Goal: Task Accomplishment & Management: Use online tool/utility

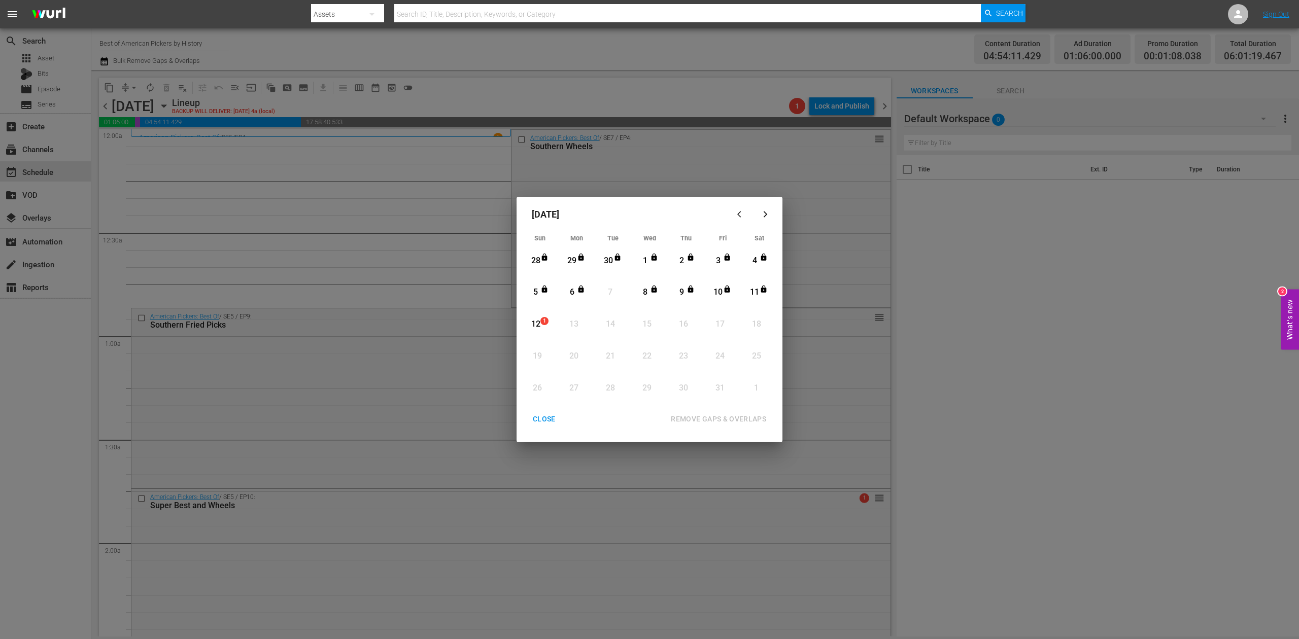
click at [536, 325] on div "12" at bounding box center [535, 325] width 13 height 12
click at [727, 413] on div "REMOVE GAPS & OVERLAPS" at bounding box center [718, 419] width 112 height 13
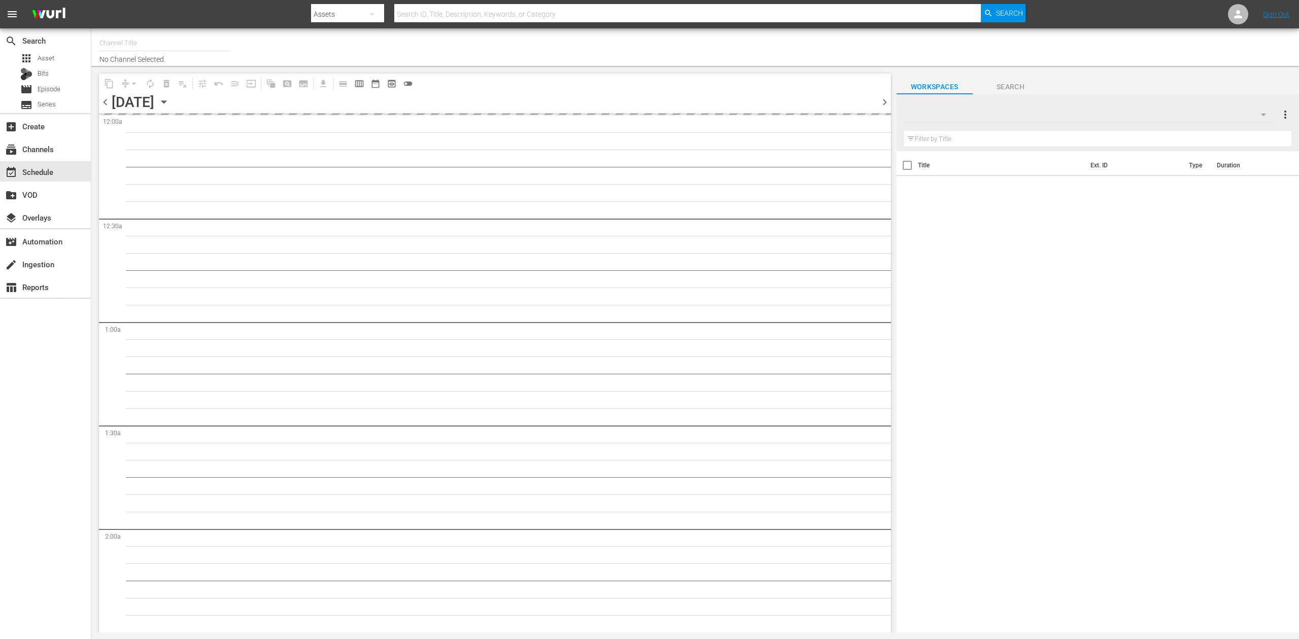
type input "Best of American Pickers by History (2038)"
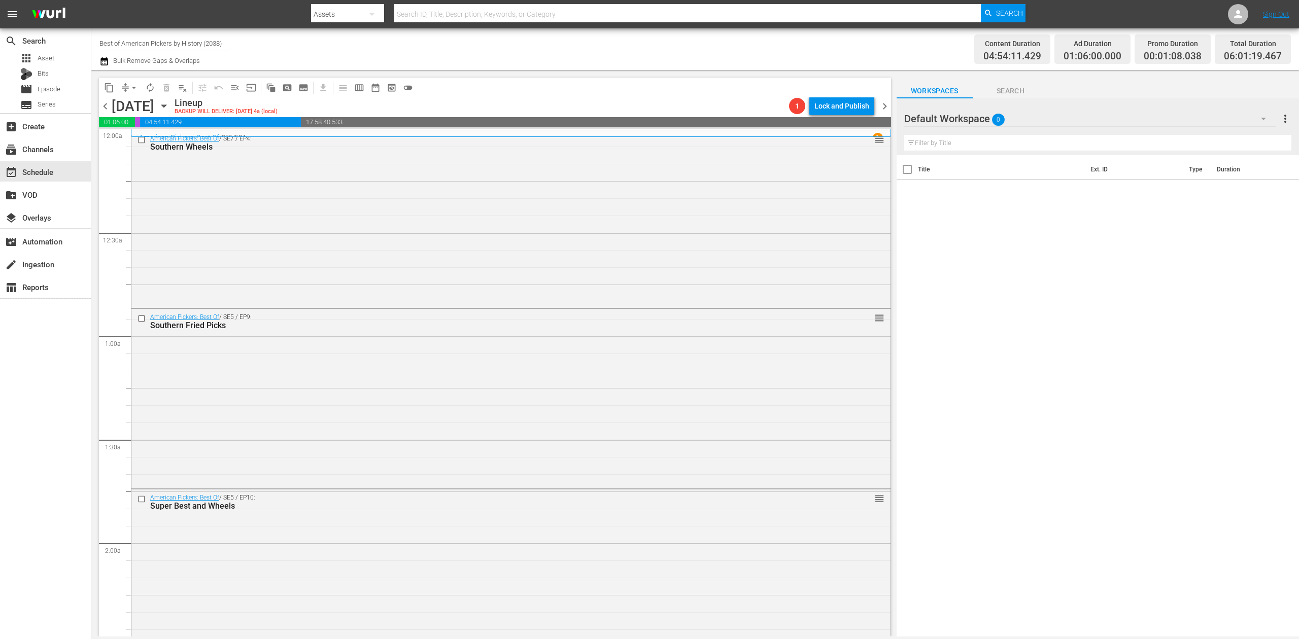
click at [169, 108] on icon "button" at bounding box center [163, 105] width 11 height 11
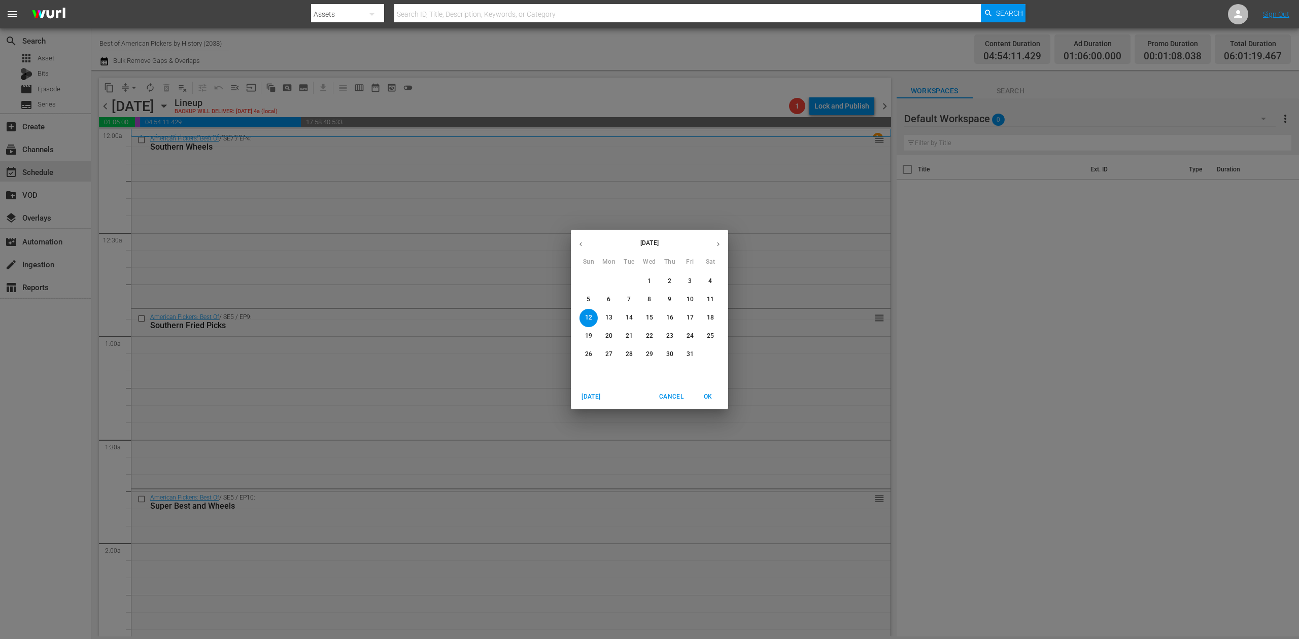
click at [632, 297] on span "7" at bounding box center [629, 299] width 18 height 9
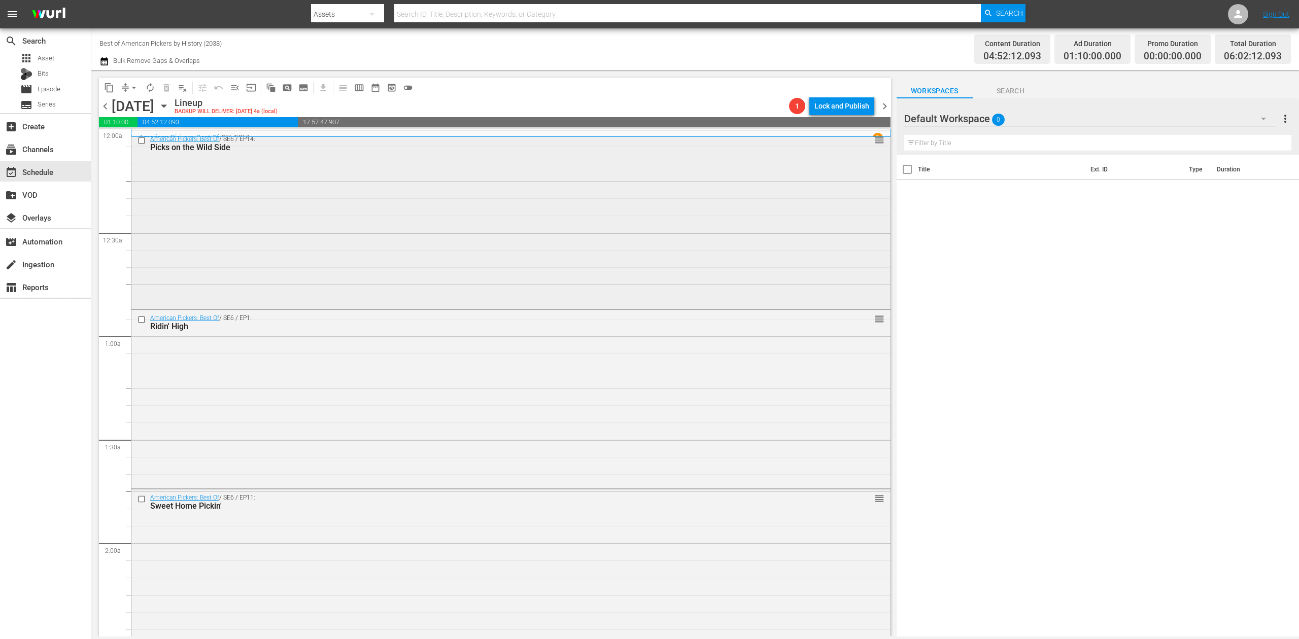
click at [449, 250] on div "American Pickers: Best Of / SE6 / EP14: Picks on the Wild Side reorder" at bounding box center [510, 219] width 759 height 177
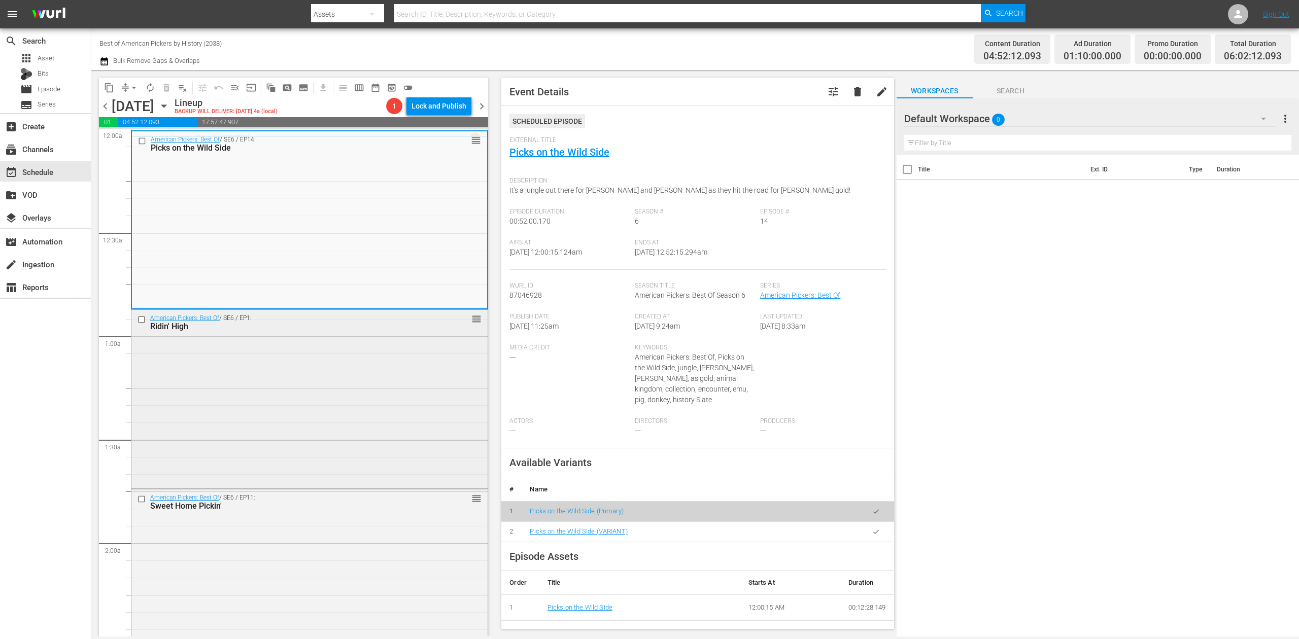
click at [346, 393] on div "American Pickers: Best Of / SE6 / EP1: Ridin' High reorder" at bounding box center [309, 398] width 356 height 177
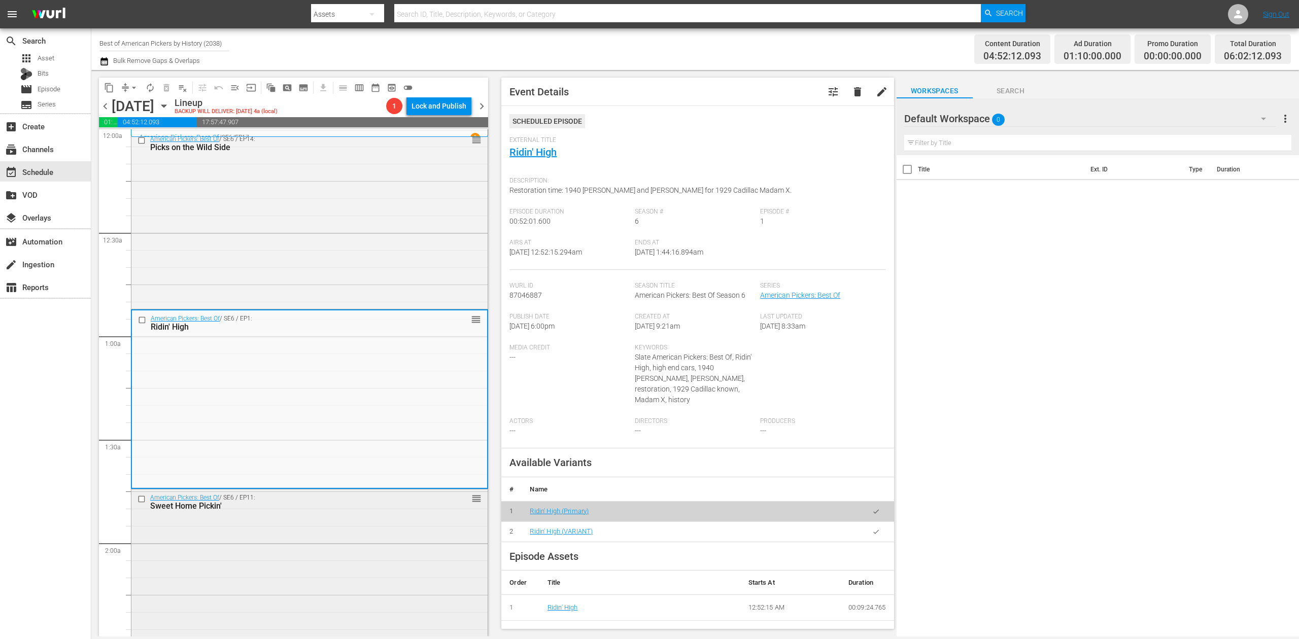
click at [335, 534] on div "American Pickers: Best Of / SE6 / EP11: Sweet Home Pickin' reorder" at bounding box center [309, 577] width 356 height 177
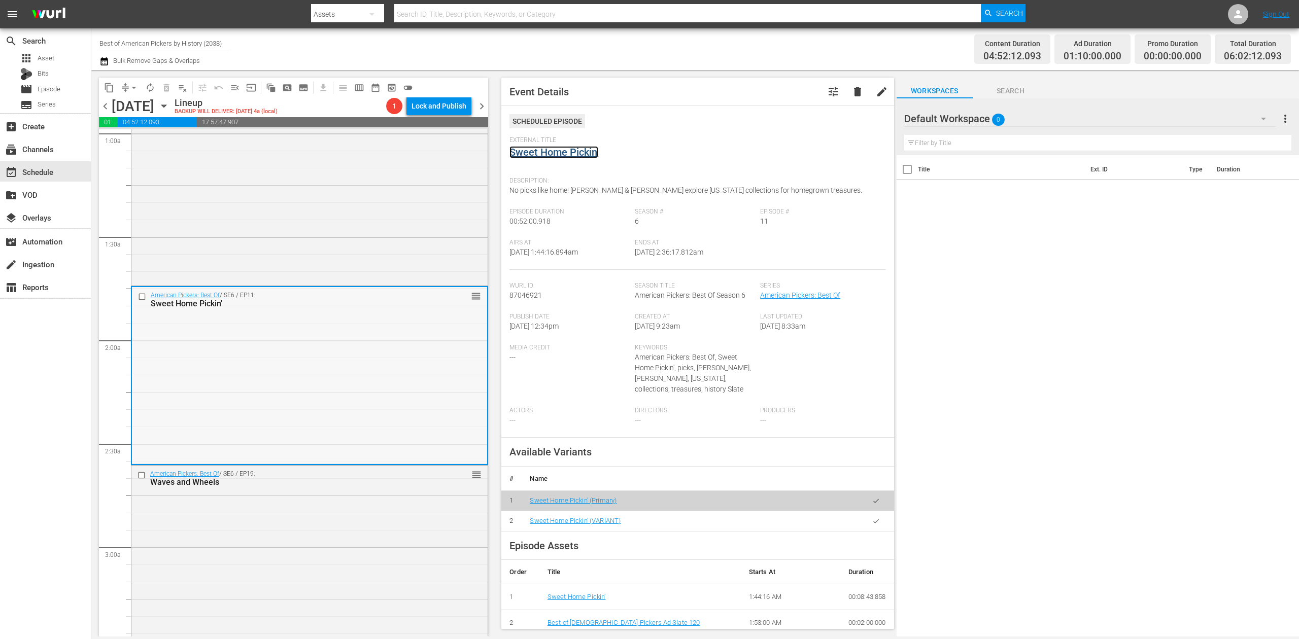
scroll to position [338, 0]
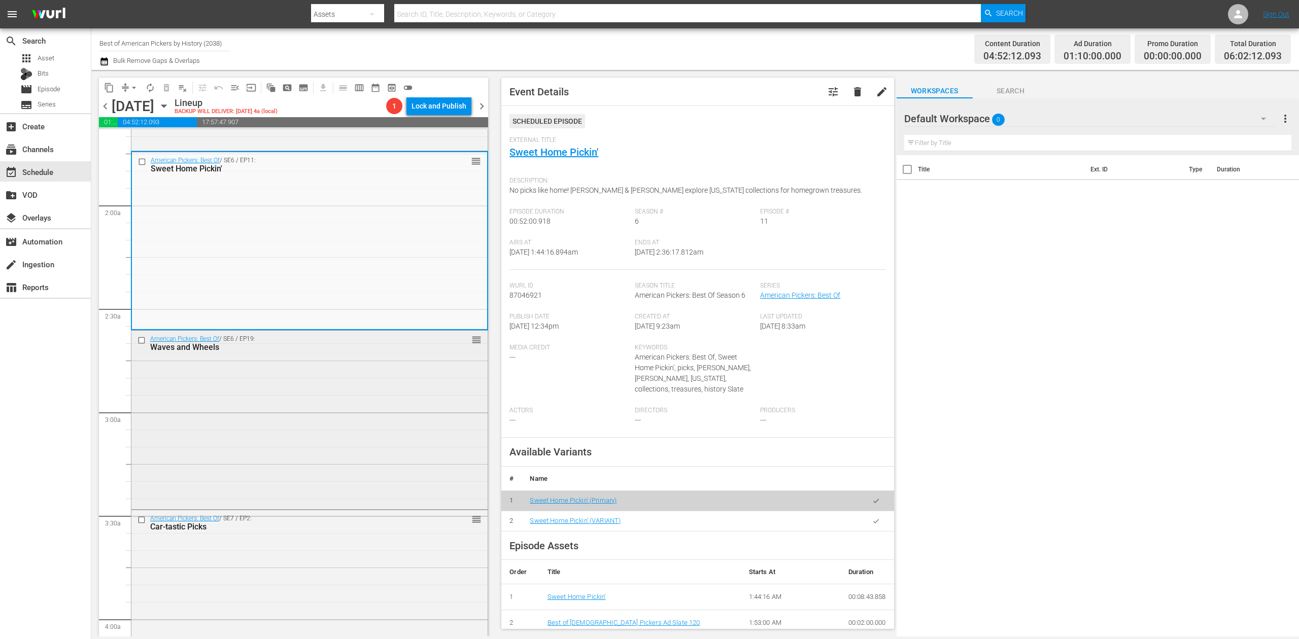
click at [386, 390] on div "American Pickers: Best Of / SE6 / EP19: Waves and Wheels reorder" at bounding box center [309, 419] width 356 height 176
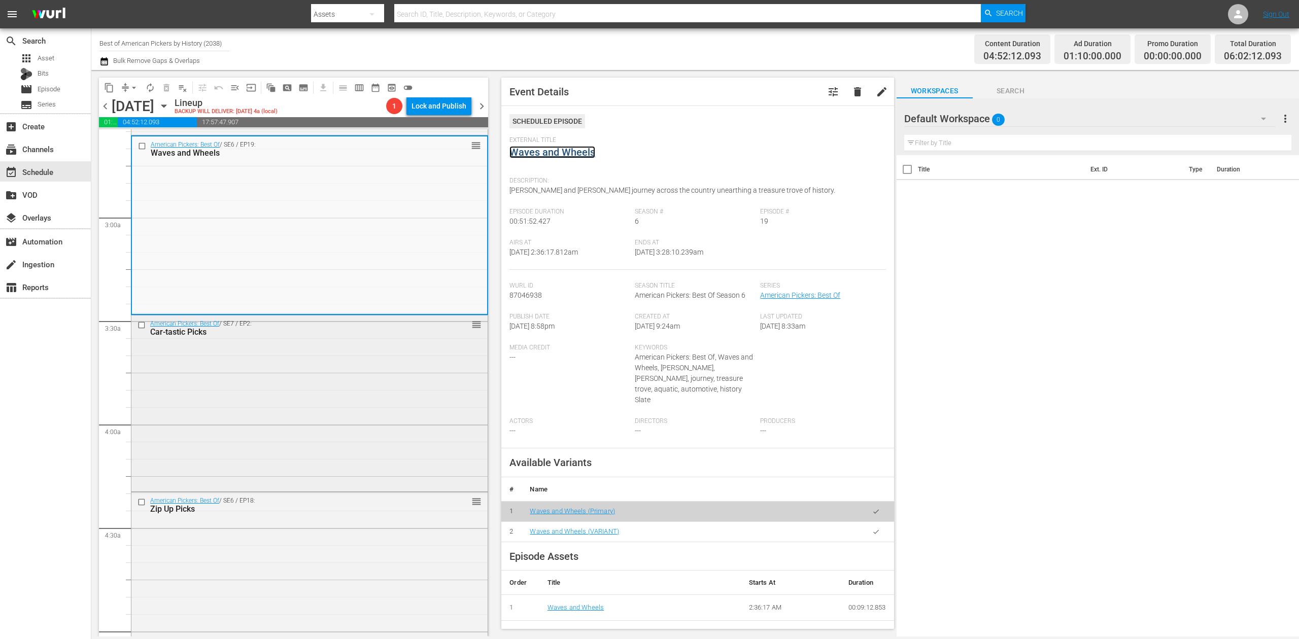
scroll to position [541, 0]
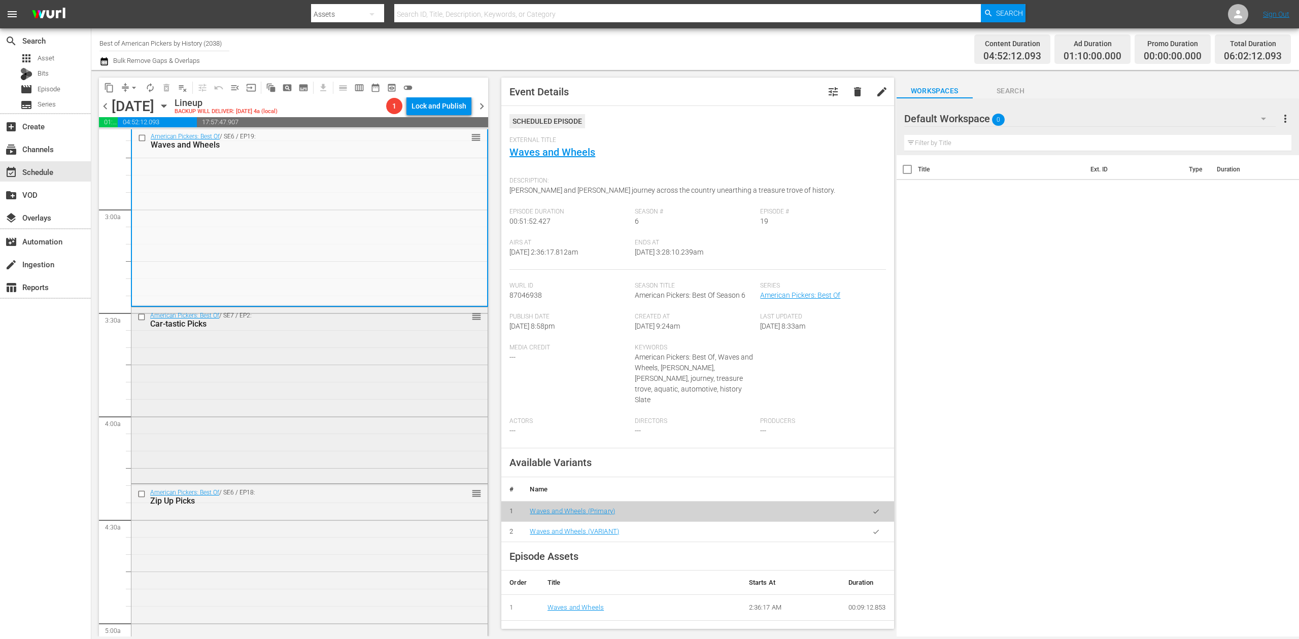
click at [308, 391] on div "American Pickers: Best Of / SE7 / EP2: Car-tastic Picks reorder" at bounding box center [309, 394] width 356 height 174
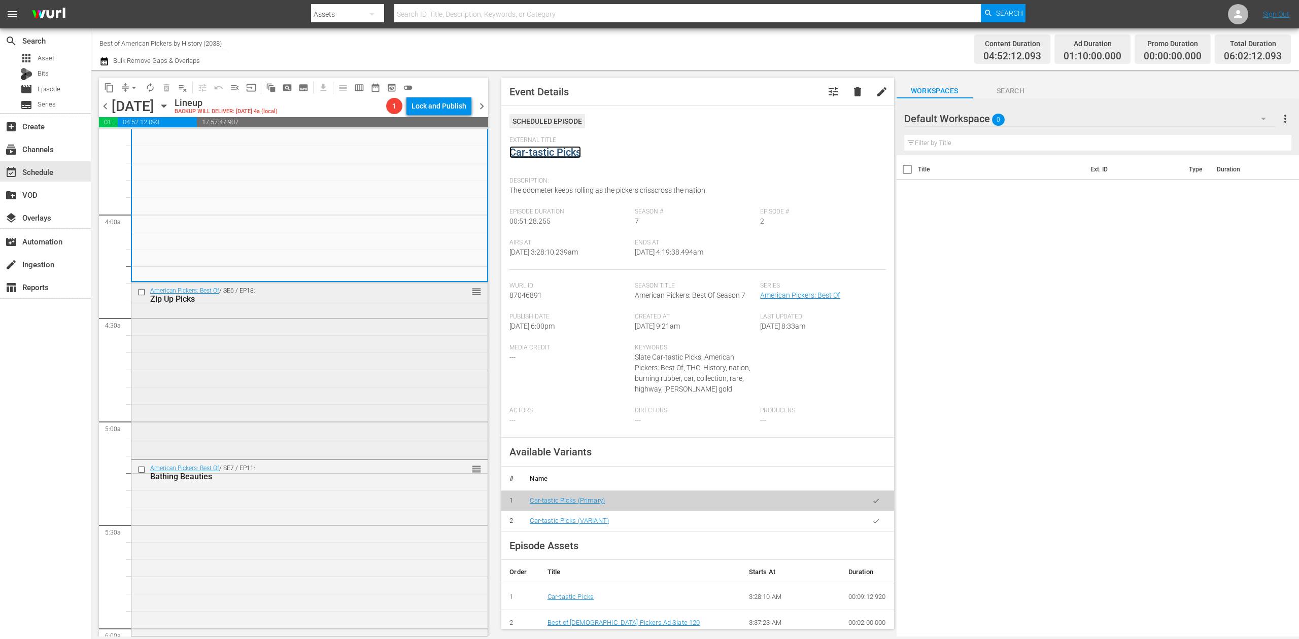
scroll to position [744, 0]
click at [344, 378] on div "American Pickers: Best Of / SE6 / EP18: Zip Up Picks reorder" at bounding box center [309, 369] width 356 height 174
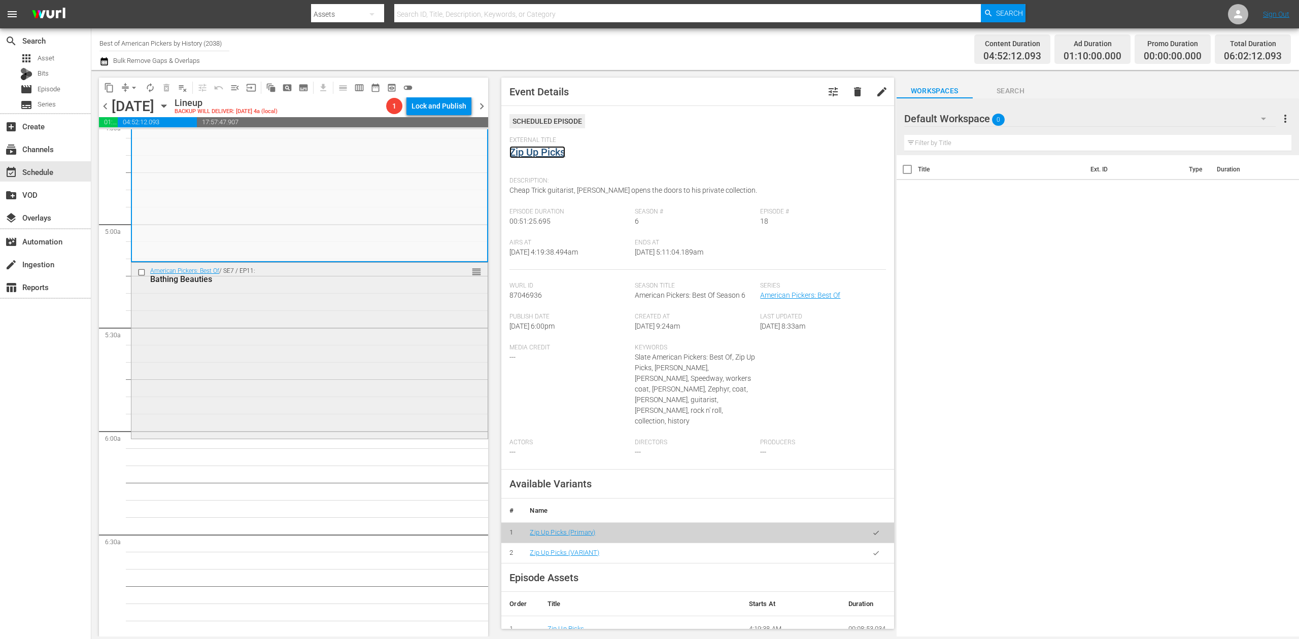
scroll to position [947, 0]
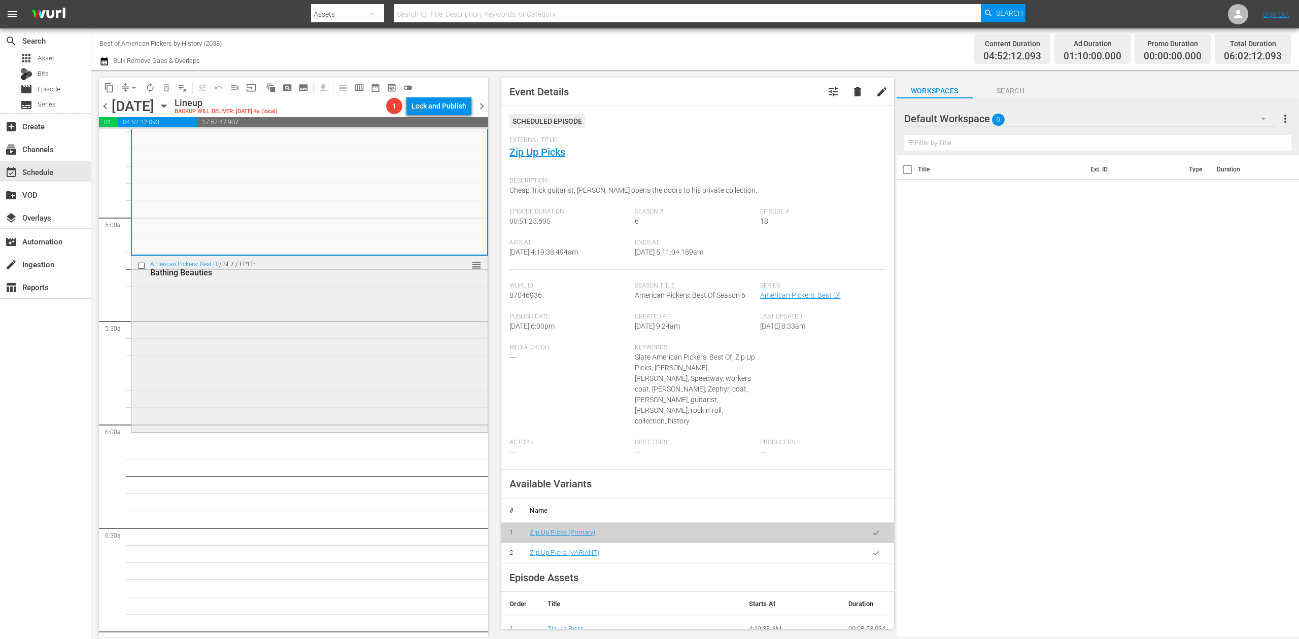
click at [384, 345] on div "American Pickers: Best Of / SE7 / EP11: Bathing Beauties reorder" at bounding box center [309, 343] width 356 height 174
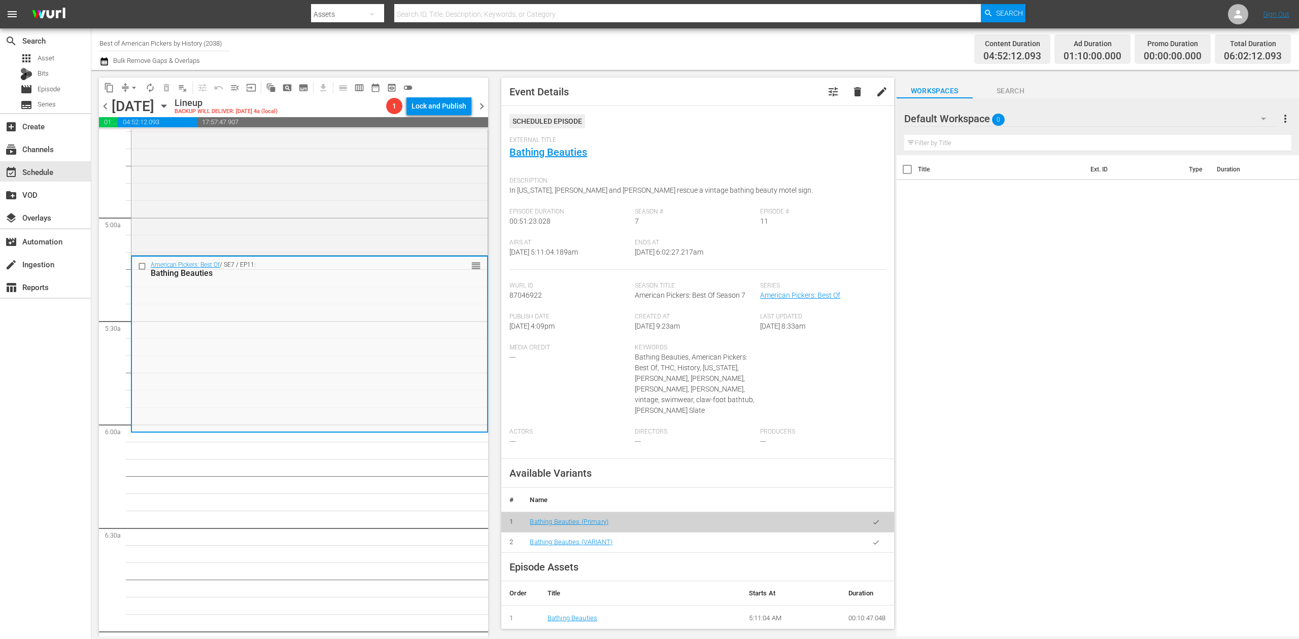
click at [106, 62] on icon "button" at bounding box center [104, 61] width 10 height 12
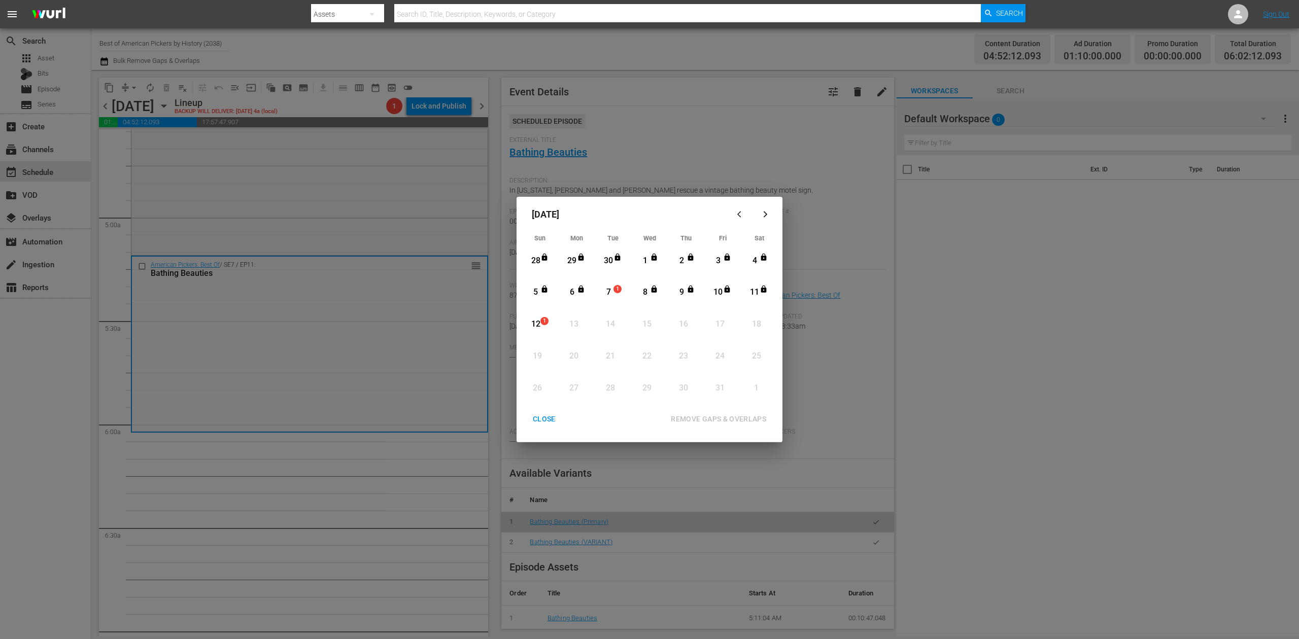
click at [609, 296] on div "7" at bounding box center [608, 293] width 13 height 12
click at [717, 415] on div "REMOVE GAPS & OVERLAPS" at bounding box center [718, 419] width 112 height 13
click at [611, 287] on div "7" at bounding box center [608, 293] width 13 height 12
click at [707, 417] on div "REMOVE GAPS & OVERLAPS" at bounding box center [718, 419] width 112 height 13
click at [609, 427] on div "REMOVE GAPS & OVERLAPS" at bounding box center [673, 419] width 211 height 19
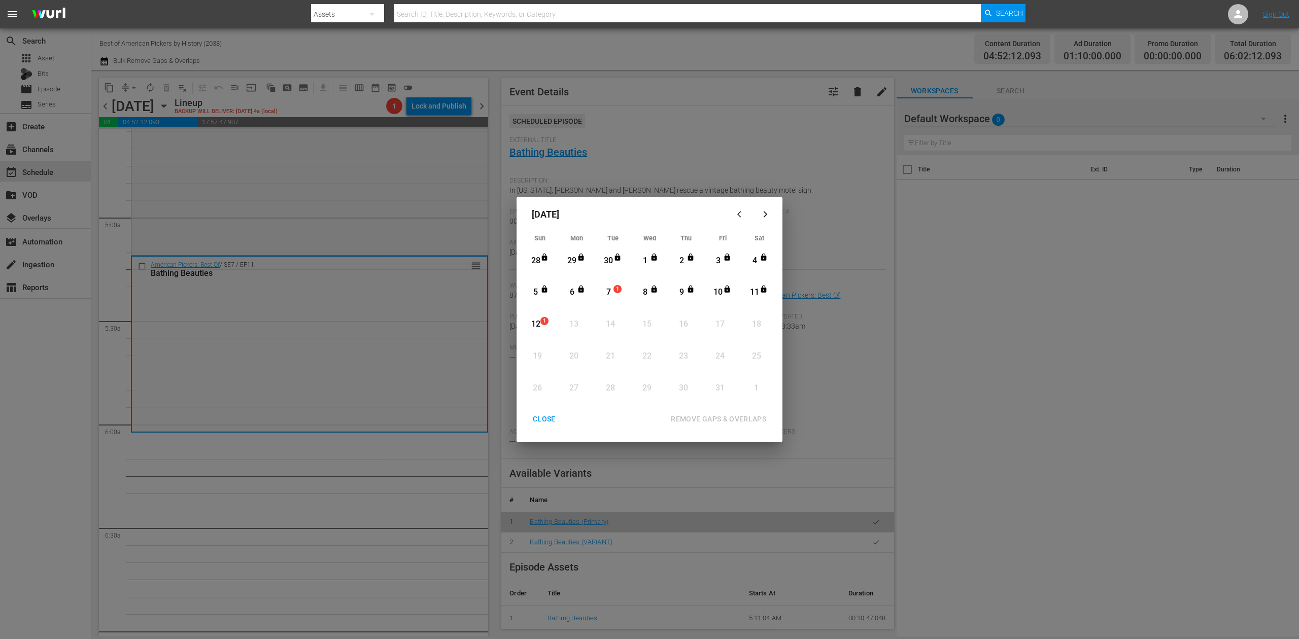
click at [546, 418] on div "CLOSE" at bounding box center [543, 419] width 39 height 13
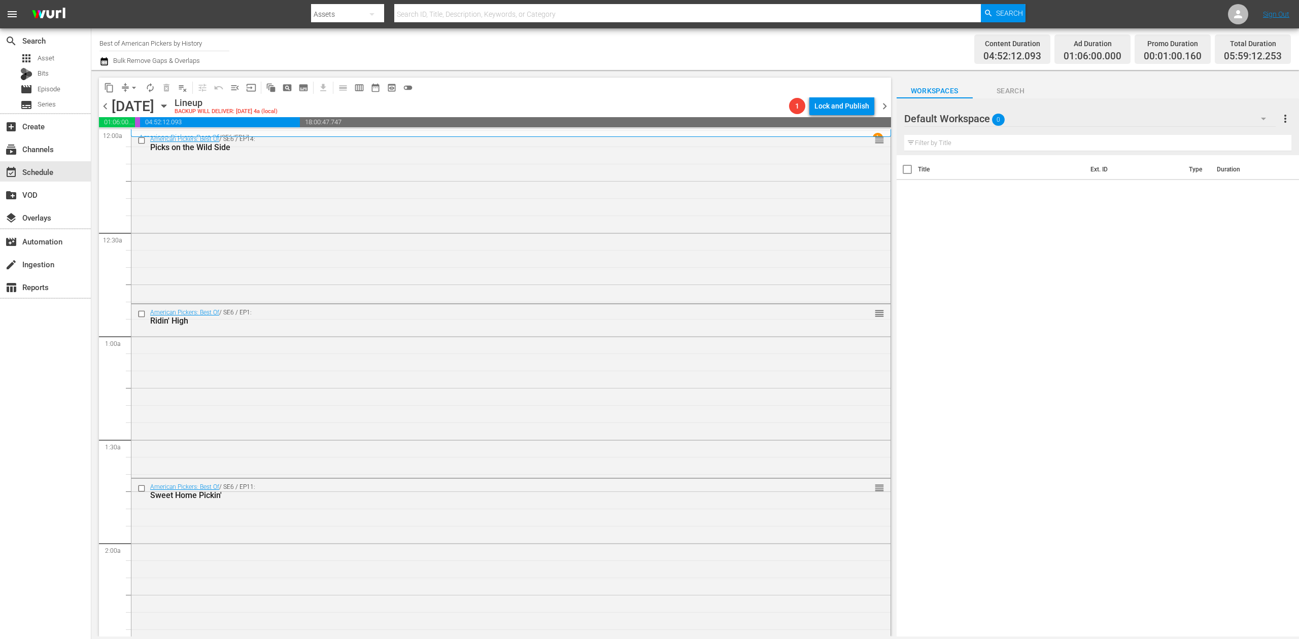
click at [104, 63] on icon "button" at bounding box center [104, 61] width 10 height 12
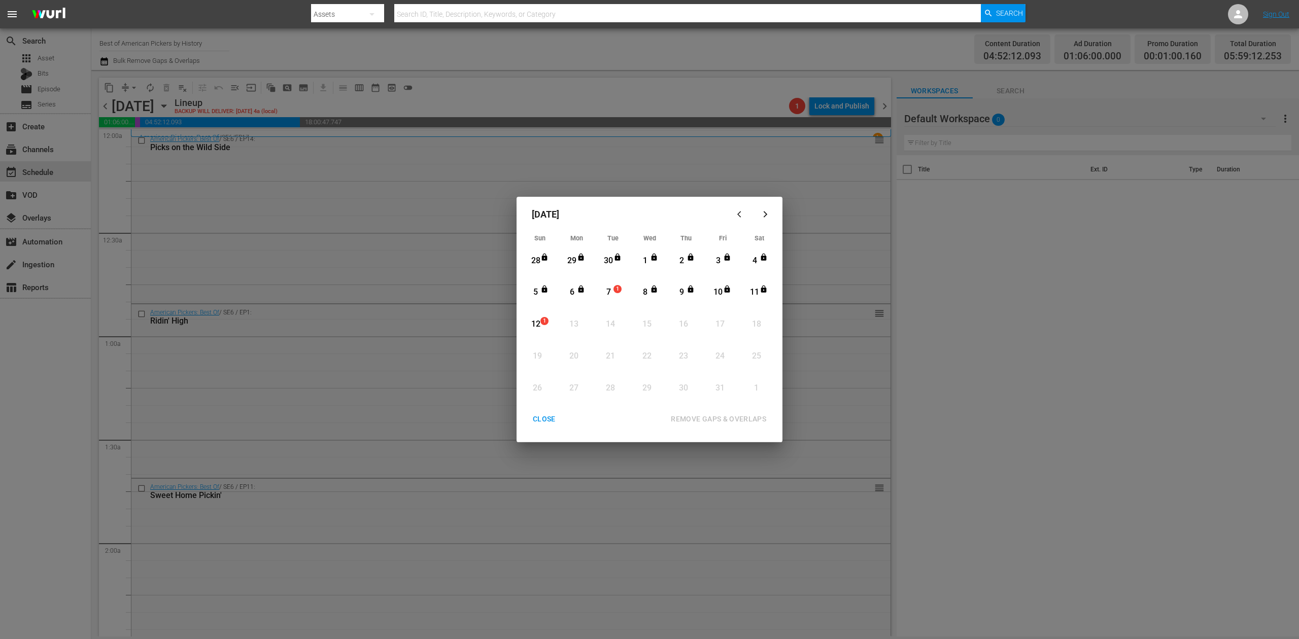
click at [611, 292] on div "7" at bounding box center [608, 293] width 13 height 12
click at [729, 415] on div "REMOVE GAPS & OVERLAPS" at bounding box center [718, 419] width 112 height 13
click at [542, 418] on div "CLOSE" at bounding box center [543, 419] width 39 height 13
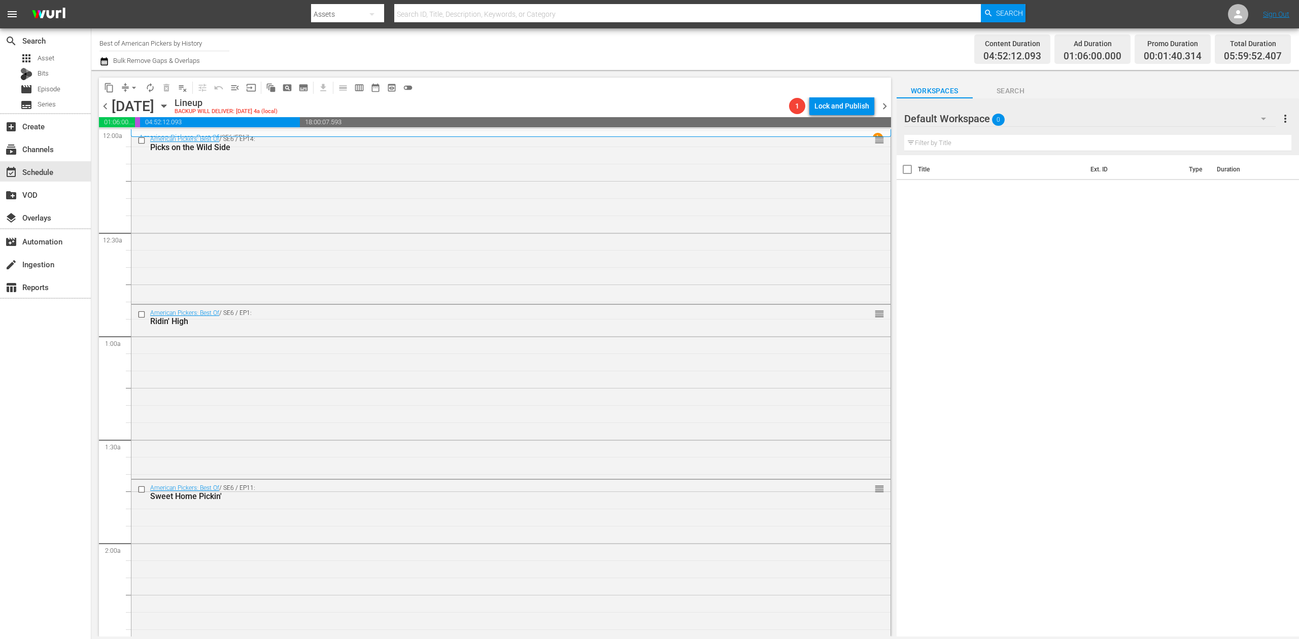
click at [100, 61] on icon "button" at bounding box center [104, 61] width 10 height 12
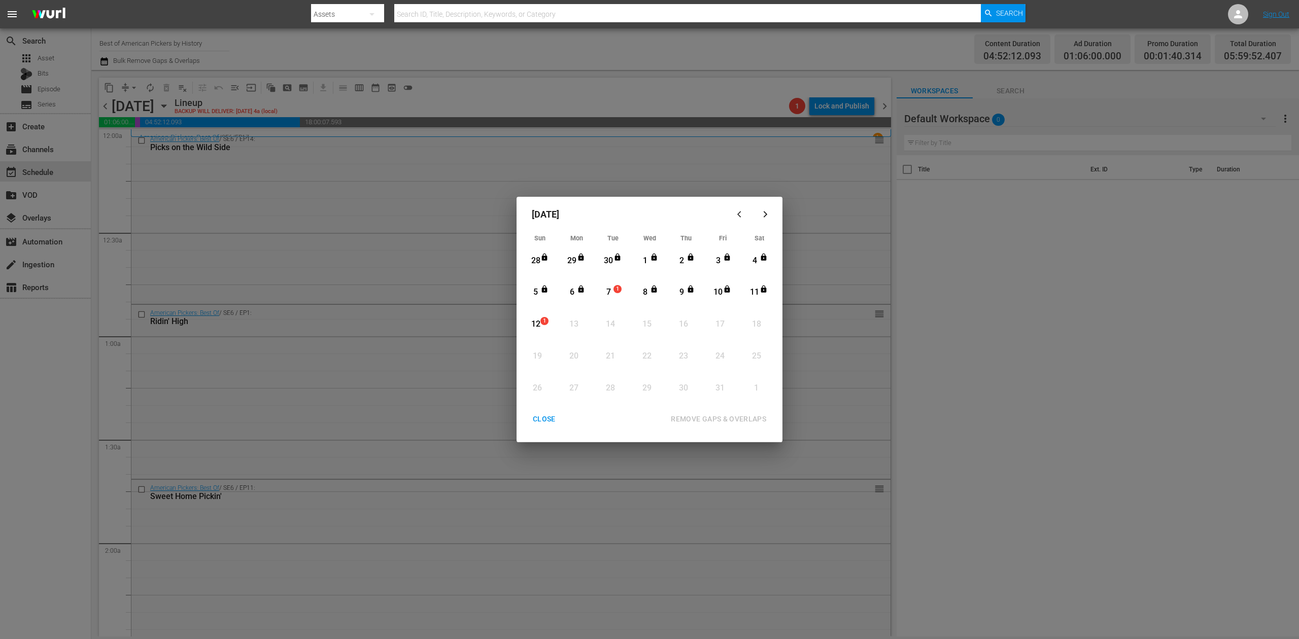
click at [613, 293] on div "7" at bounding box center [608, 293] width 13 height 12
click at [729, 418] on div "REMOVE GAPS & OVERLAPS" at bounding box center [718, 419] width 112 height 13
click at [540, 420] on div "CLOSE" at bounding box center [543, 419] width 39 height 13
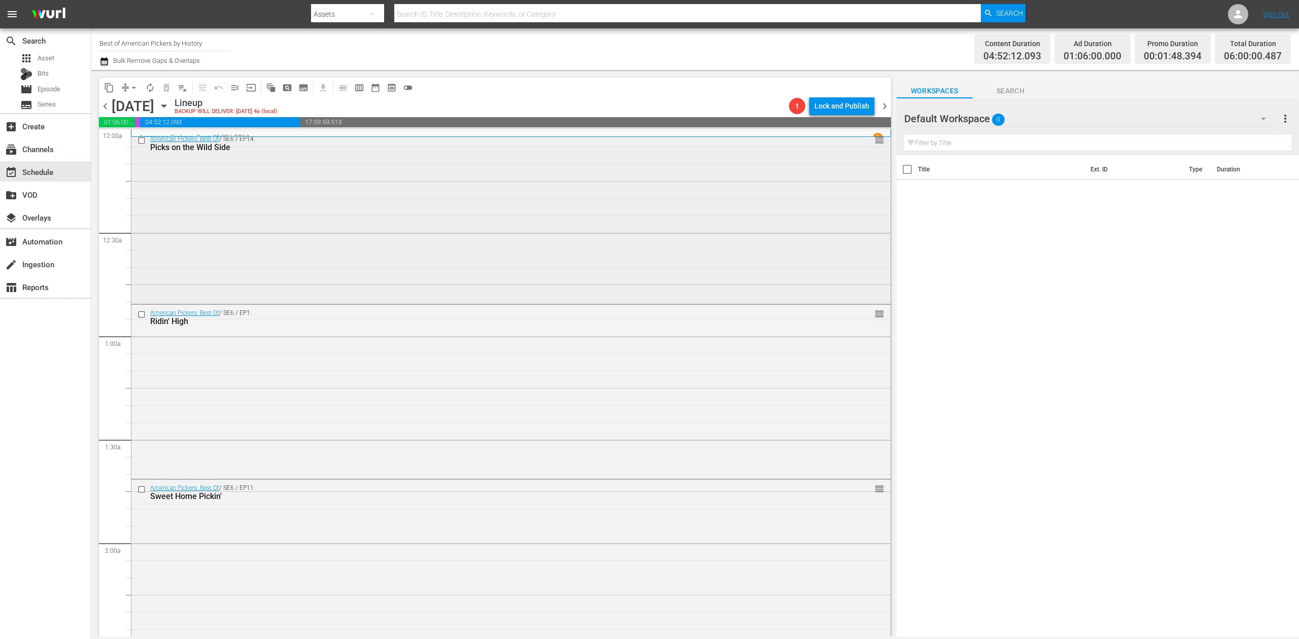
click at [192, 205] on div "American Pickers: Best Of / SE6 / EP14: Picks on the Wild Side reorder" at bounding box center [510, 216] width 759 height 171
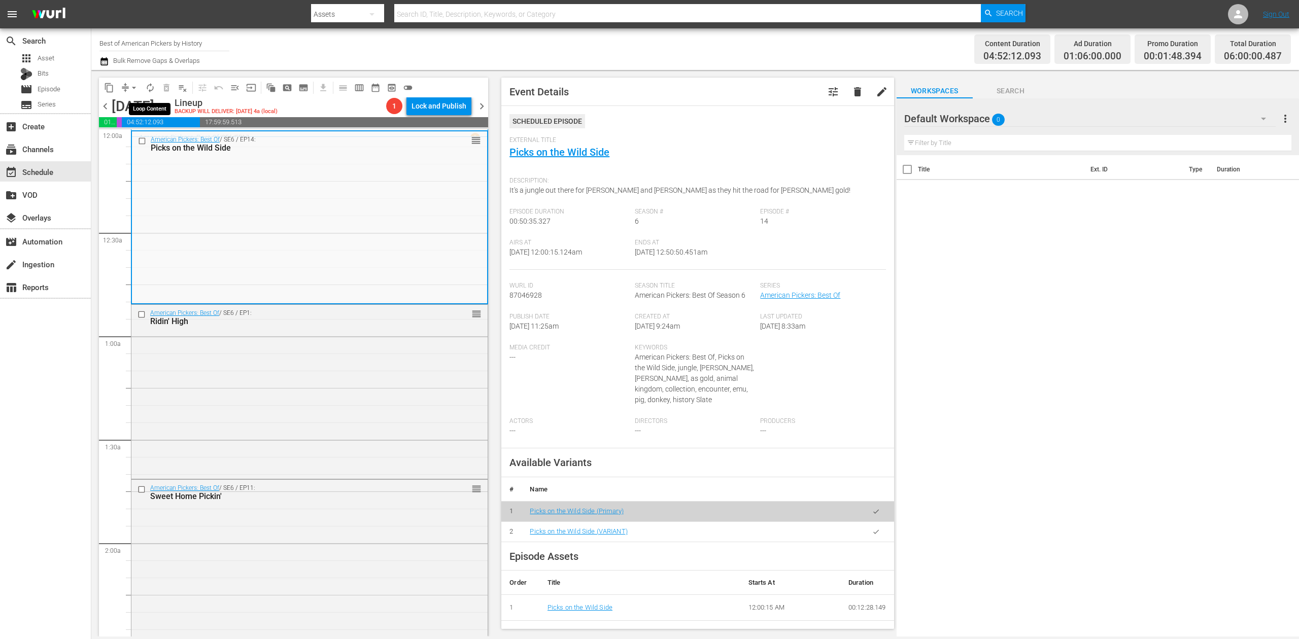
click at [149, 86] on span "autorenew_outlined" at bounding box center [150, 88] width 10 height 10
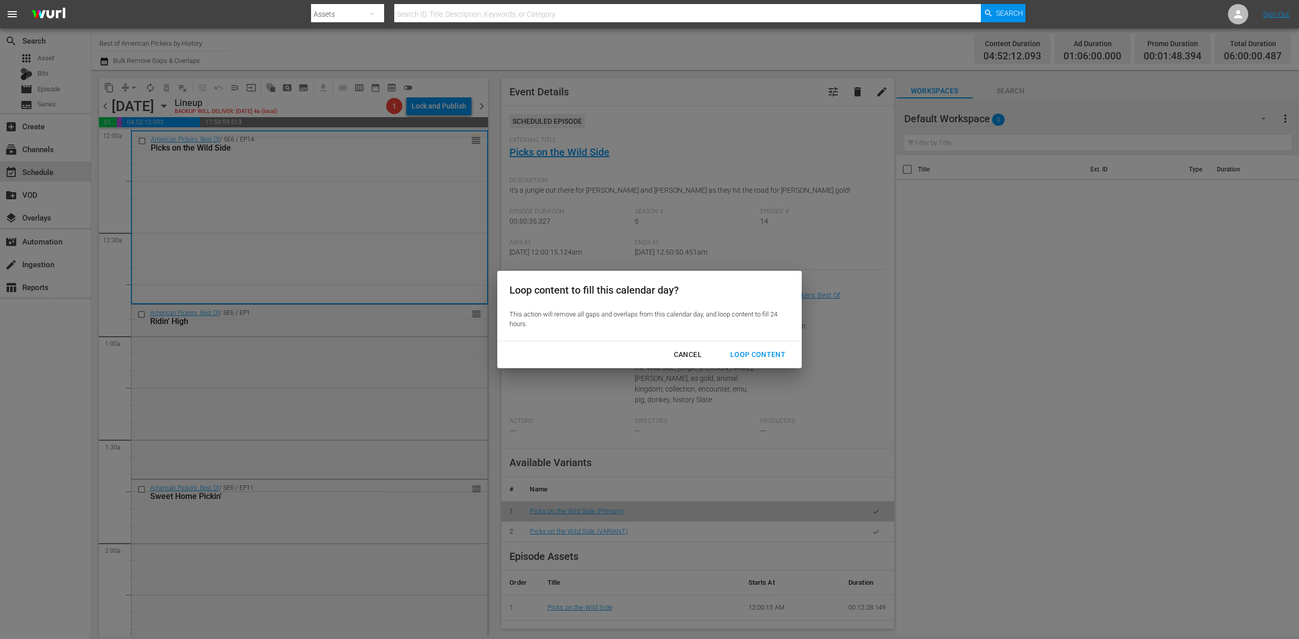
click at [755, 352] on div "Loop Content" at bounding box center [758, 354] width 72 height 13
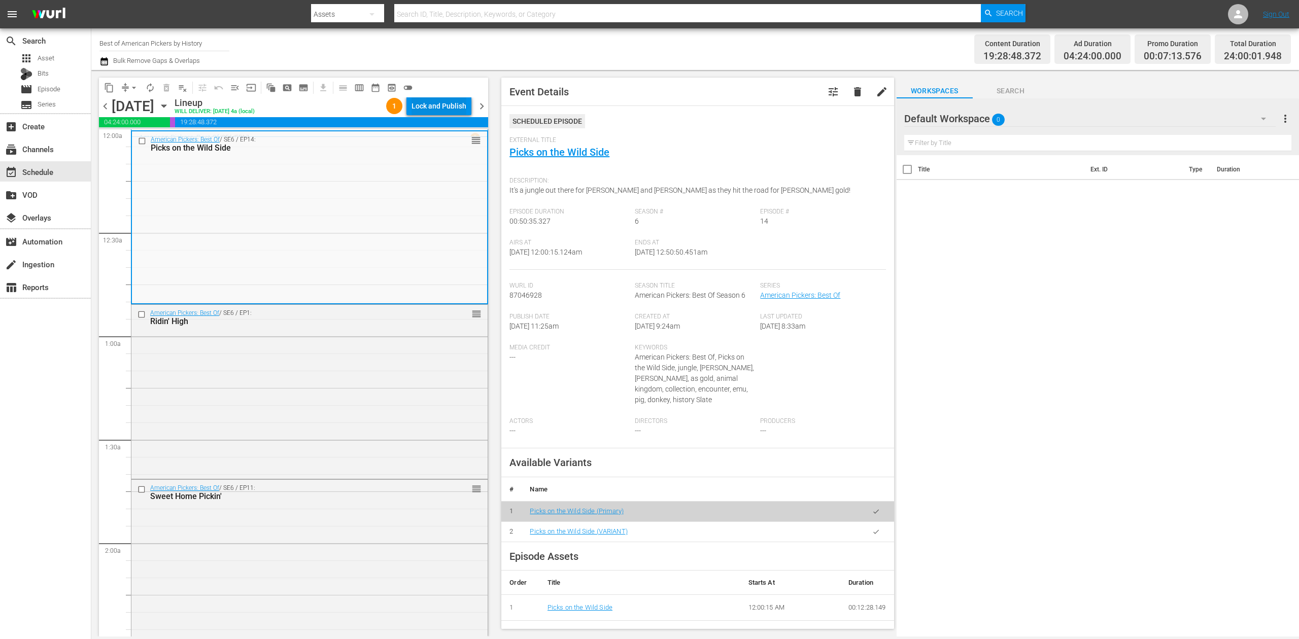
click at [443, 109] on div "Lock and Publish" at bounding box center [438, 106] width 55 height 18
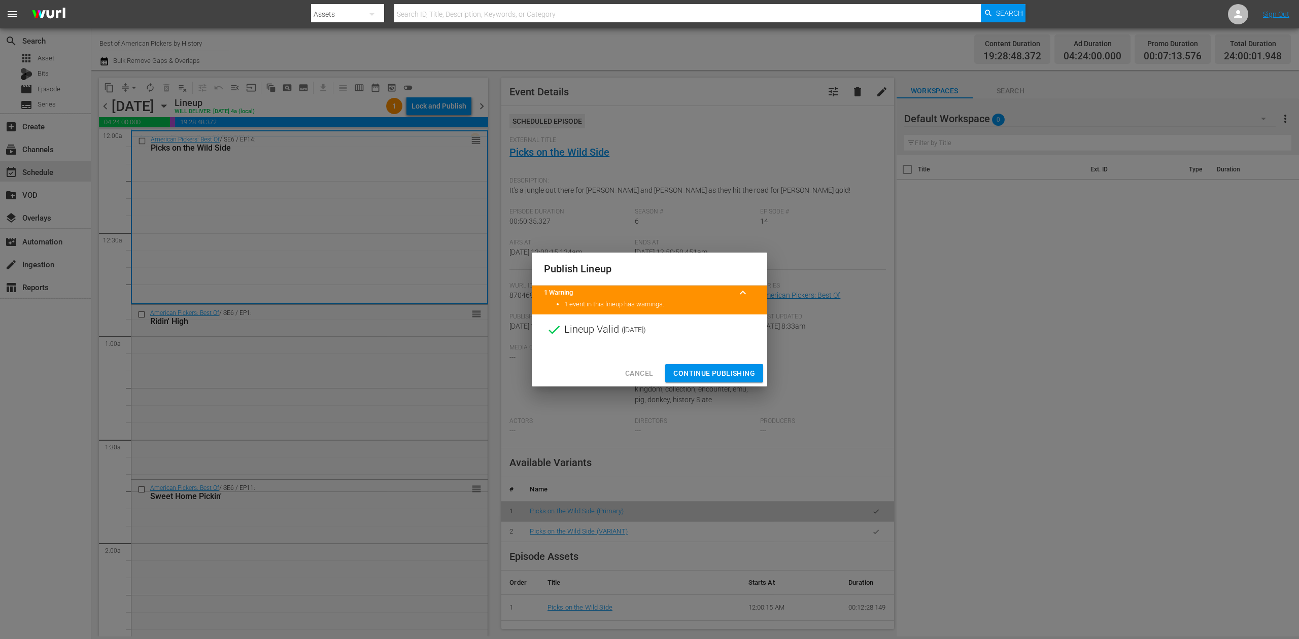
click at [723, 368] on span "Continue Publishing" at bounding box center [714, 373] width 82 height 13
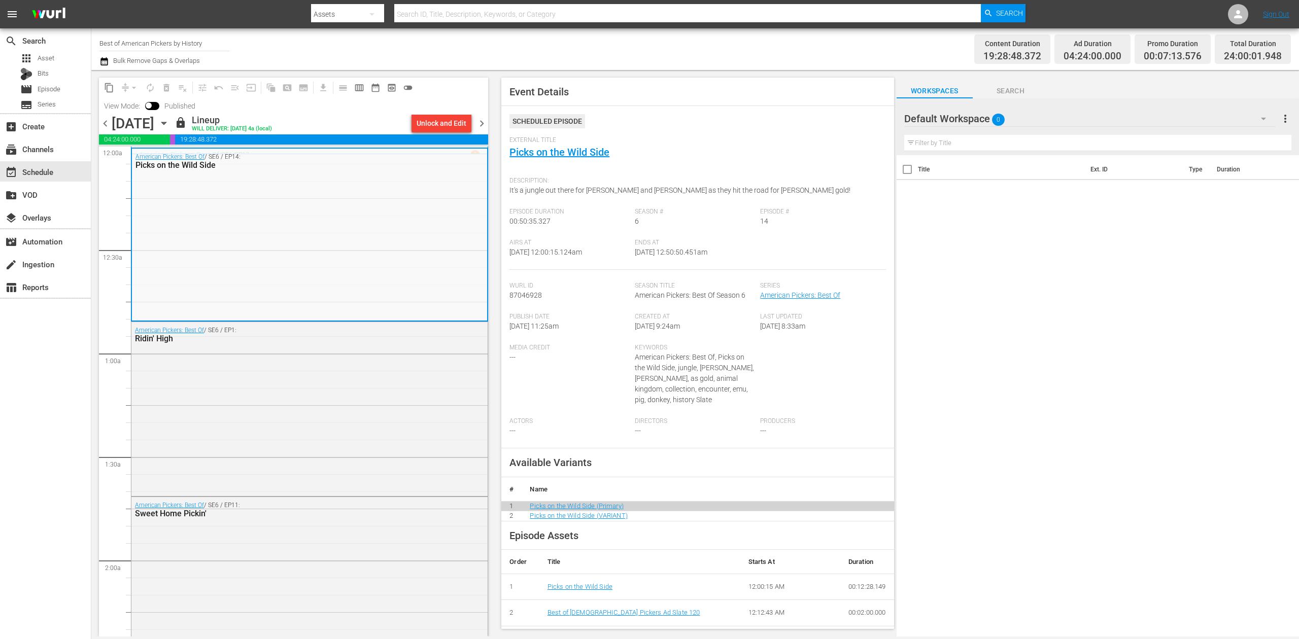
click at [480, 122] on span "chevron_right" at bounding box center [481, 123] width 13 height 13
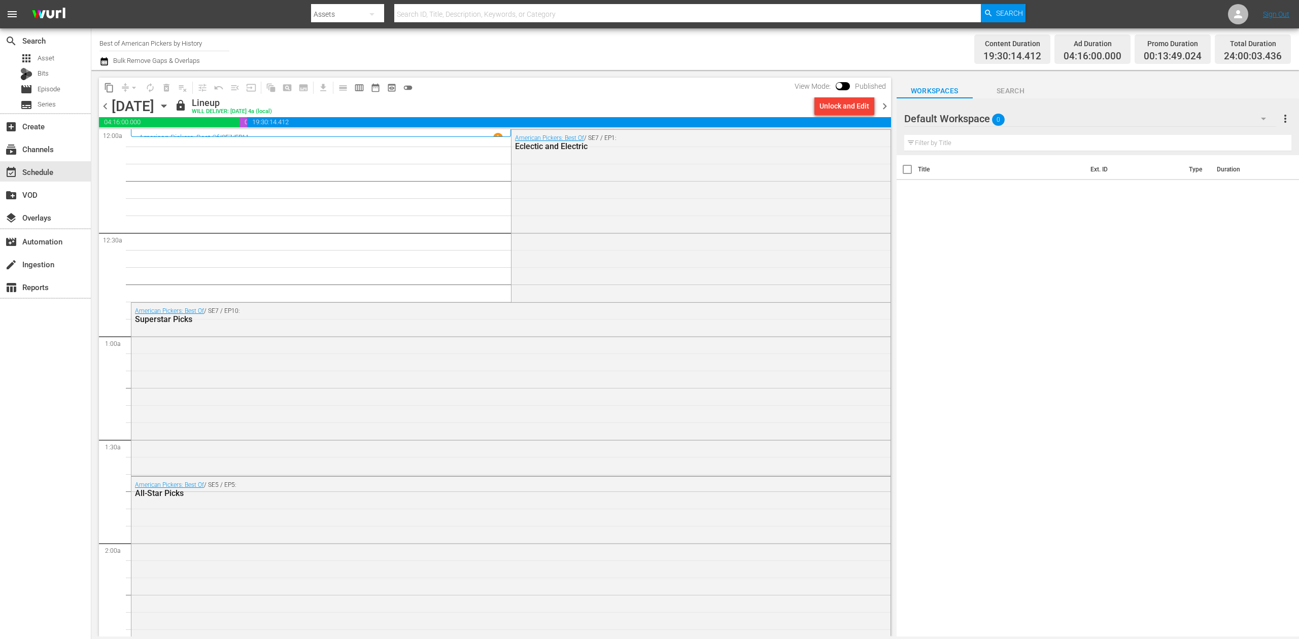
click at [169, 104] on icon "button" at bounding box center [163, 105] width 11 height 11
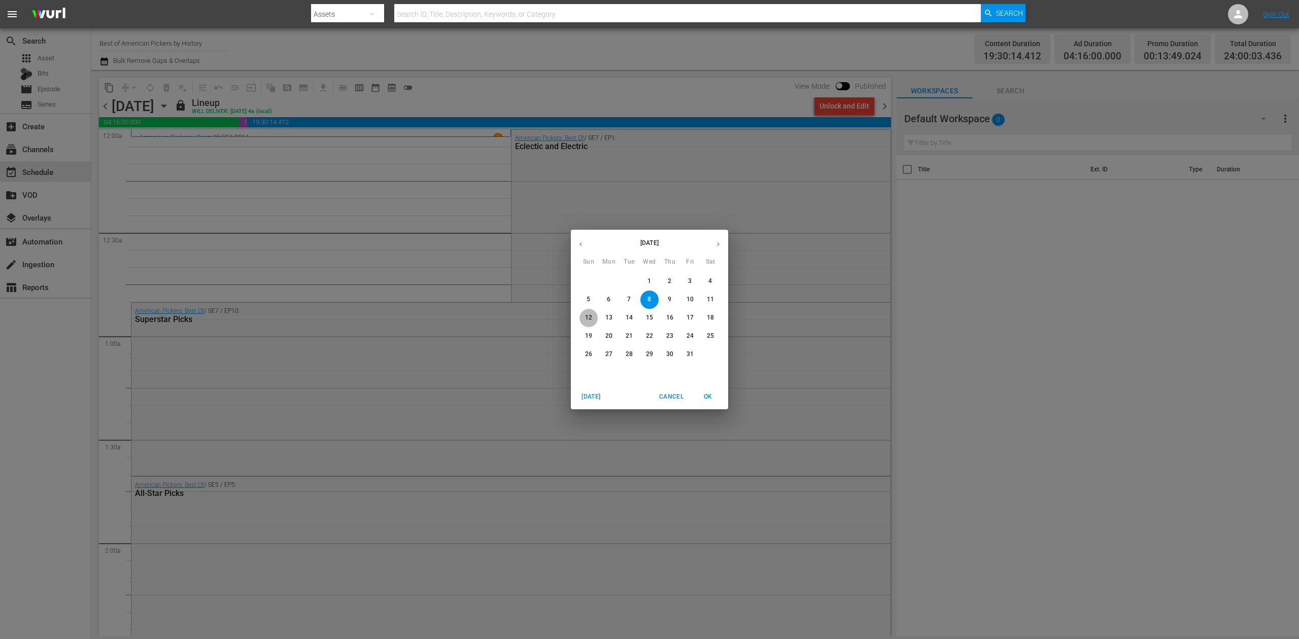
click at [587, 317] on p "12" at bounding box center [588, 317] width 7 height 9
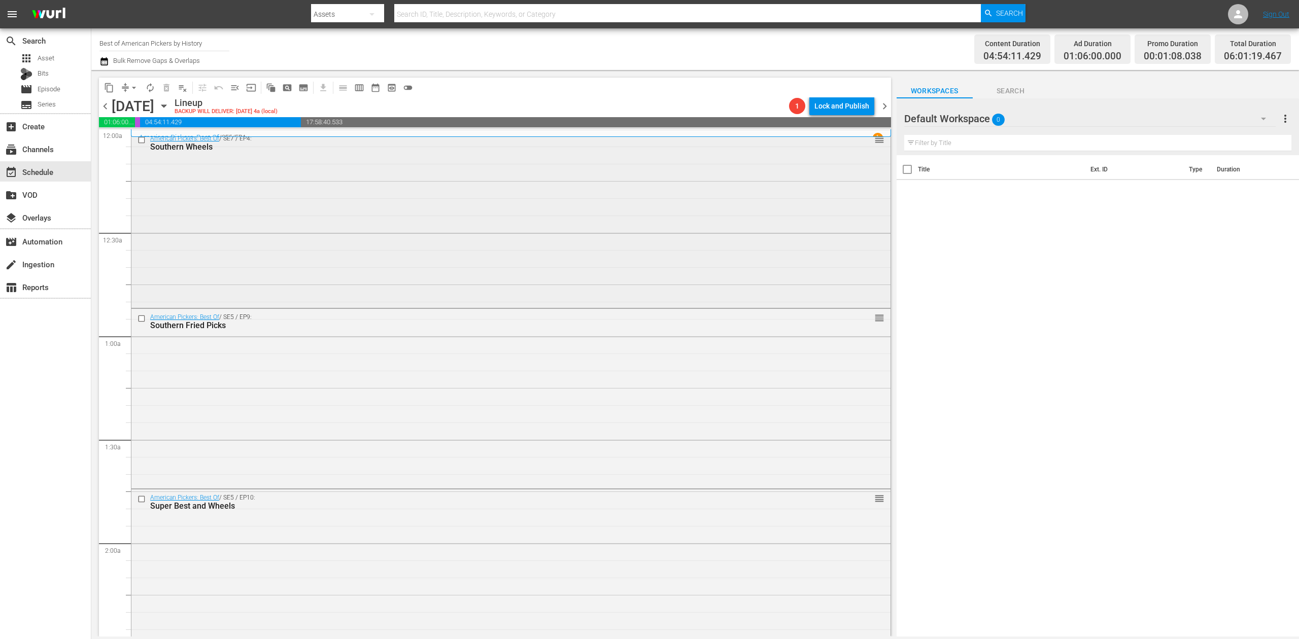
click at [370, 217] on div "American Pickers: Best Of / SE7 / EP4: Southern Wheels reorder" at bounding box center [510, 218] width 759 height 176
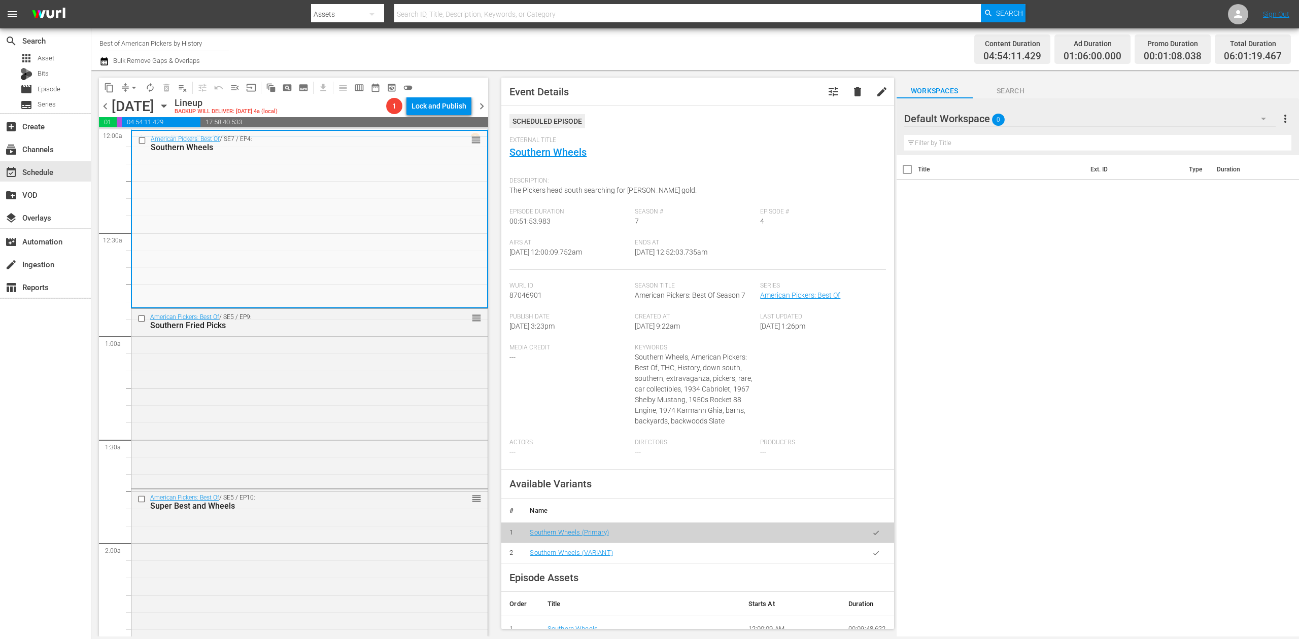
click at [61, 352] on div "search Search apps Asset Bits movie Episode subtitles Series add_box Create sub…" at bounding box center [45, 347] width 91 height 639
click at [361, 417] on div "American Pickers: Best Of / SE5 / EP9: Southern Fried Picks reorder" at bounding box center [309, 397] width 356 height 177
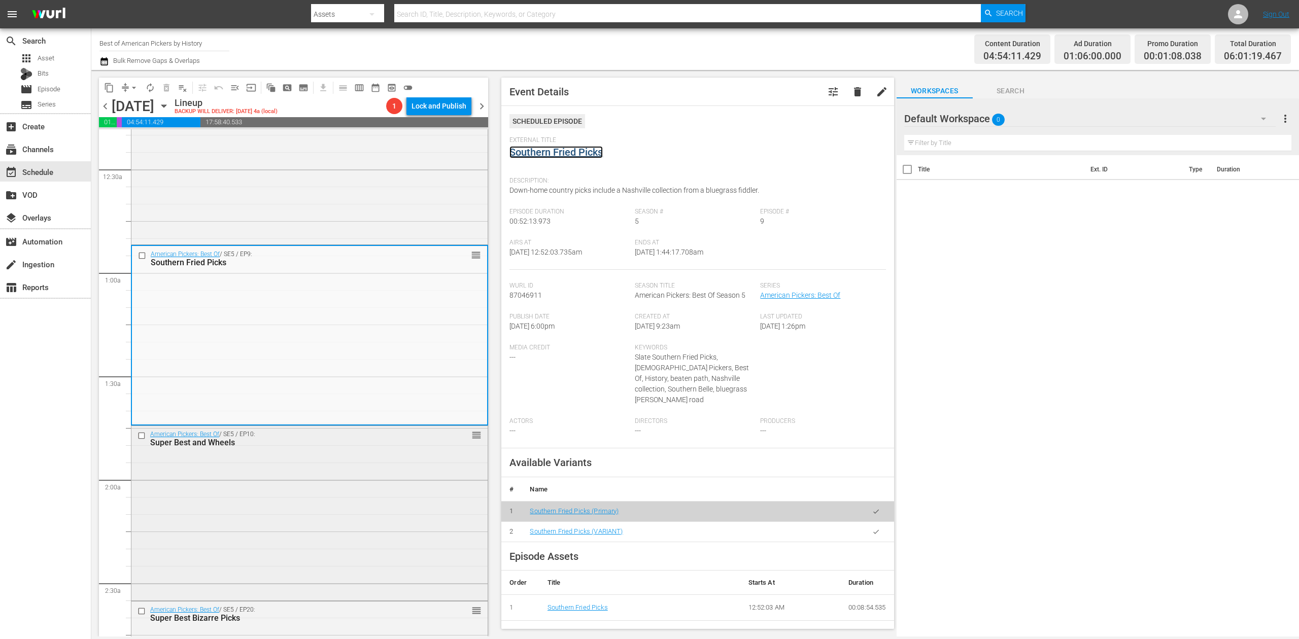
scroll to position [203, 0]
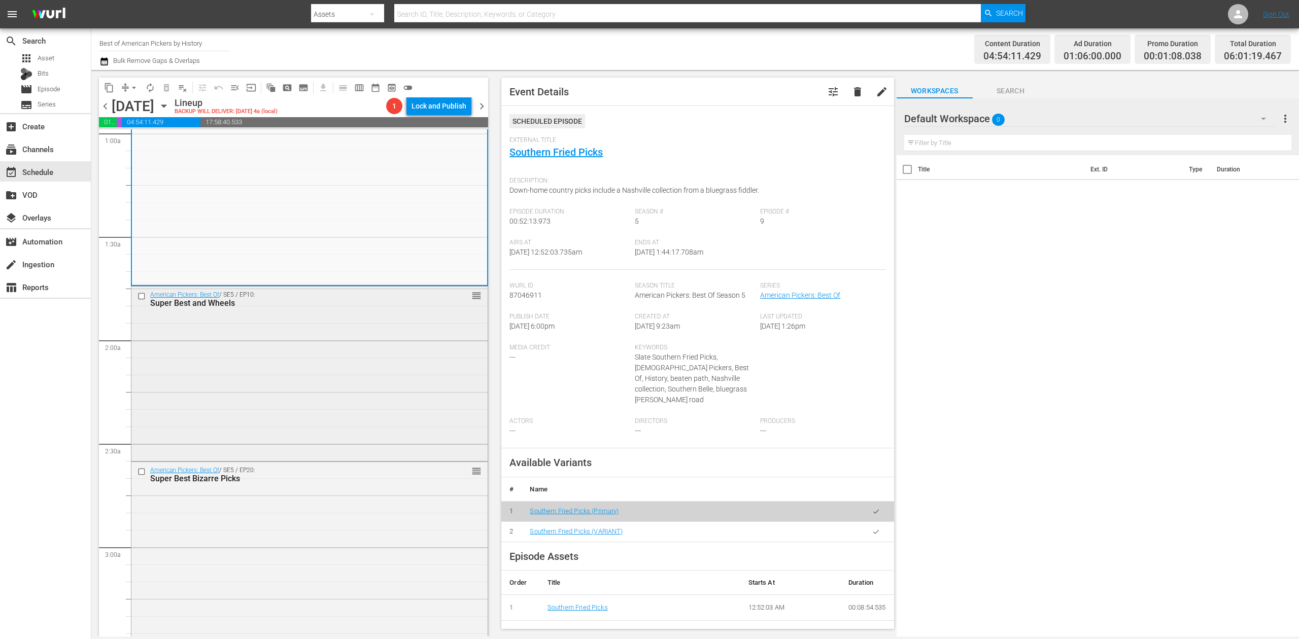
click at [329, 380] on div "American Pickers: Best Of / SE5 / EP10: Super Best and Wheels reorder" at bounding box center [309, 373] width 356 height 173
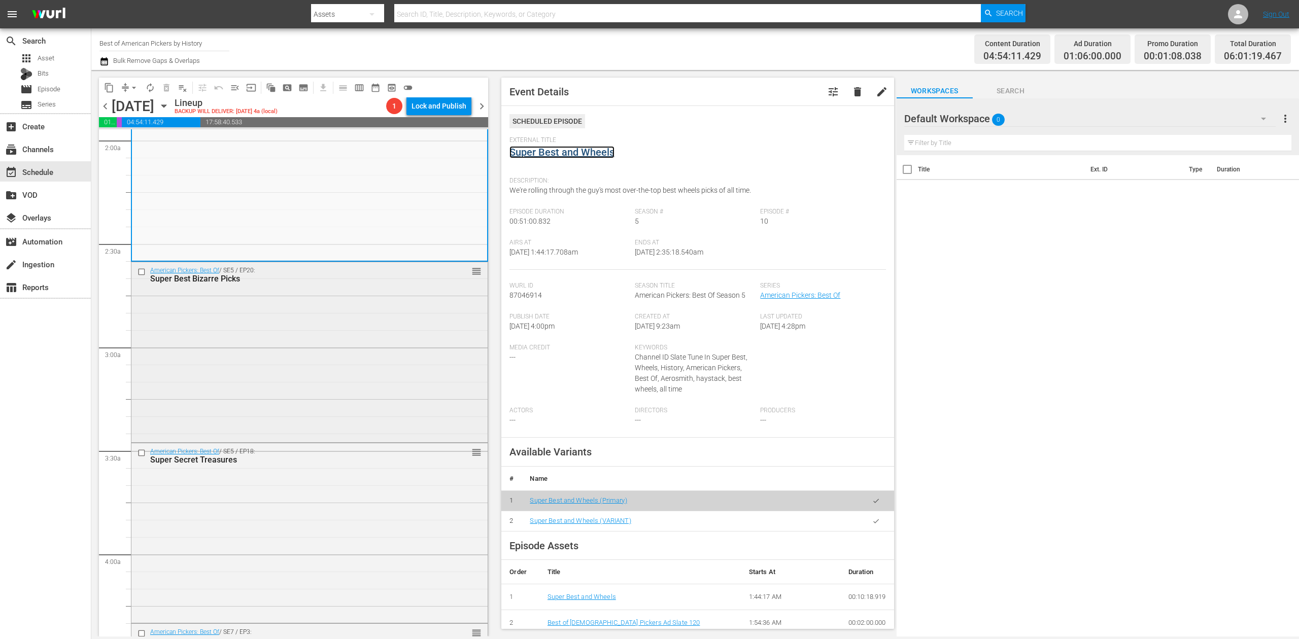
scroll to position [406, 0]
click at [368, 364] on div "American Pickers: Best Of / SE5 / EP20: Super Best Bizarre Picks reorder" at bounding box center [309, 348] width 356 height 178
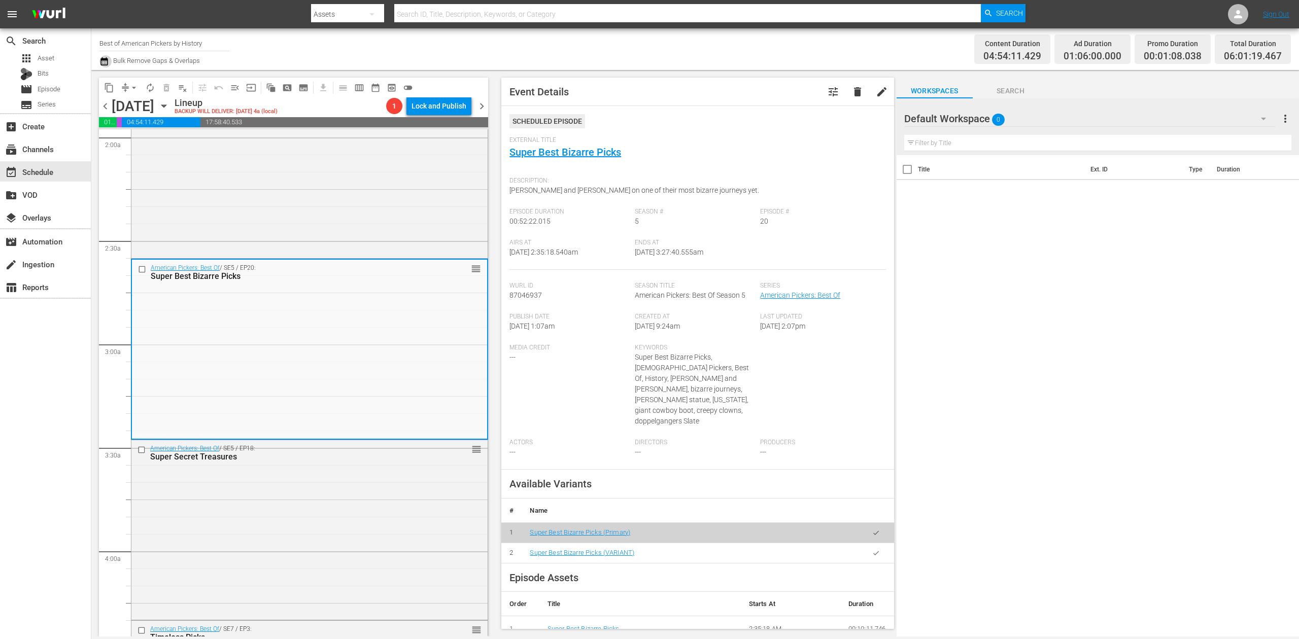
click at [101, 62] on icon "button" at bounding box center [104, 61] width 10 height 12
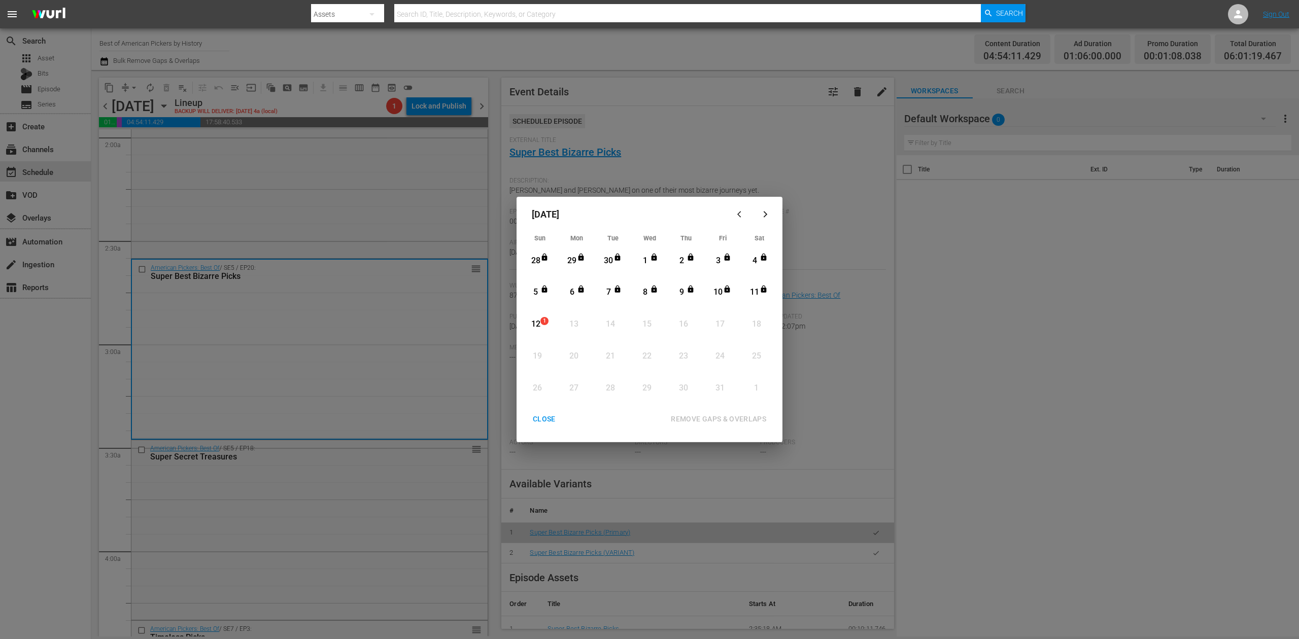
click at [541, 325] on div "12" at bounding box center [535, 325] width 13 height 12
click at [739, 414] on div "REMOVE GAPS & OVERLAPS" at bounding box center [718, 419] width 112 height 13
click at [546, 412] on button "CLOSE" at bounding box center [543, 419] width 47 height 19
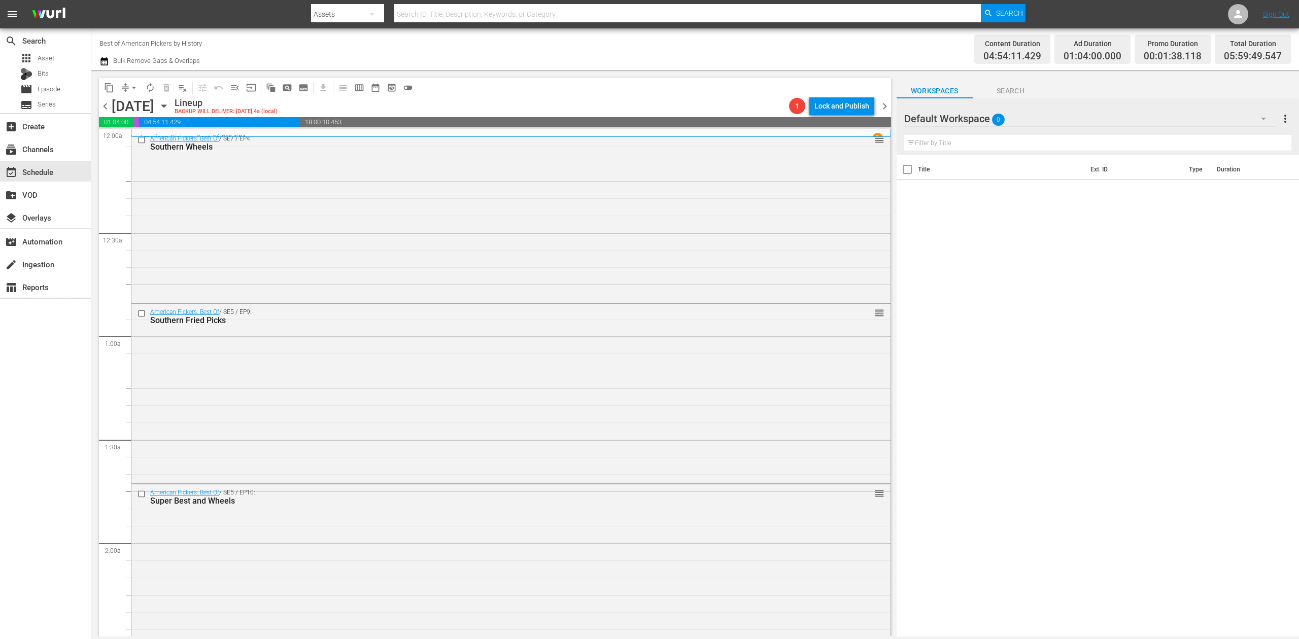
click at [102, 61] on icon "button" at bounding box center [103, 61] width 7 height 8
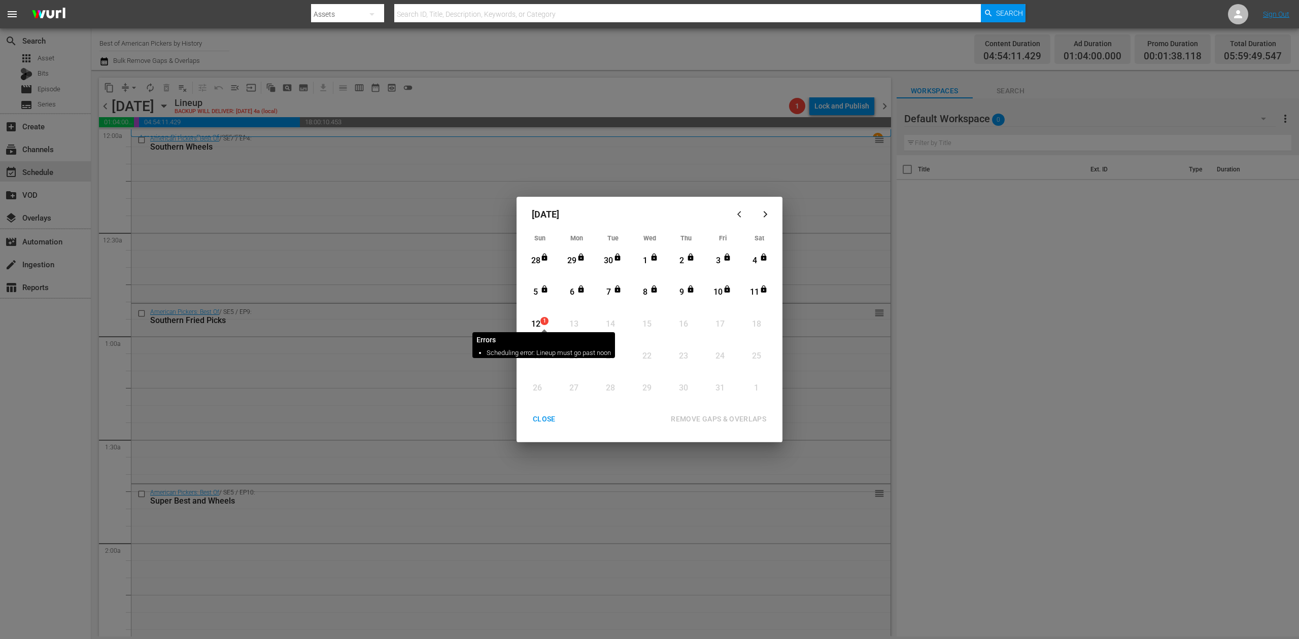
click at [541, 325] on span "1" at bounding box center [544, 321] width 7 height 8
click at [750, 415] on div "REMOVE GAPS & OVERLAPS" at bounding box center [718, 419] width 112 height 13
click at [536, 321] on div "12" at bounding box center [535, 325] width 13 height 12
click at [549, 422] on div "CLOSE" at bounding box center [543, 419] width 39 height 13
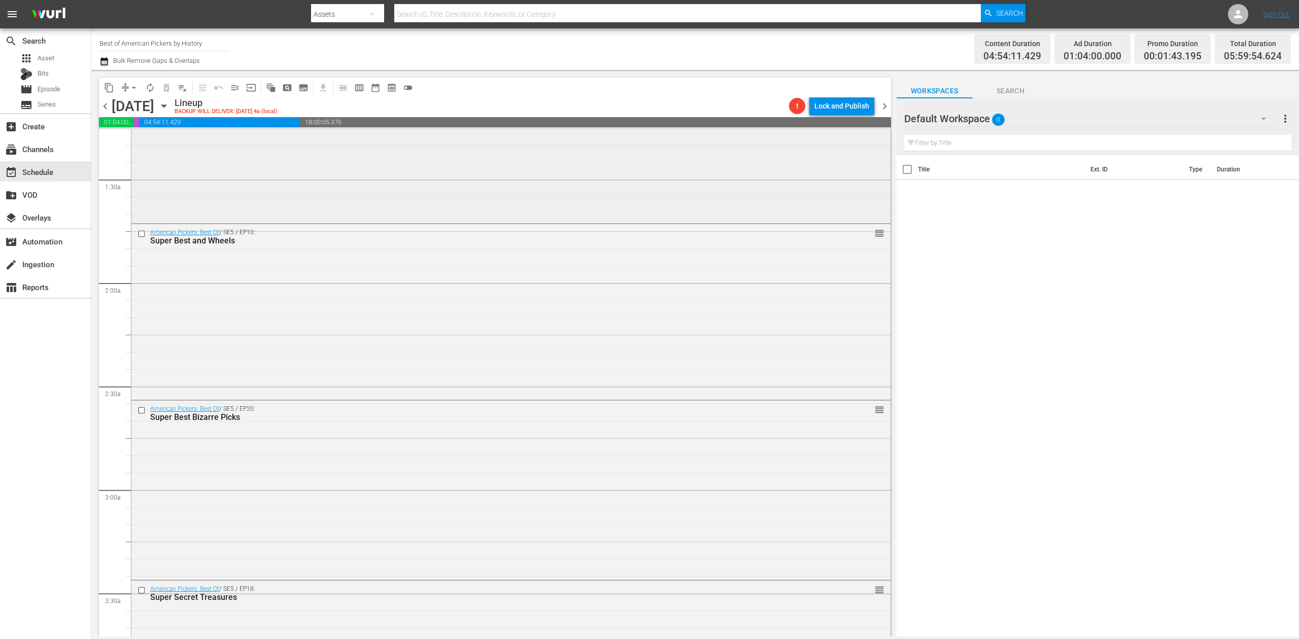
scroll to position [270, 0]
click at [589, 461] on div "American Pickers: Best Of / SE5 / EP20: Super Best Bizarre Picks reorder" at bounding box center [510, 480] width 759 height 178
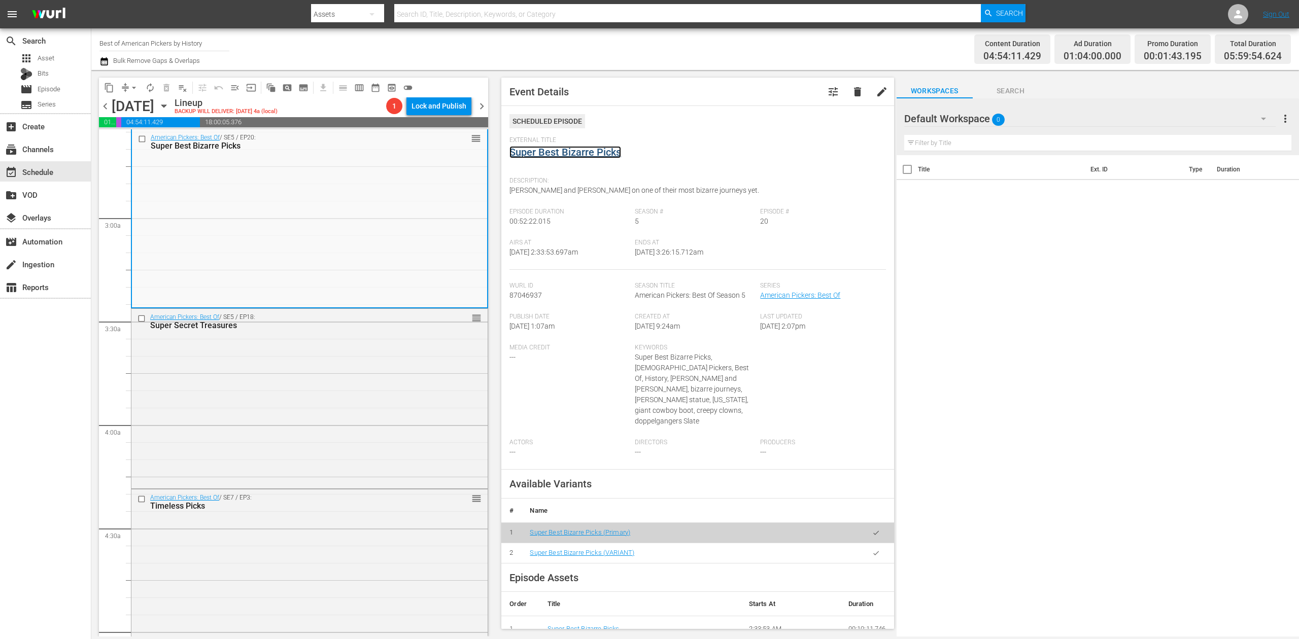
scroll to position [541, 0]
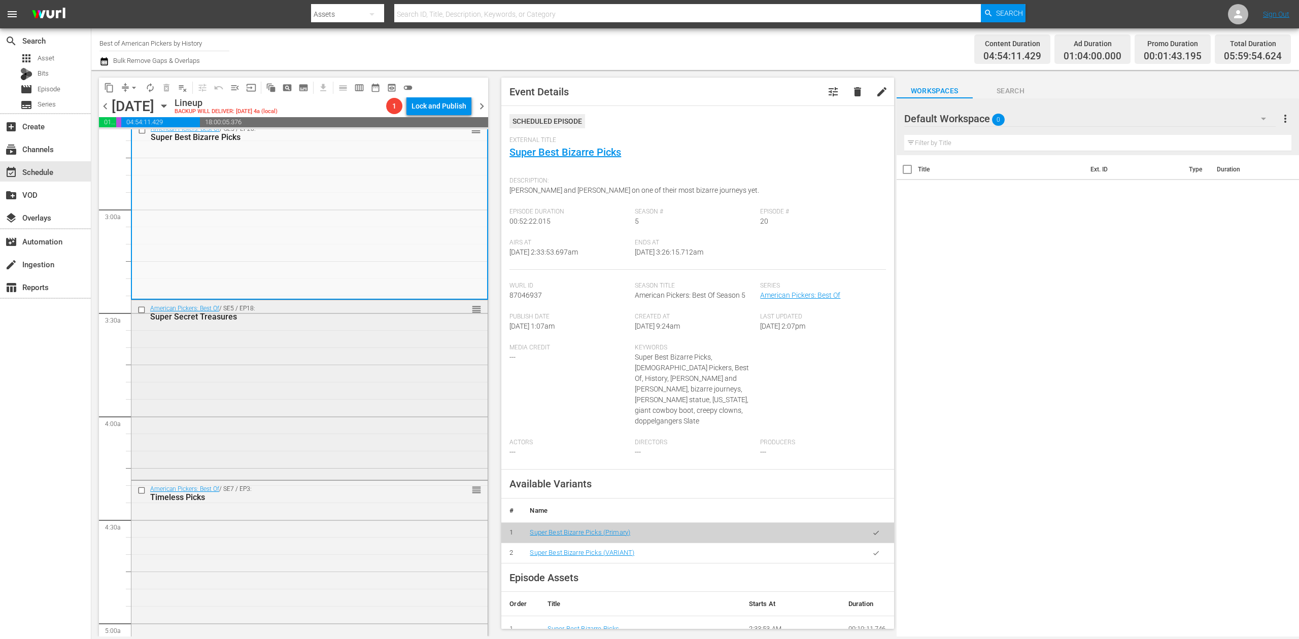
click at [356, 341] on div "American Pickers: Best Of / SE5 / EP18: Super Secret Treasures reorder" at bounding box center [309, 389] width 356 height 178
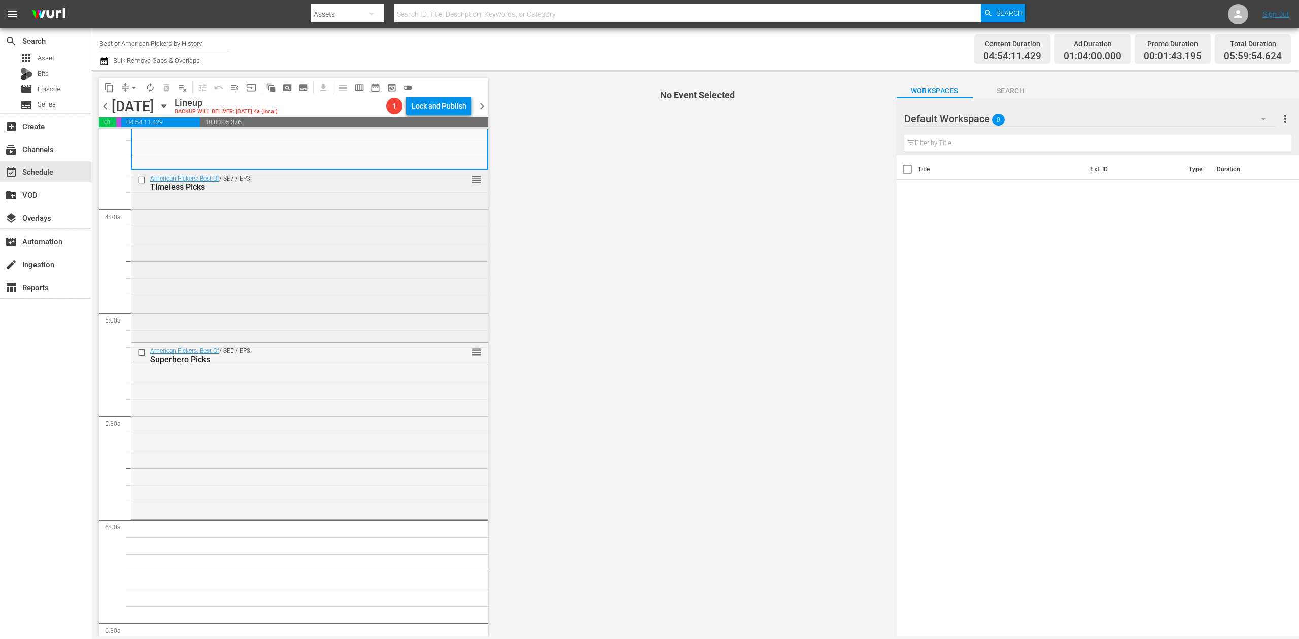
scroll to position [879, 0]
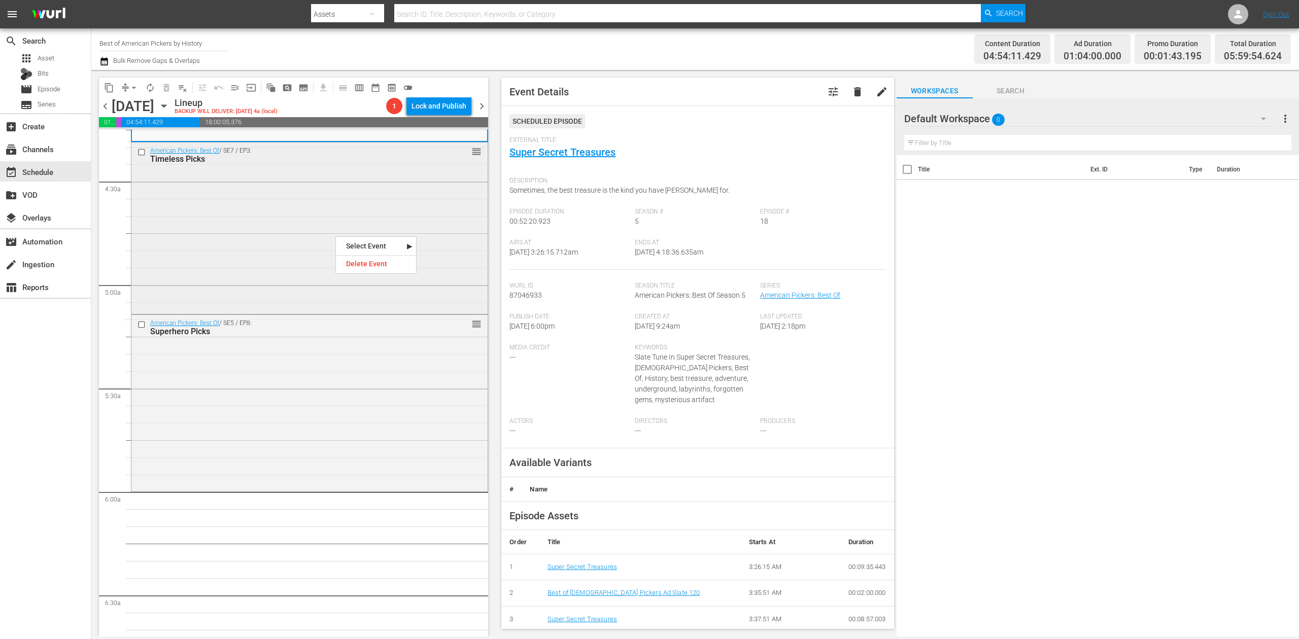
click at [401, 173] on div "American Pickers: Best Of / SE7 / EP3: Timeless Picks reorder" at bounding box center [309, 227] width 356 height 169
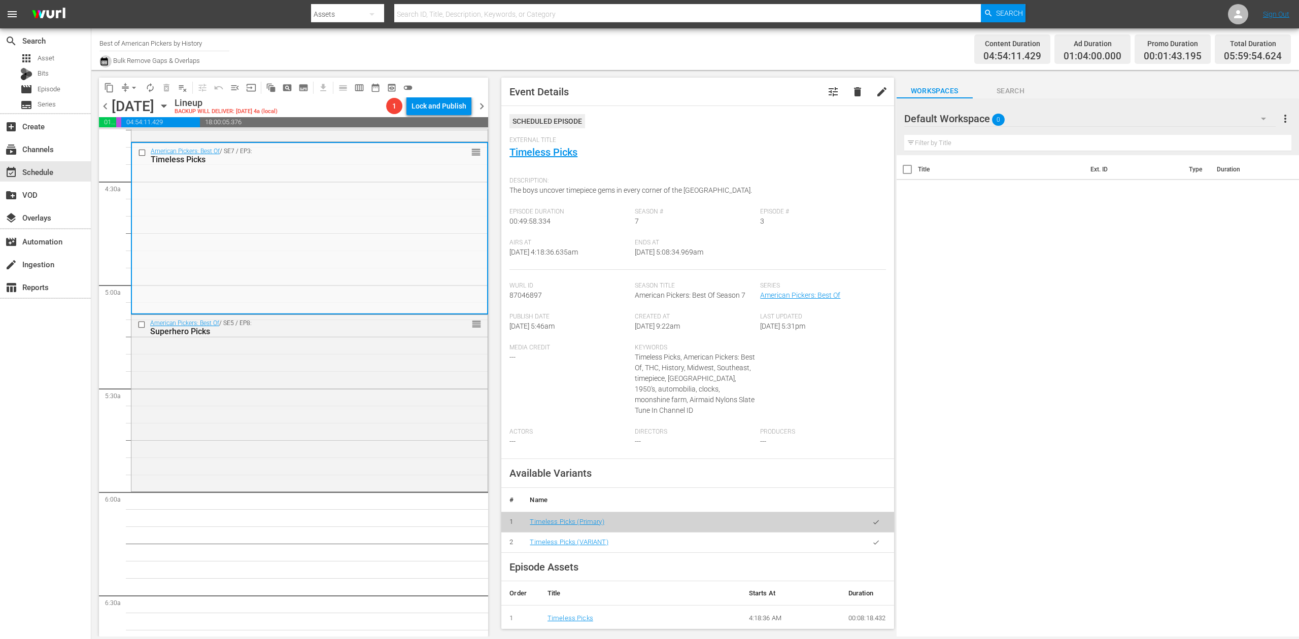
click at [108, 62] on icon "button" at bounding box center [103, 61] width 7 height 8
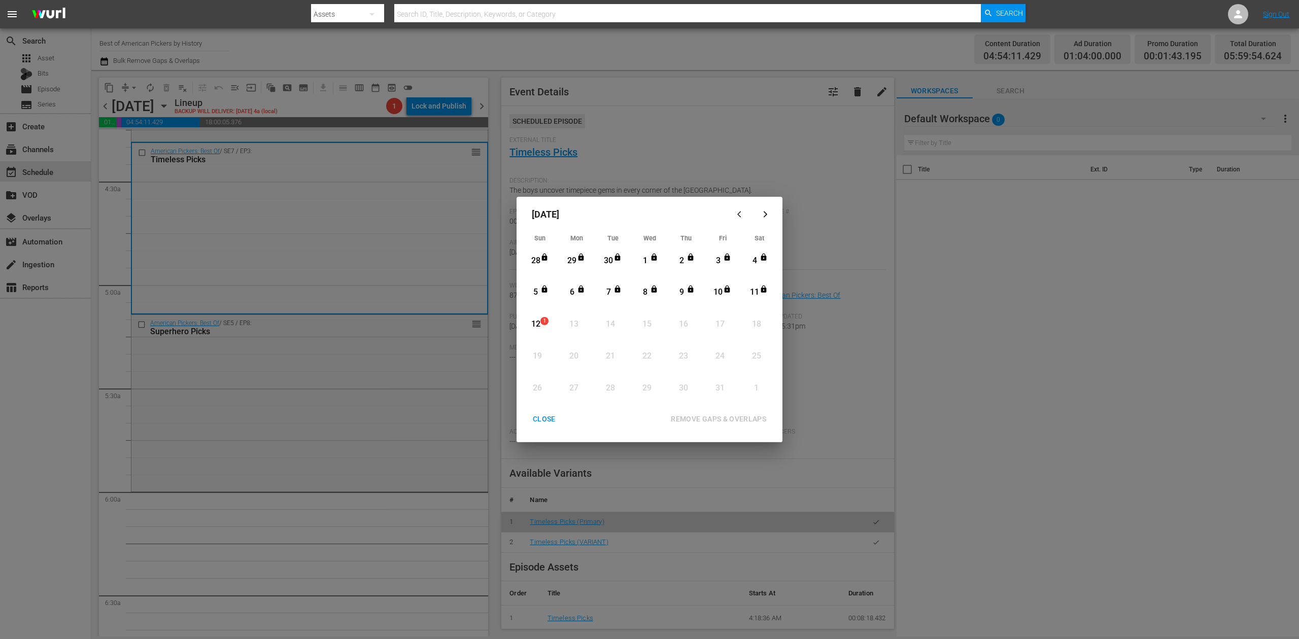
click at [534, 328] on div "12" at bounding box center [535, 325] width 13 height 12
click at [708, 421] on div "REMOVE GAPS & OVERLAPS" at bounding box center [718, 419] width 112 height 13
click at [543, 320] on span "1" at bounding box center [544, 321] width 7 height 8
click at [713, 418] on div "REMOVE GAPS & OVERLAPS" at bounding box center [718, 419] width 112 height 13
click at [535, 415] on div "CLOSE" at bounding box center [543, 419] width 39 height 13
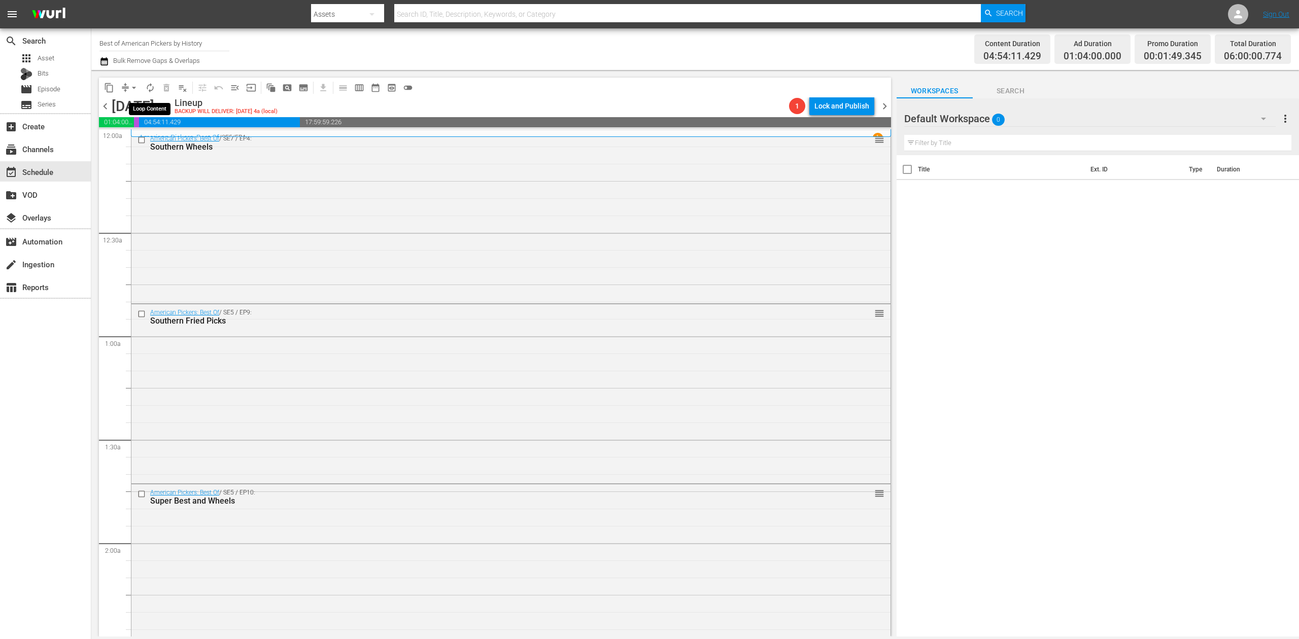
click at [148, 88] on span "autorenew_outlined" at bounding box center [150, 88] width 10 height 10
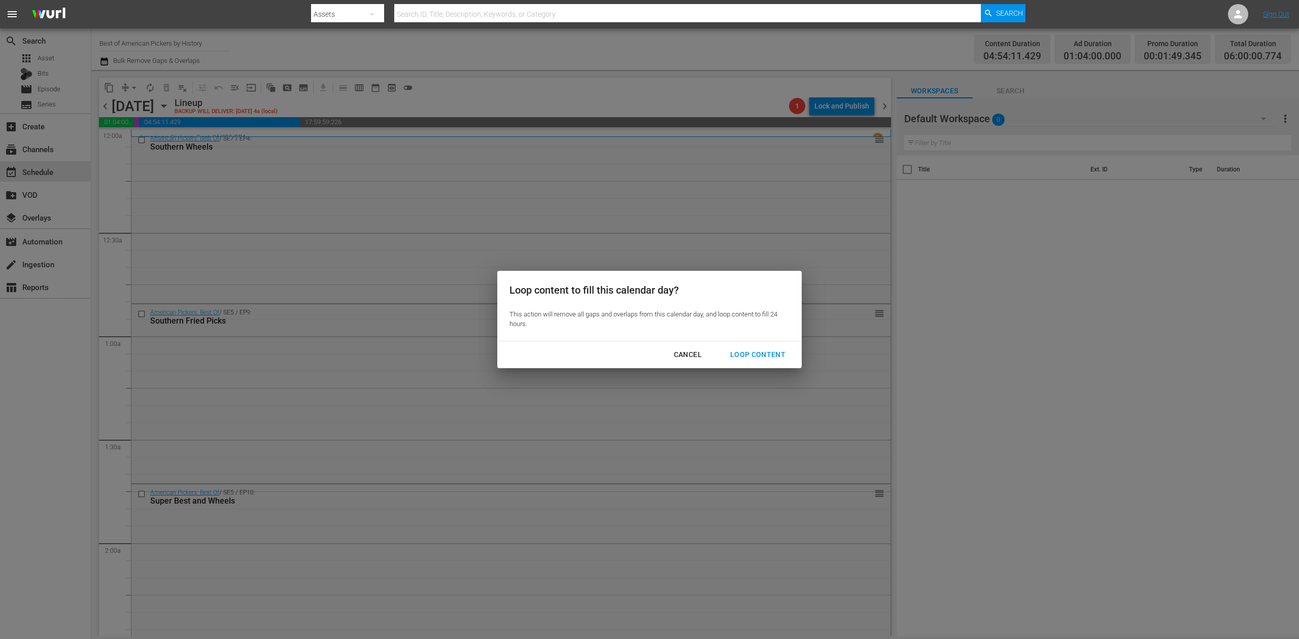
click at [751, 356] on div "Loop Content" at bounding box center [758, 354] width 72 height 13
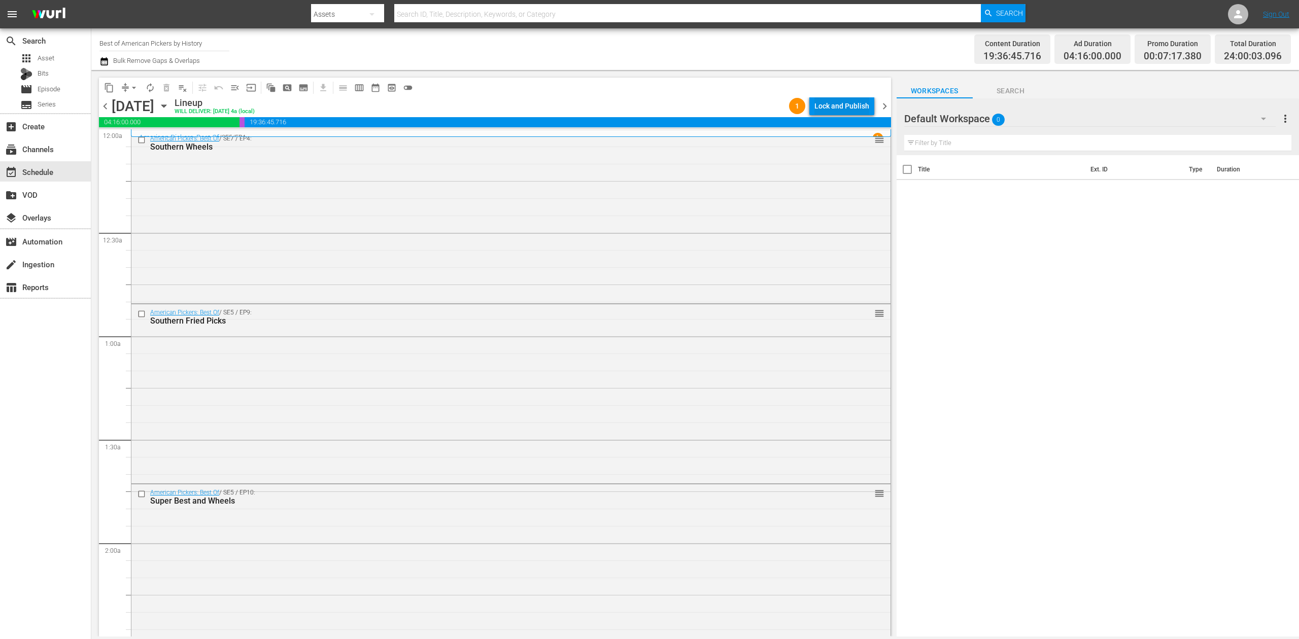
click at [836, 102] on div "Lock and Publish" at bounding box center [841, 106] width 55 height 18
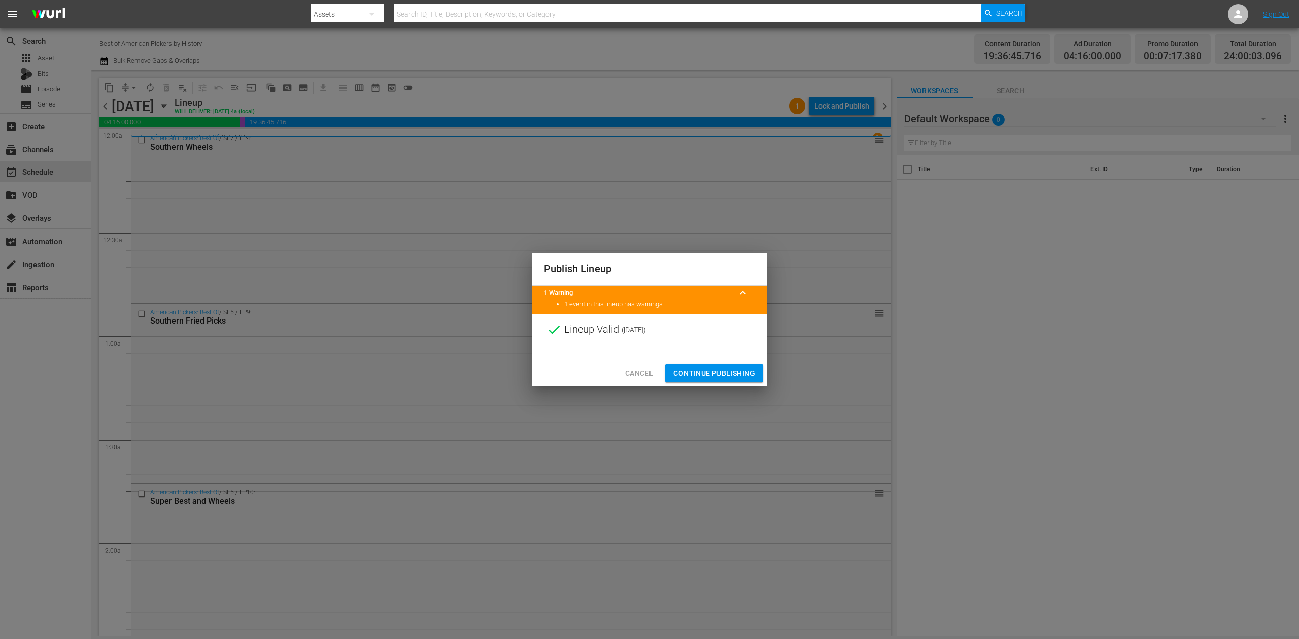
click at [739, 379] on span "Continue Publishing" at bounding box center [714, 373] width 82 height 13
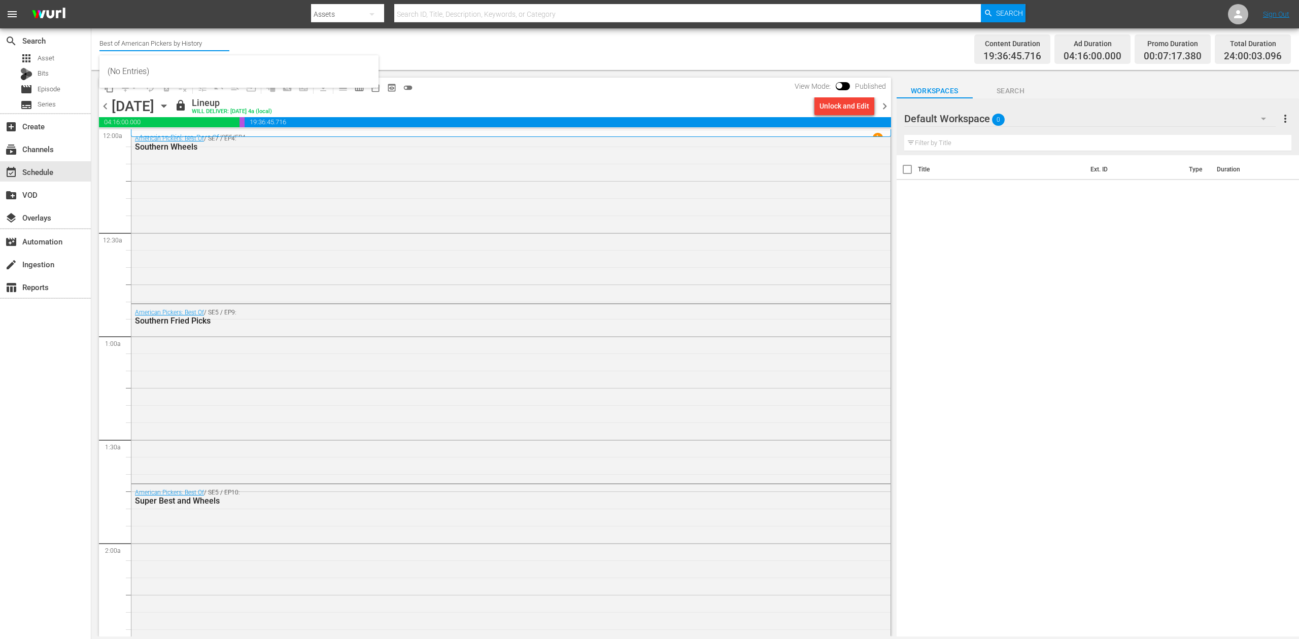
click at [205, 41] on input "Best of American Pickers by History" at bounding box center [164, 43] width 130 height 24
drag, startPoint x: 210, startPoint y: 41, endPoint x: -4, endPoint y: 41, distance: 214.1
click at [0, 41] on html "menu Search By Assets Search ID, Title, Description, Keywords, or Category Sear…" at bounding box center [649, 319] width 1299 height 639
click at [165, 92] on div "60 Days In by A&E (1603 - aenetworks_60daysin_1)" at bounding box center [239, 96] width 263 height 24
type input "60 Days In by A&E (1603 - aenetworks_60daysin_1)"
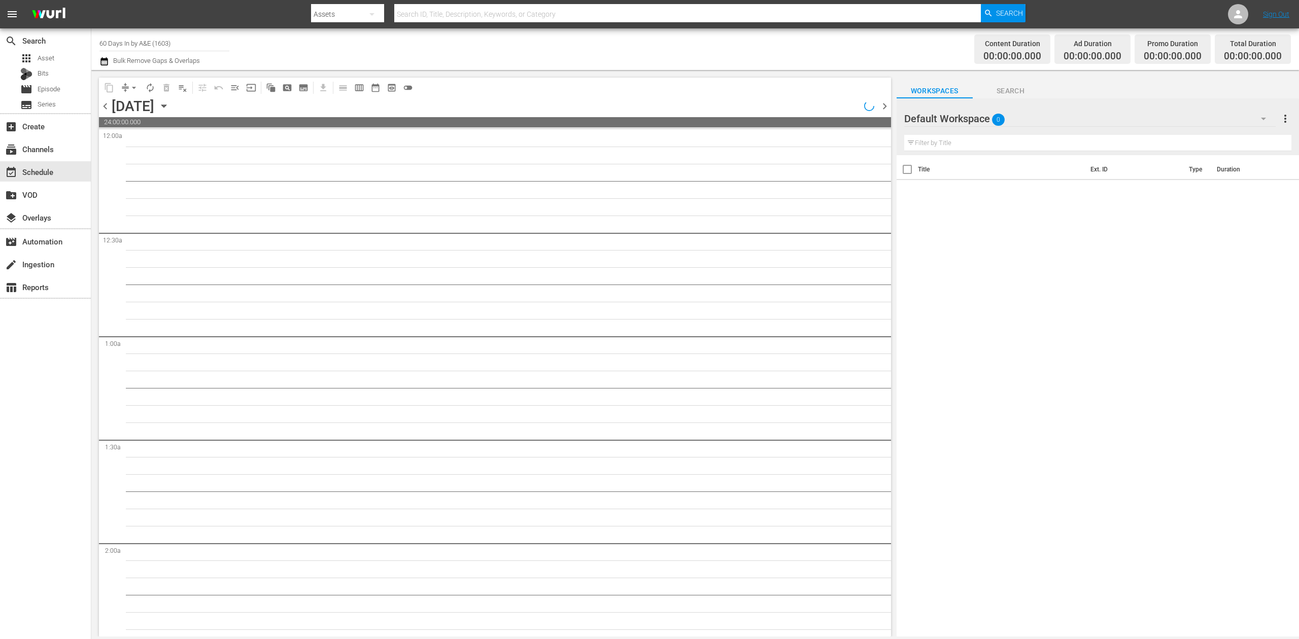
click at [169, 102] on icon "button" at bounding box center [163, 105] width 11 height 11
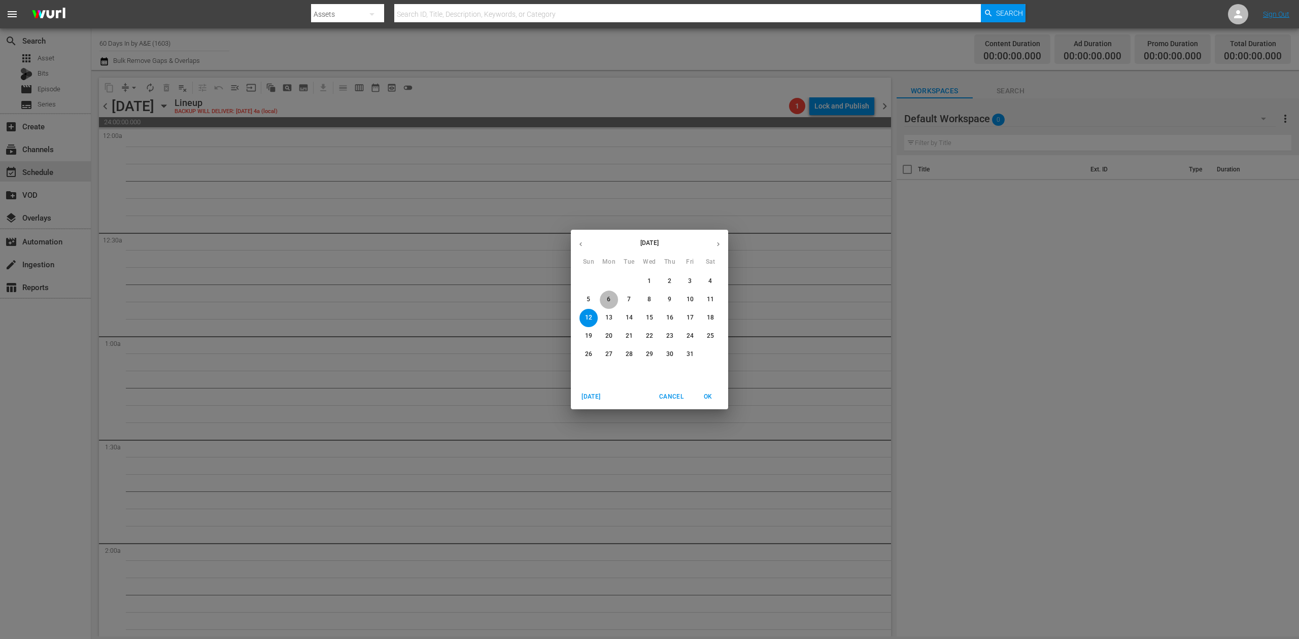
click at [609, 300] on p "6" at bounding box center [609, 299] width 4 height 9
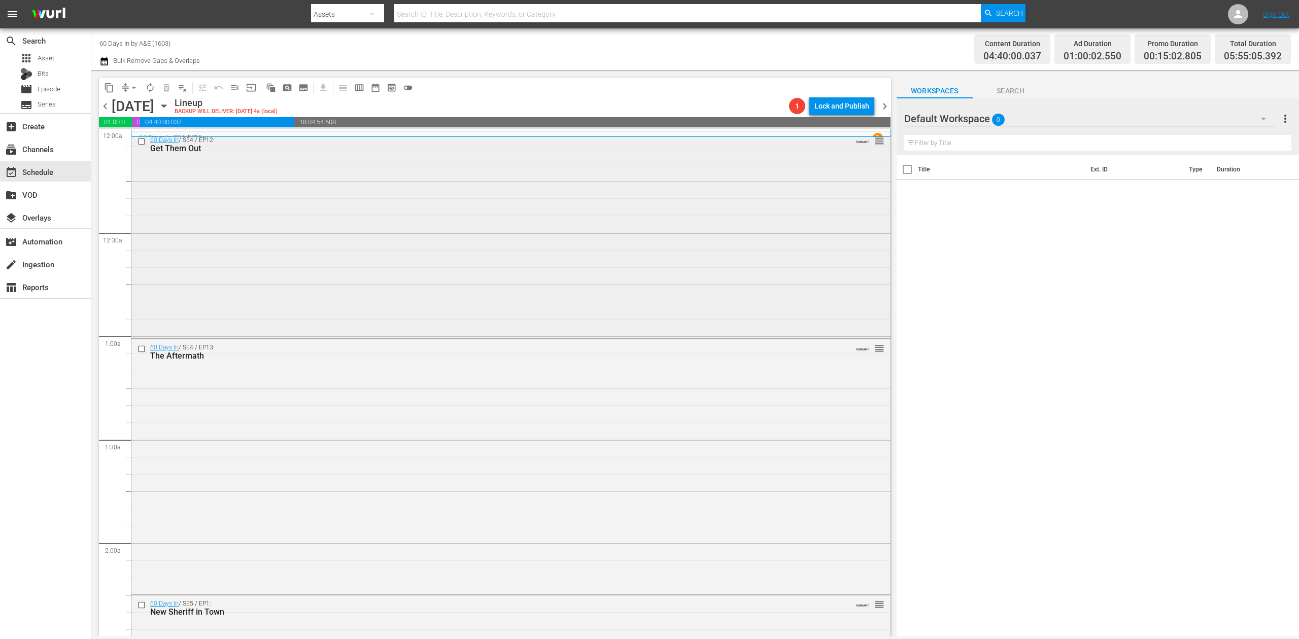
click at [449, 220] on div "60 Days In / SE4 / EP12: Get Them Out VARIANT reorder" at bounding box center [510, 234] width 759 height 204
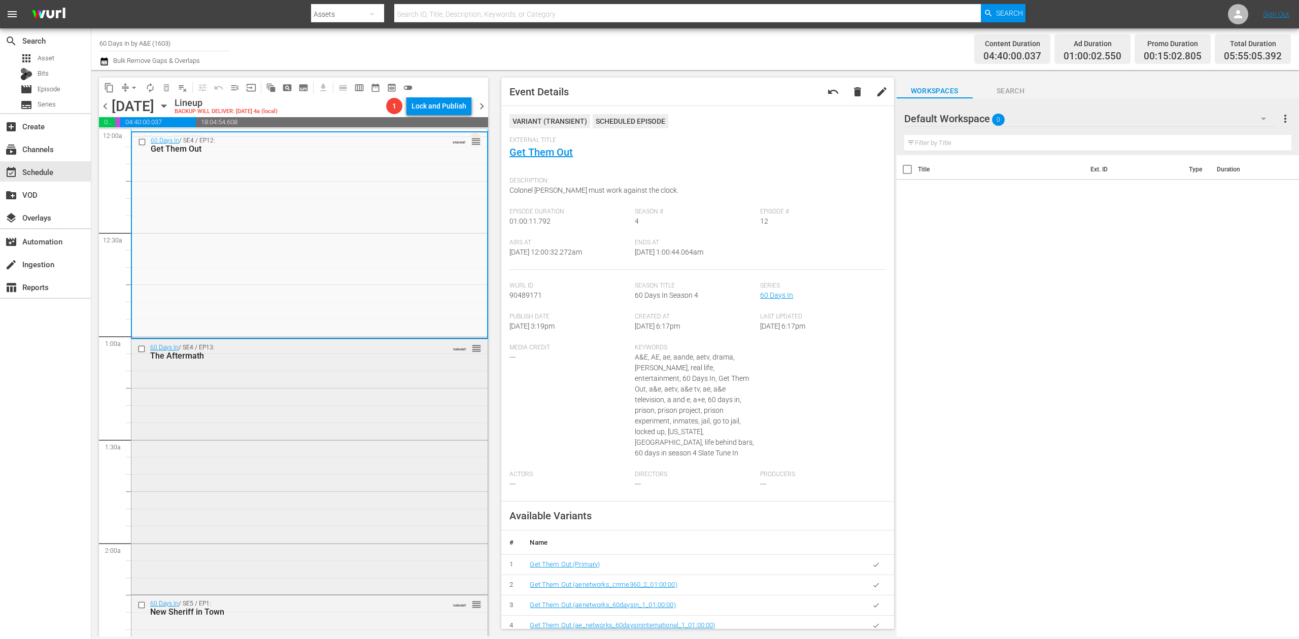
click at [345, 406] on div "60 Days In / SE4 / EP13: The Aftermath VARIANT reorder" at bounding box center [309, 465] width 356 height 253
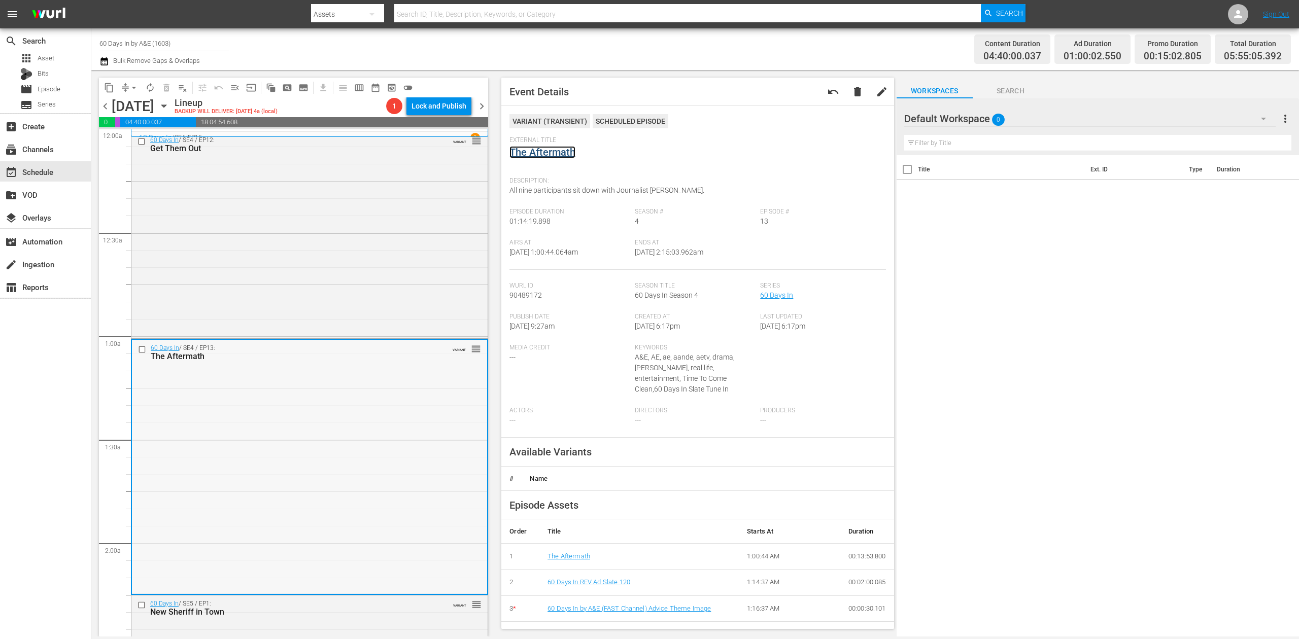
scroll to position [270, 0]
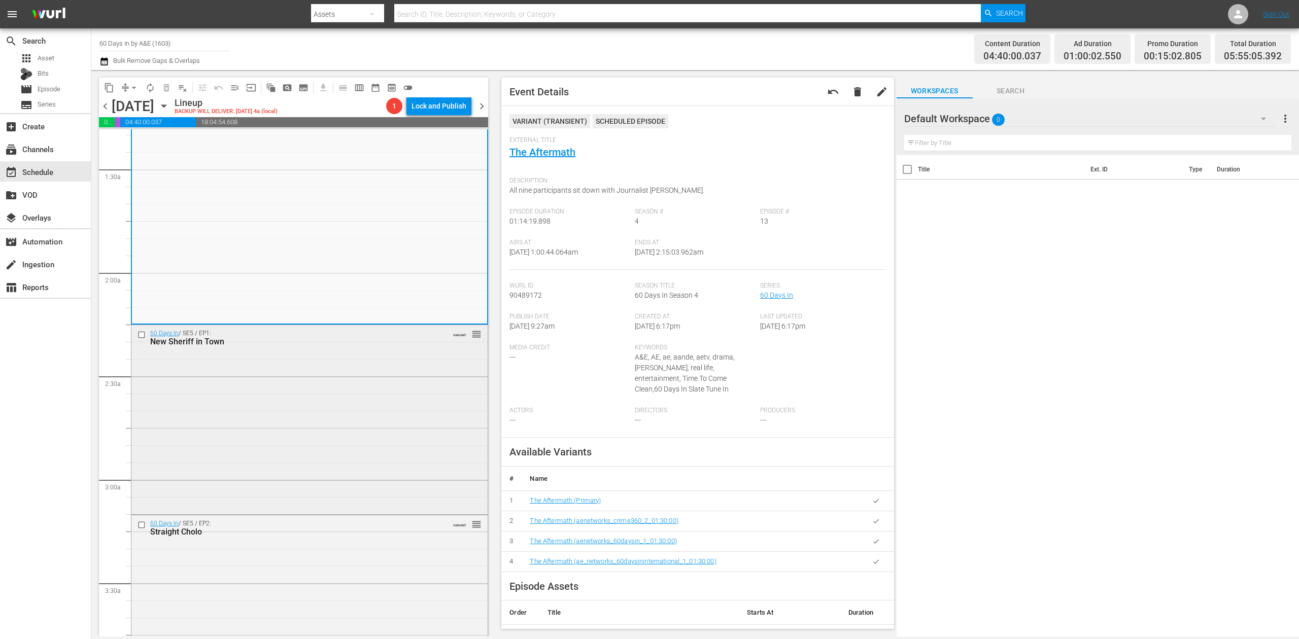
click at [421, 412] on div "60 Days In / SE5 / EP1: New Sheriff in Town VARIANT reorder" at bounding box center [309, 418] width 356 height 187
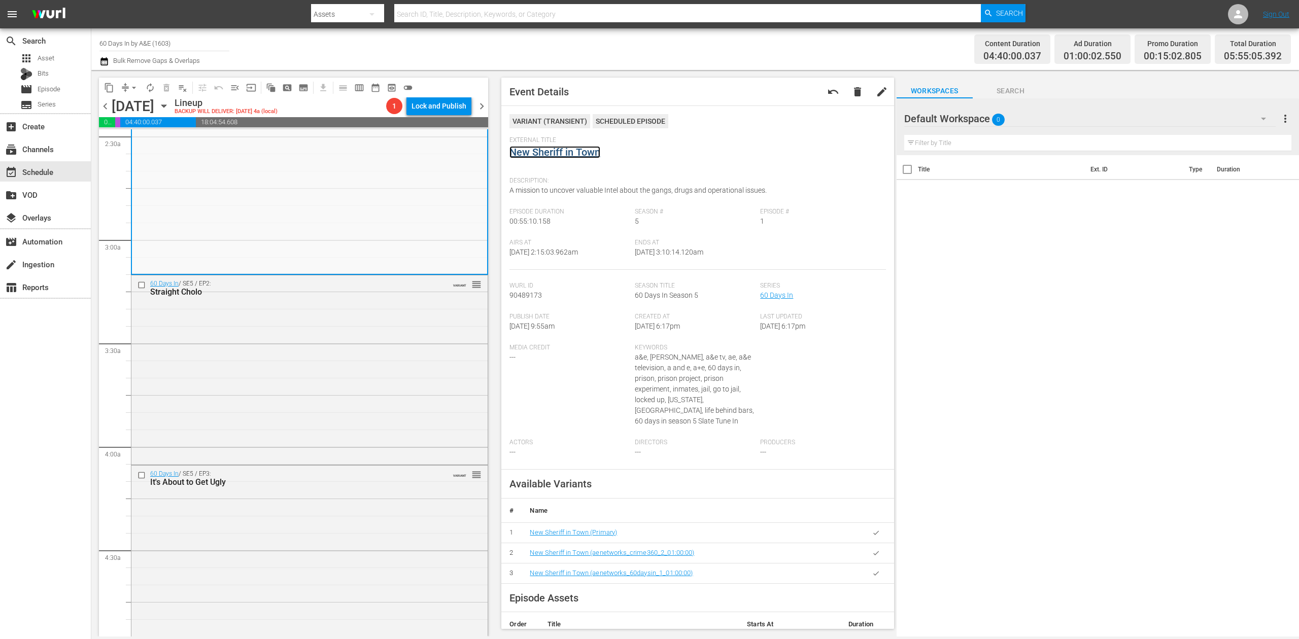
scroll to position [541, 0]
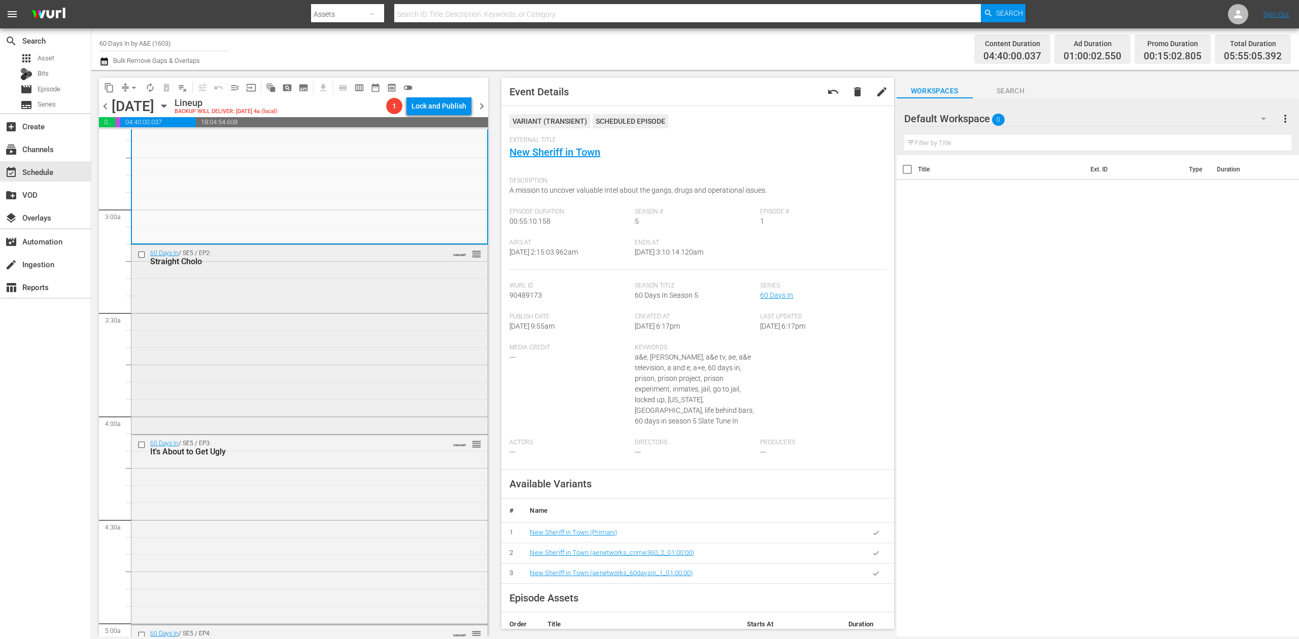
click at [258, 321] on div "60 Days In / SE5 / EP2: Straight Cholo VARIANT reorder" at bounding box center [309, 338] width 356 height 187
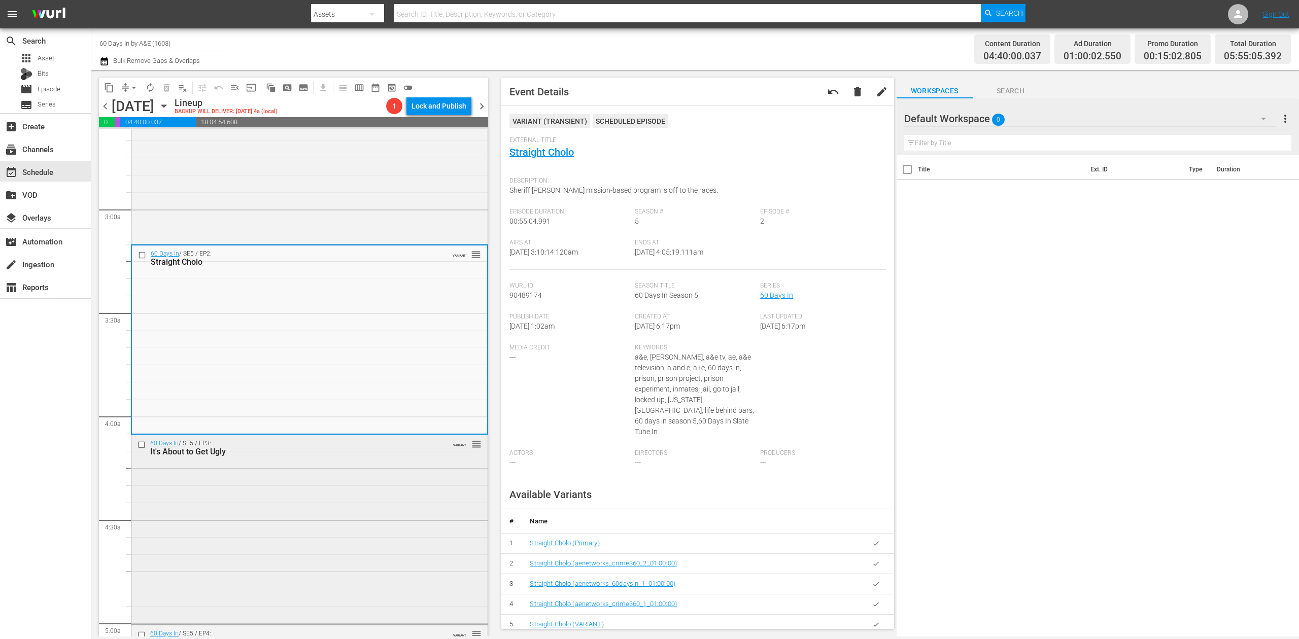
click at [366, 484] on div "60 Days In / SE5 / EP3: It's About to Get Ugly VARIANT reorder" at bounding box center [309, 528] width 356 height 187
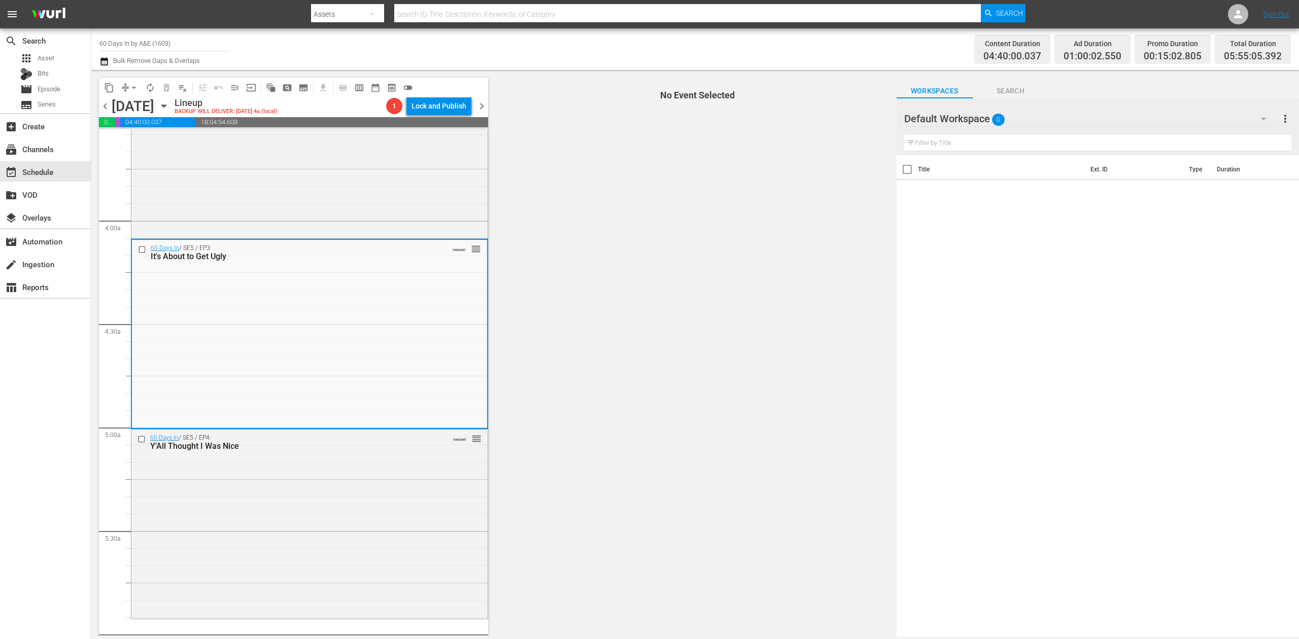
scroll to position [744, 0]
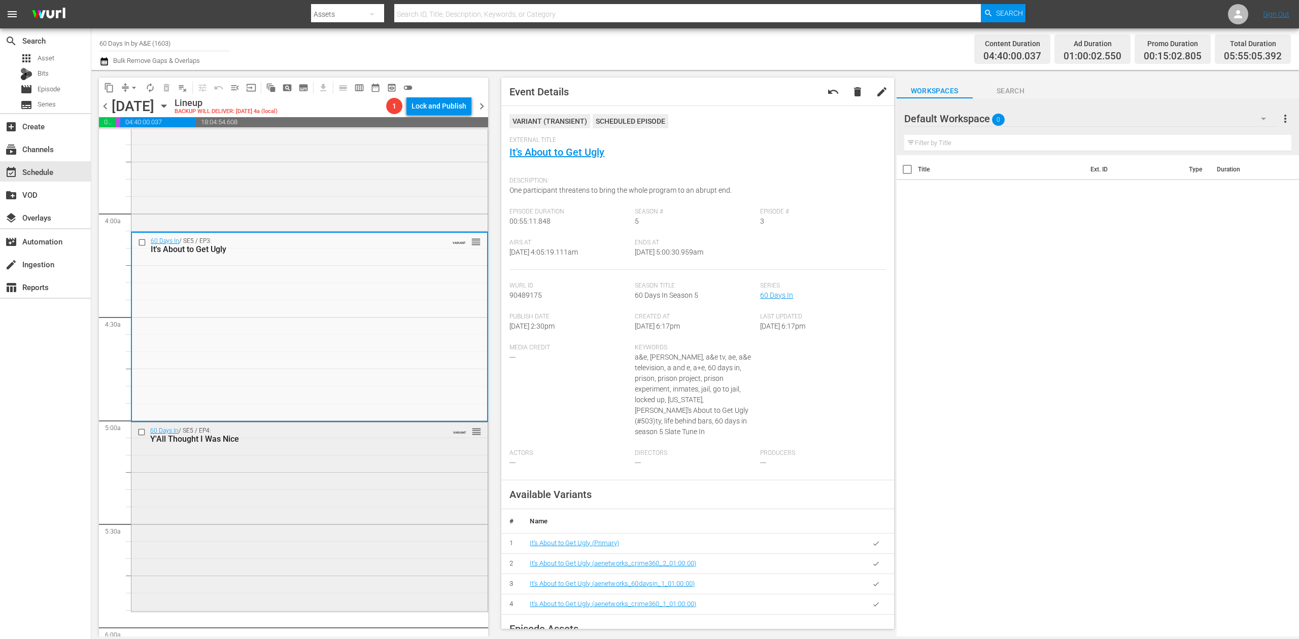
click at [369, 465] on div "60 Days In / SE5 / EP4: Y'All Thought I Was Nice VARIANT reorder" at bounding box center [309, 516] width 356 height 187
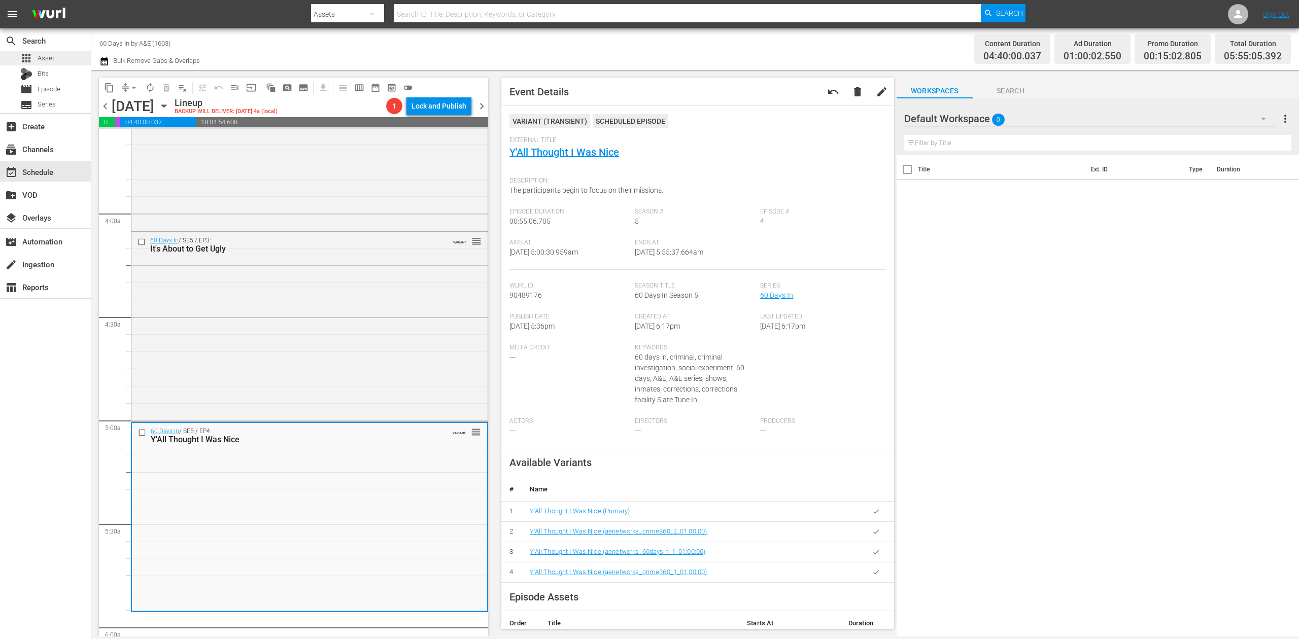
click at [54, 57] on div "apps Asset" at bounding box center [45, 58] width 91 height 14
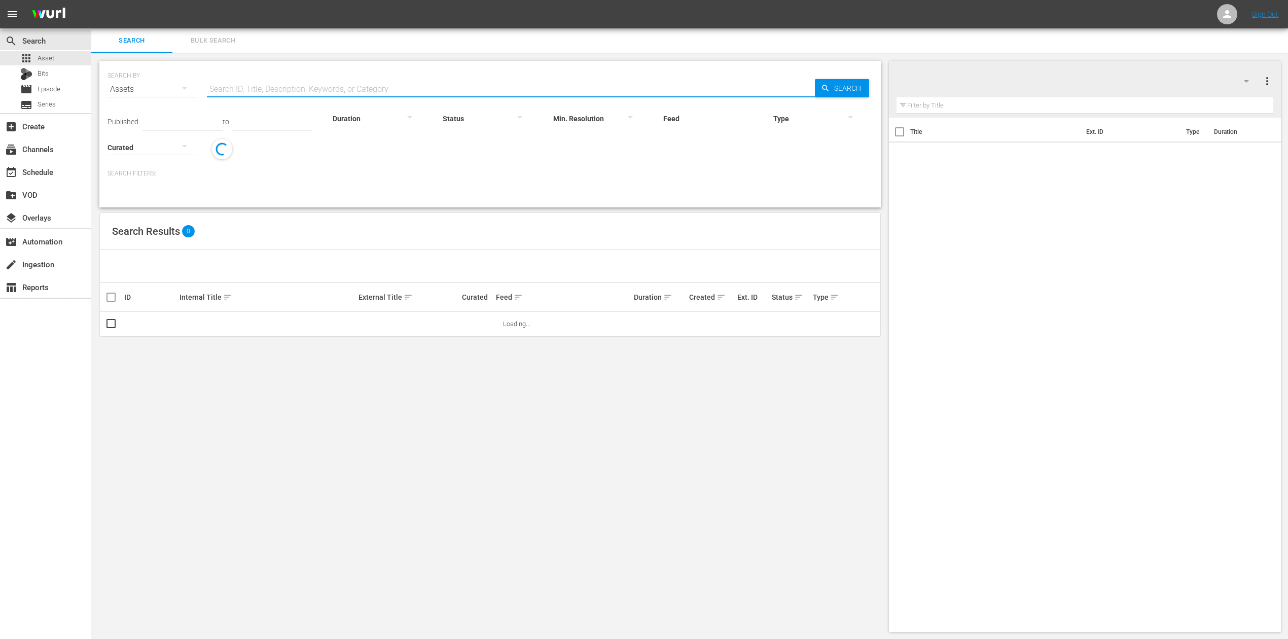
click at [250, 86] on input "text" at bounding box center [511, 89] width 608 height 24
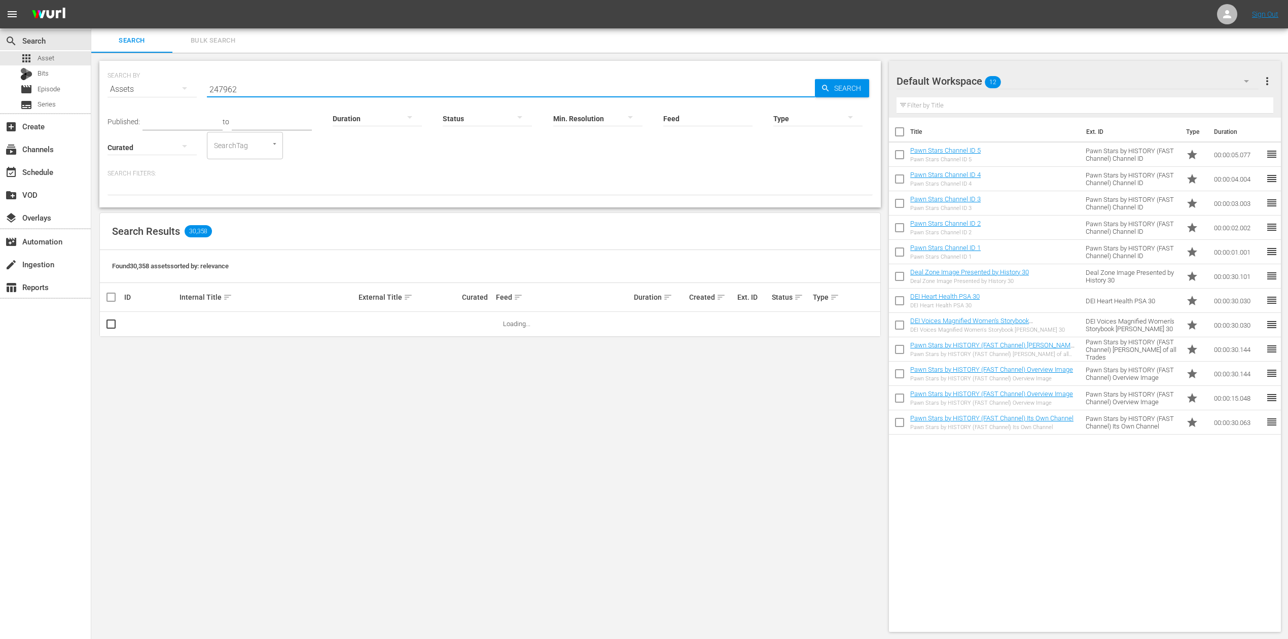
type input "247962"
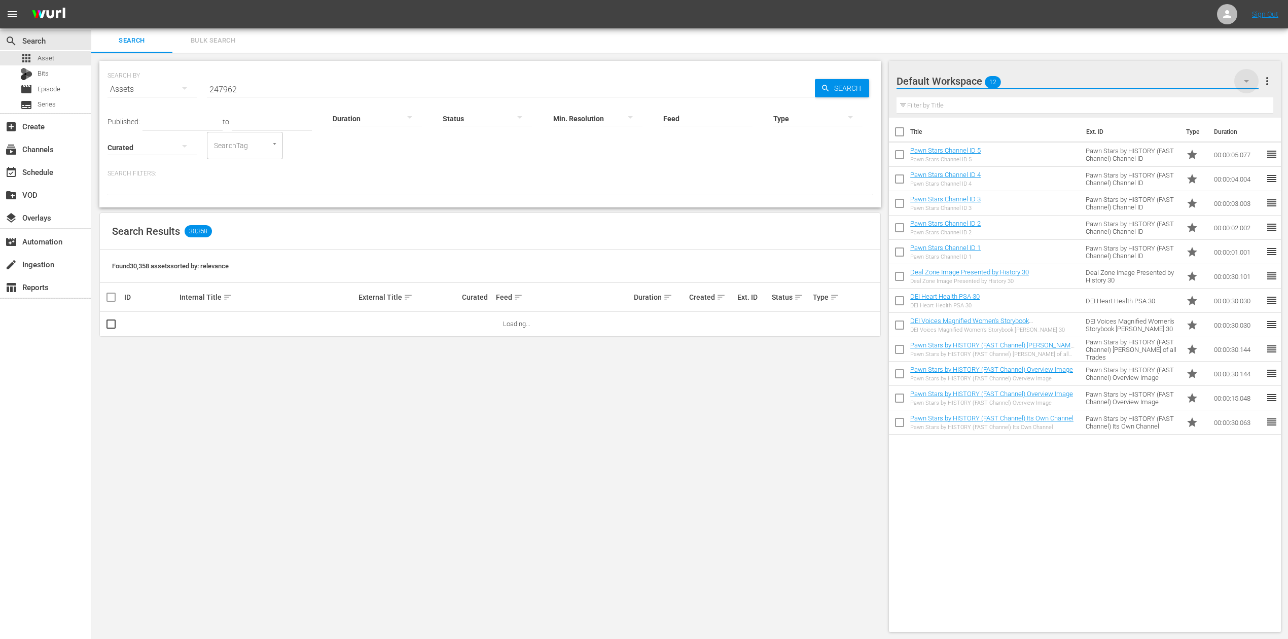
click at [1242, 75] on icon "button" at bounding box center [1247, 81] width 12 height 12
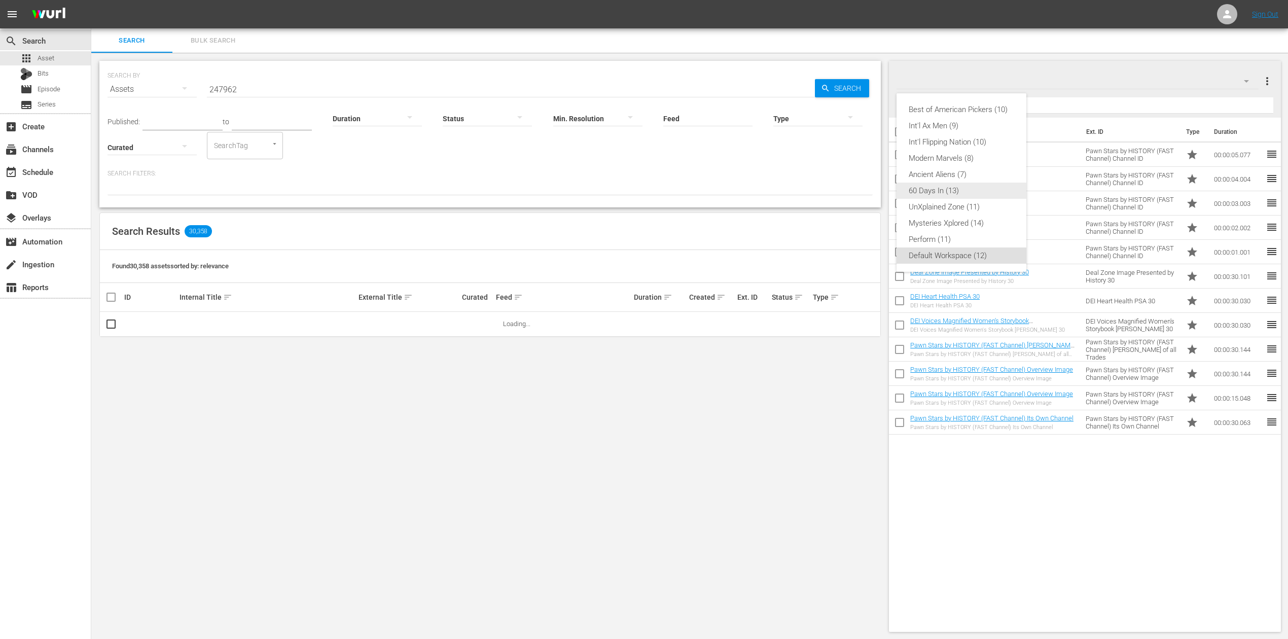
click at [956, 186] on div "60 Days In (13)" at bounding box center [962, 191] width 106 height 16
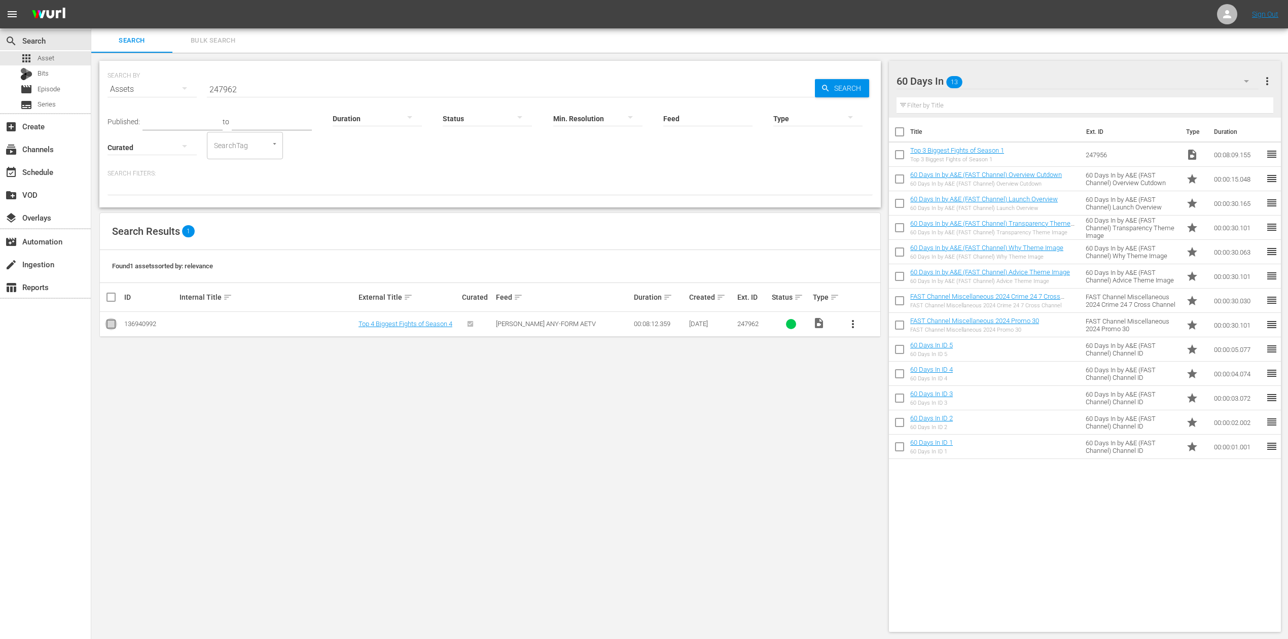
click at [108, 328] on input "checkbox" at bounding box center [111, 326] width 12 height 12
checkbox input "true"
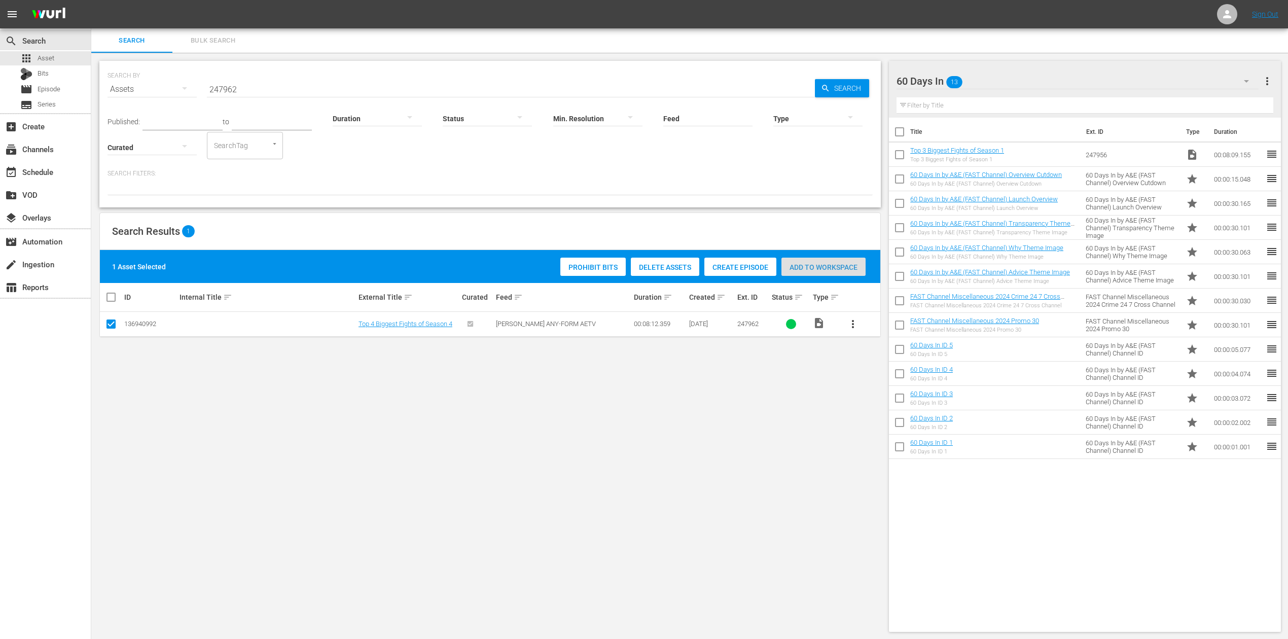
click at [837, 264] on span "Add to Workspace" at bounding box center [824, 267] width 84 height 8
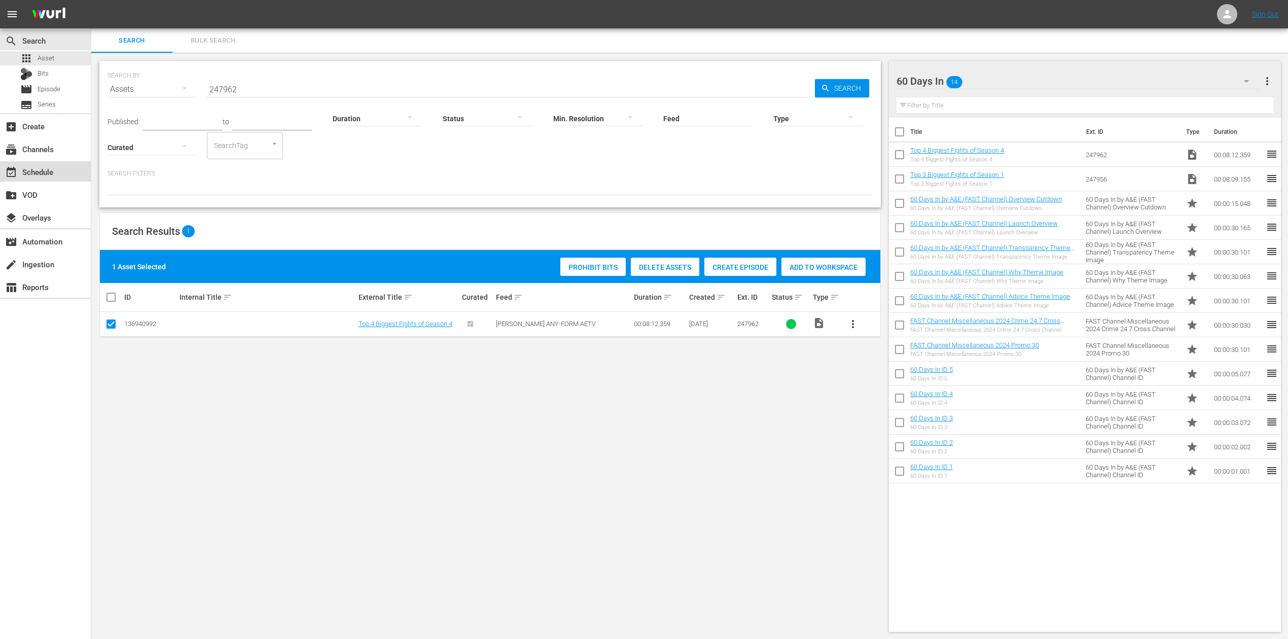
click at [49, 174] on div "event_available Schedule" at bounding box center [28, 170] width 57 height 9
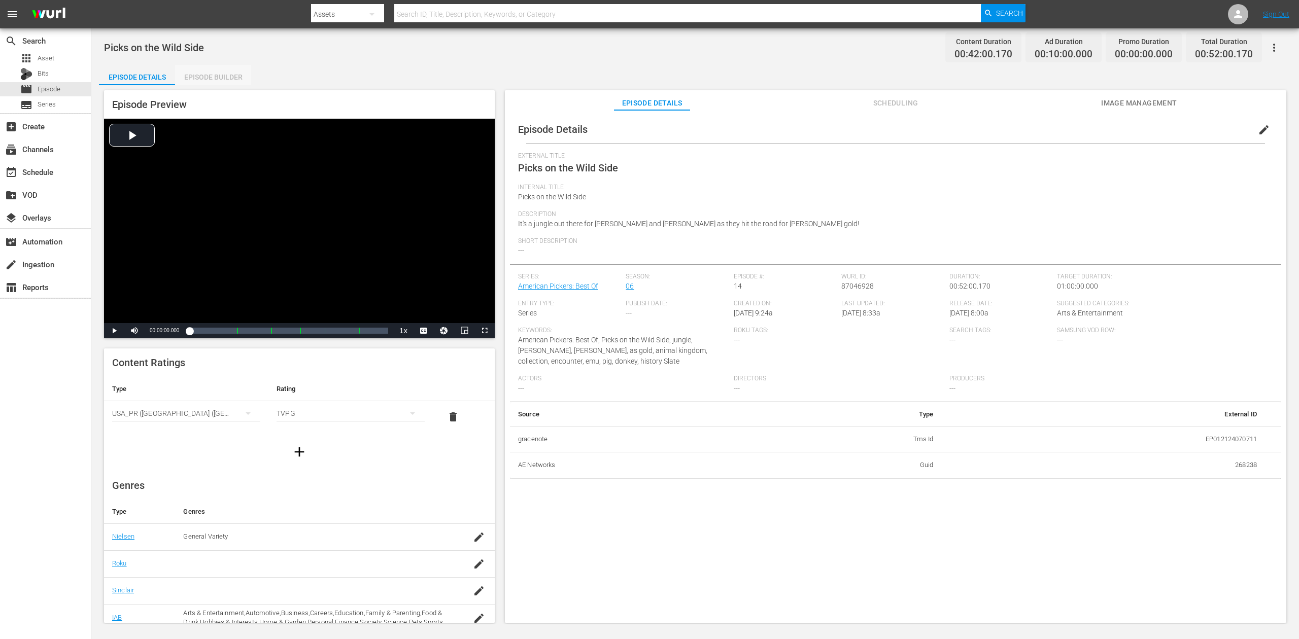
click at [213, 73] on div "Episode Builder" at bounding box center [213, 77] width 76 height 24
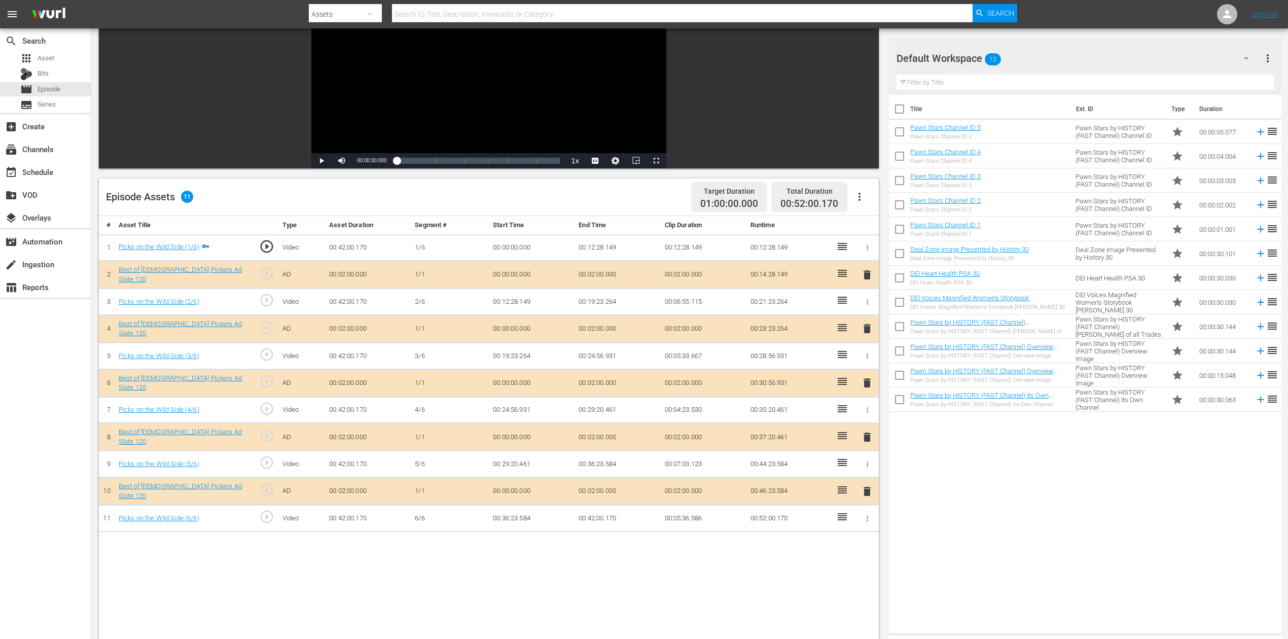
scroll to position [135, 0]
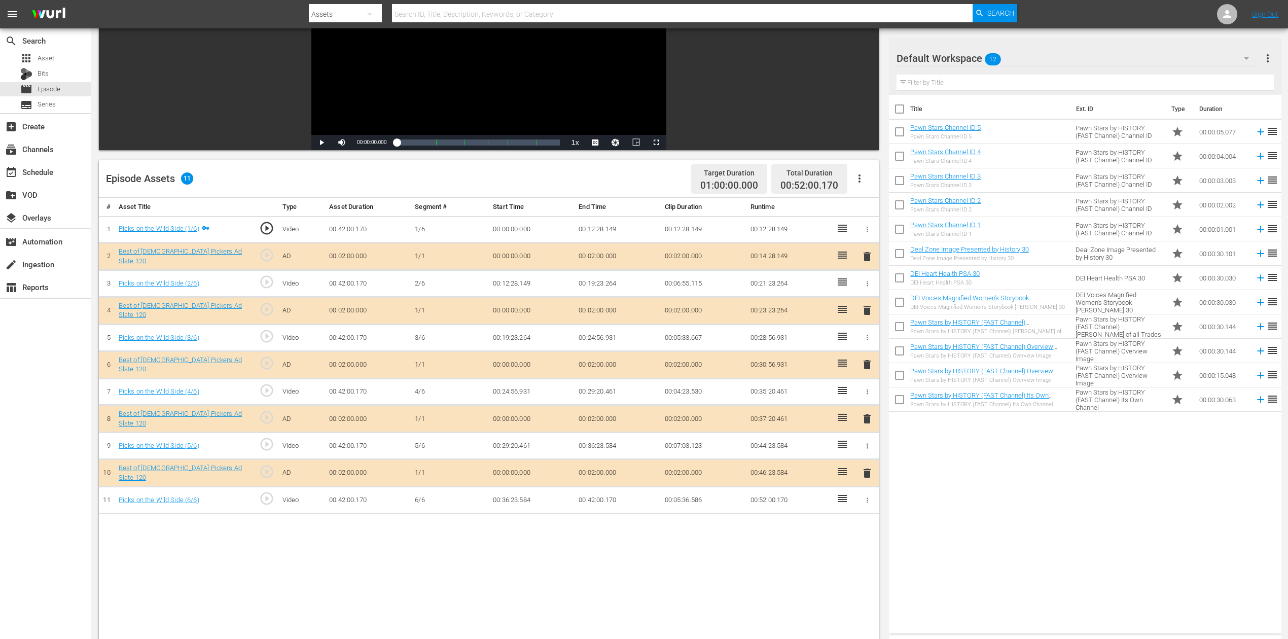
click at [867, 360] on span "delete" at bounding box center [867, 365] width 12 height 12
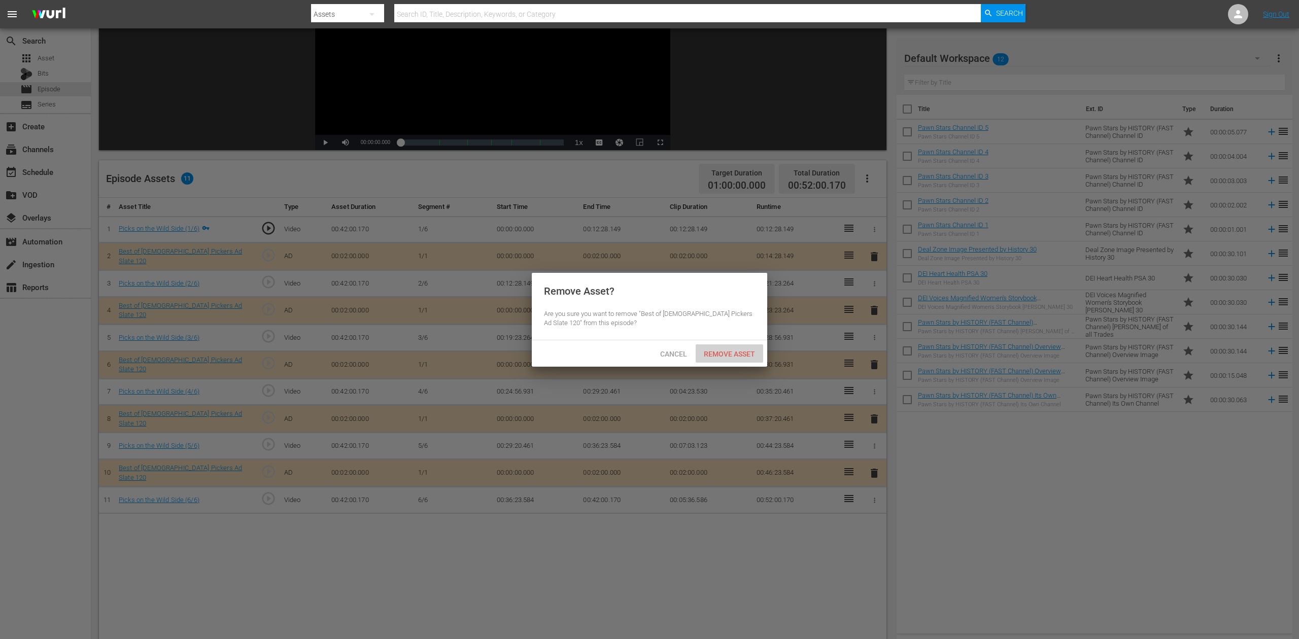
click at [739, 359] on div "Remove Asset" at bounding box center [728, 353] width 67 height 19
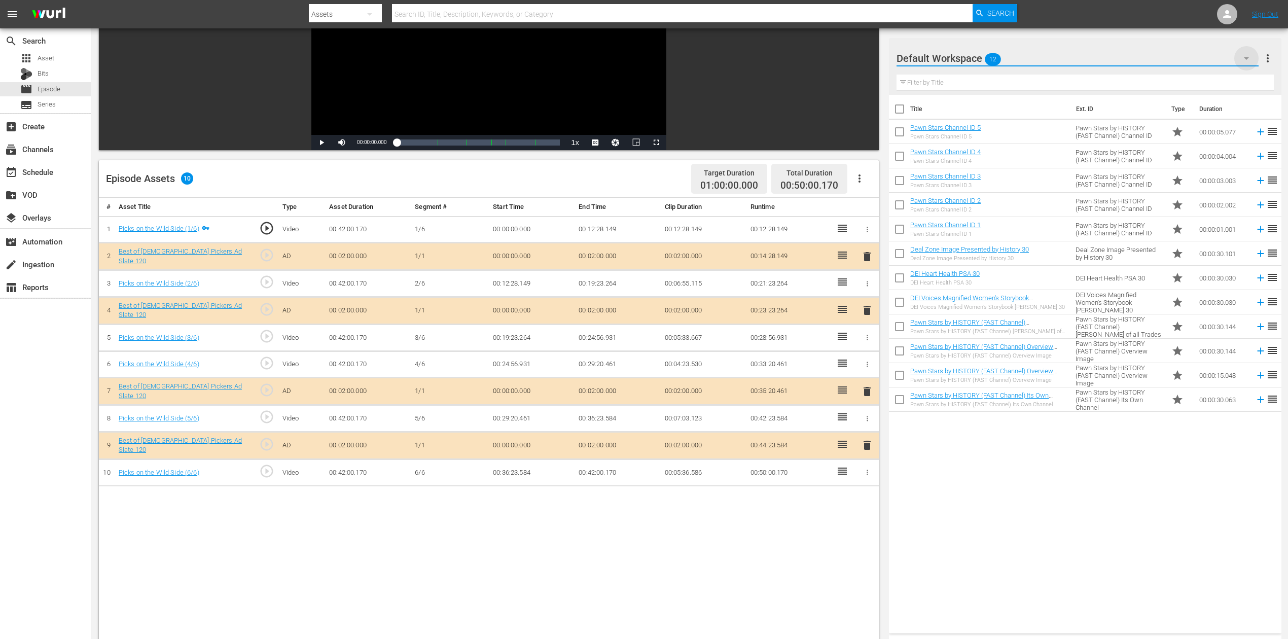
click at [973, 53] on icon "button" at bounding box center [1247, 58] width 12 height 12
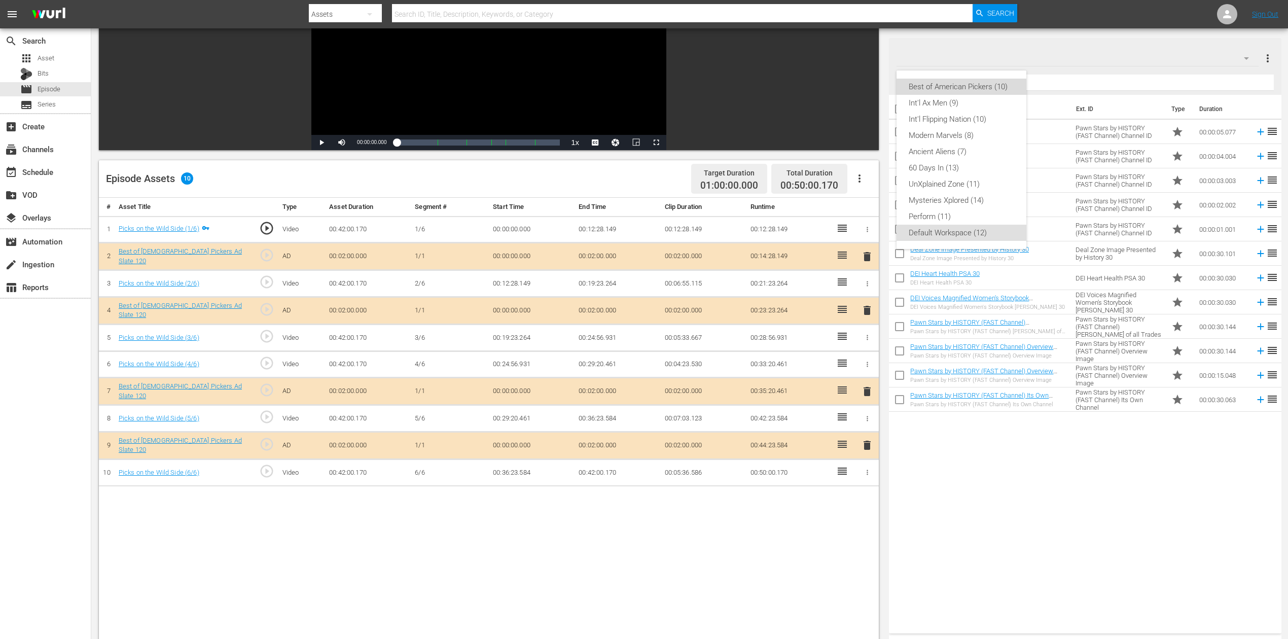
click at [973, 82] on div "Best of American Pickers (10)" at bounding box center [962, 87] width 106 height 16
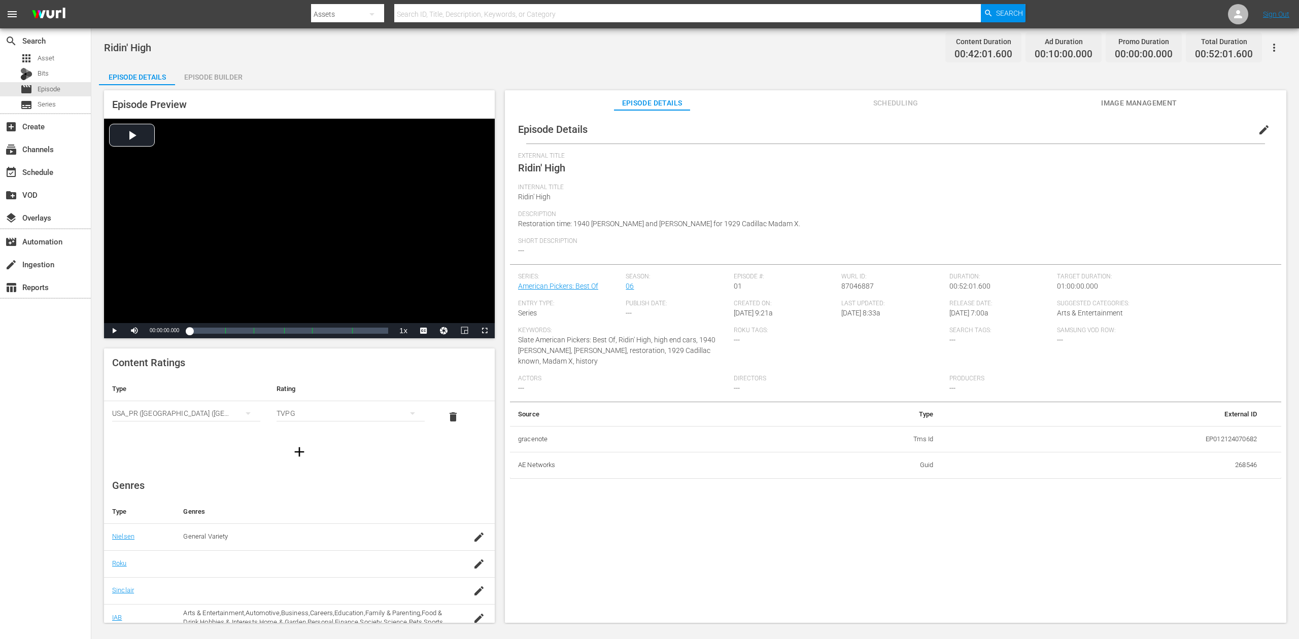
click at [214, 76] on div "Episode Builder" at bounding box center [213, 77] width 76 height 24
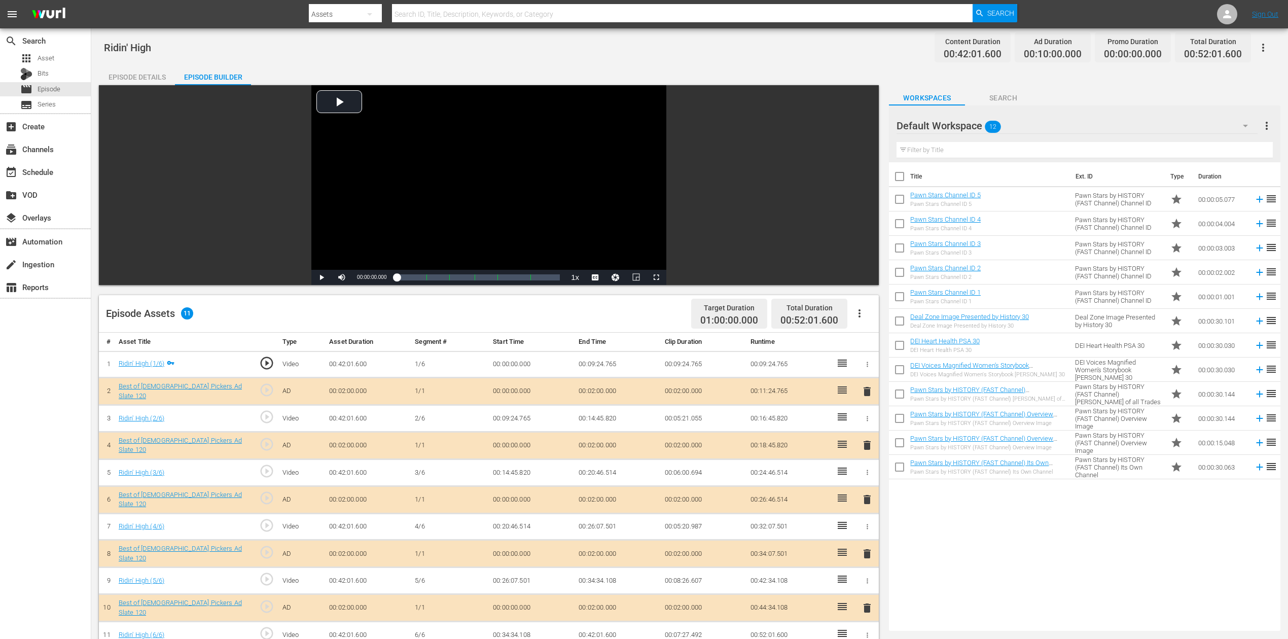
click at [870, 479] on span "delete" at bounding box center [867, 500] width 12 height 12
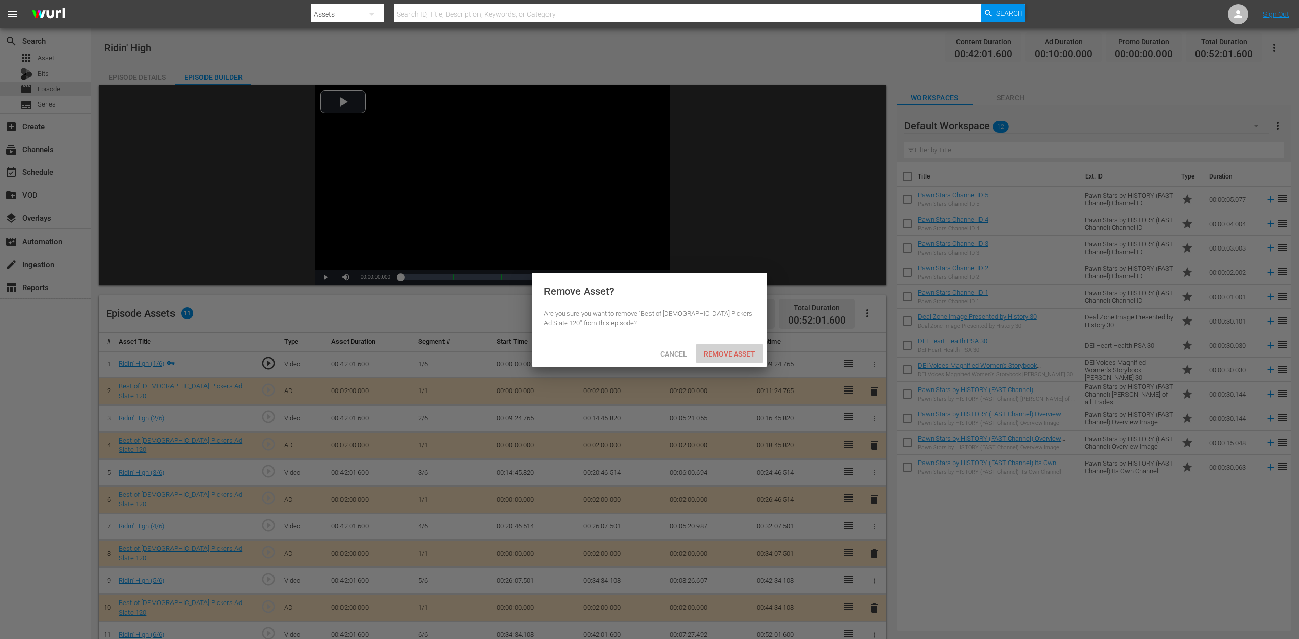
click at [733, 354] on span "Remove Asset" at bounding box center [728, 354] width 67 height 8
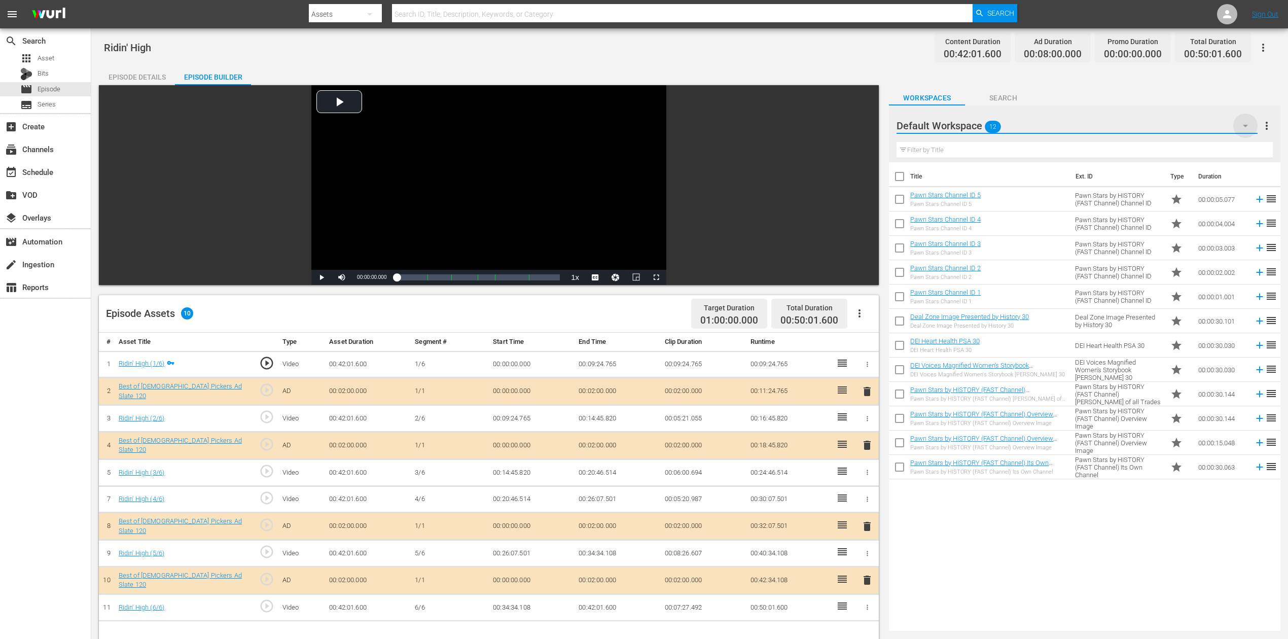
click at [973, 126] on icon "button" at bounding box center [1246, 126] width 12 height 12
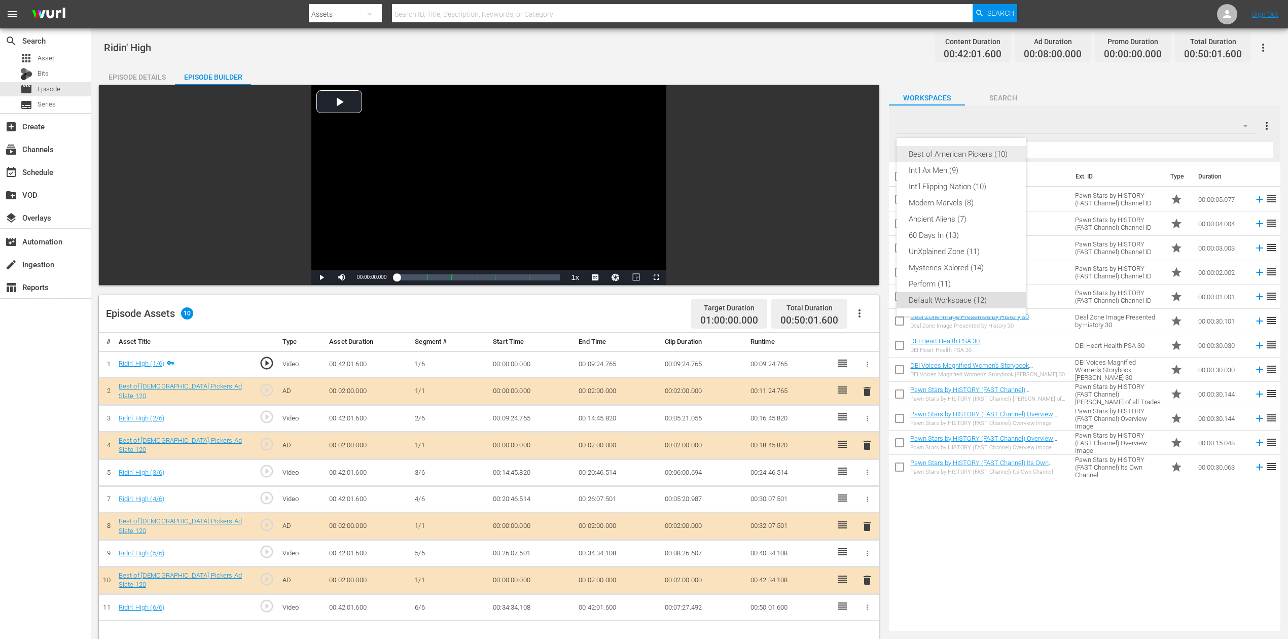
click at [951, 161] on div "Best of American Pickers (10)" at bounding box center [962, 154] width 106 height 16
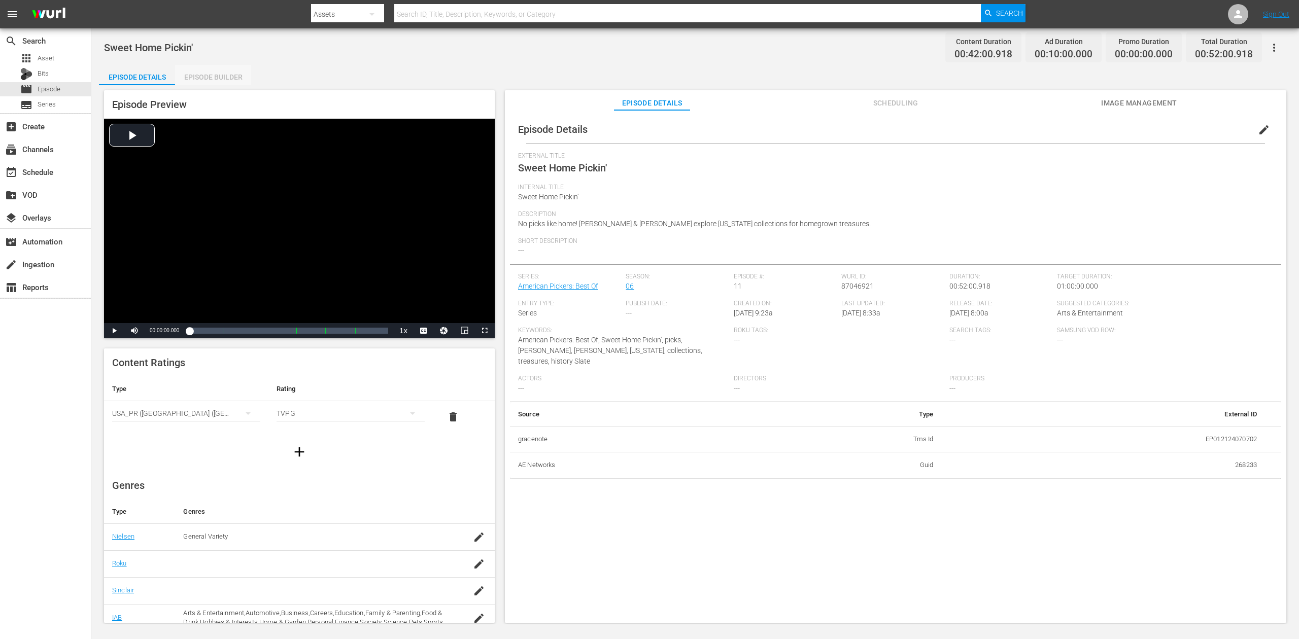
click at [242, 70] on div "Episode Builder" at bounding box center [213, 77] width 76 height 24
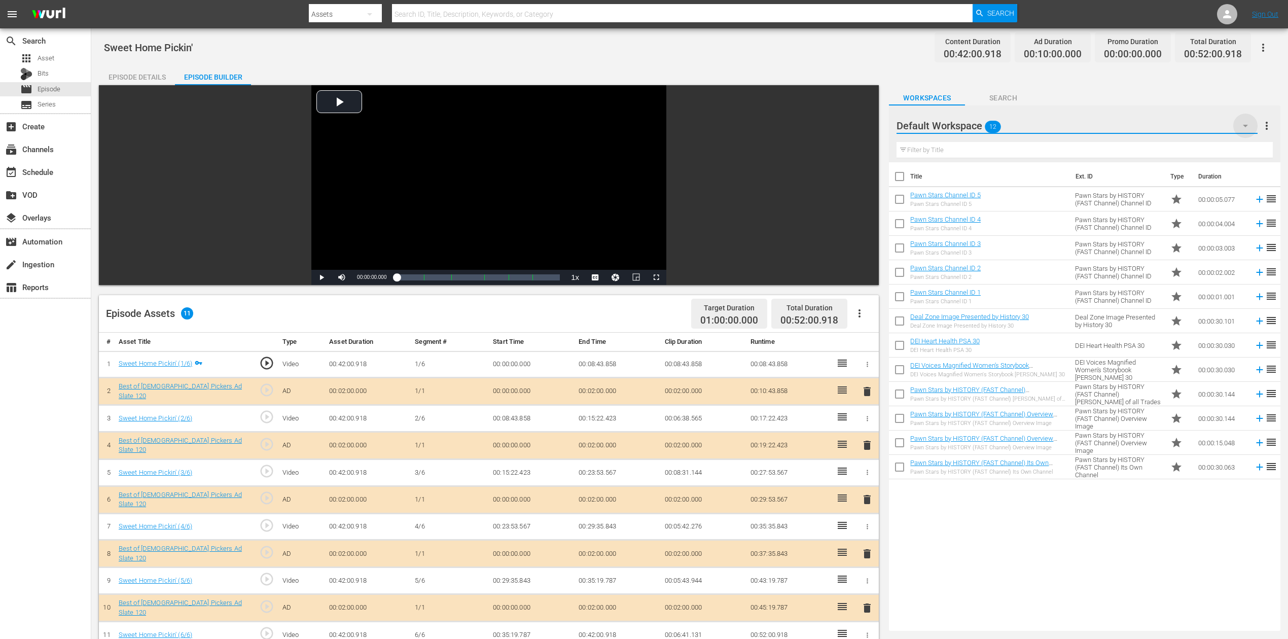
click at [973, 127] on icon "button" at bounding box center [1246, 126] width 12 height 12
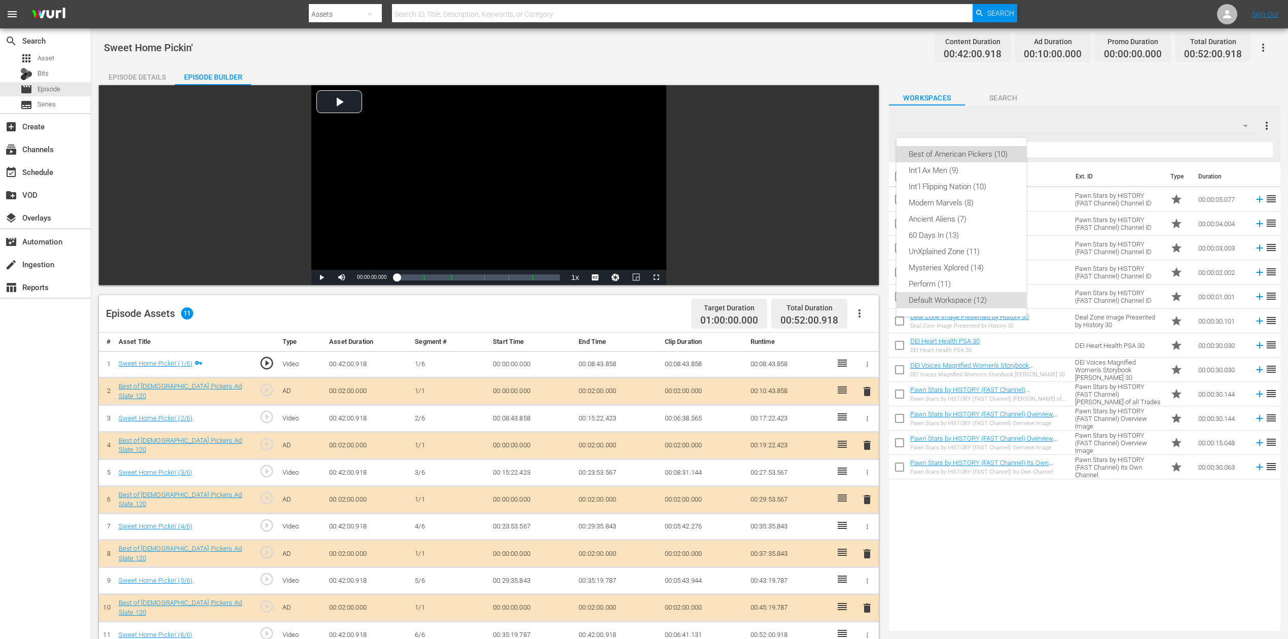
click at [973, 155] on div "Best of American Pickers (10)" at bounding box center [962, 154] width 106 height 16
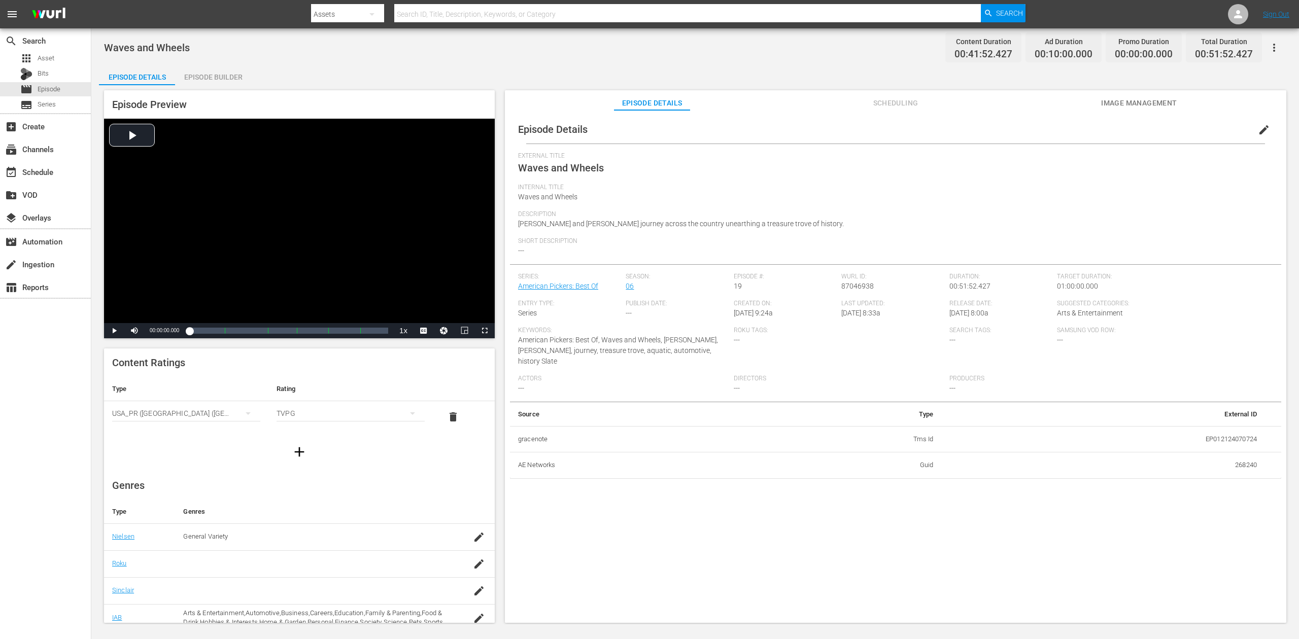
click at [214, 76] on div "Episode Builder" at bounding box center [213, 77] width 76 height 24
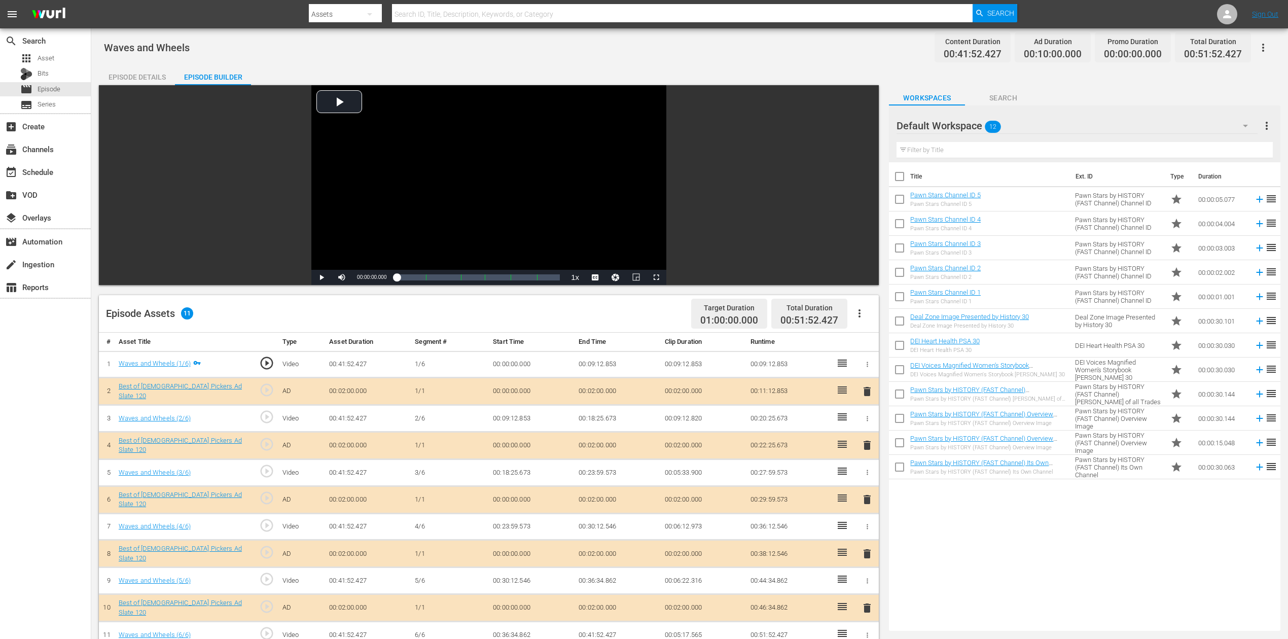
click at [973, 122] on icon "button" at bounding box center [1246, 126] width 12 height 12
click at [973, 154] on div "Best of American Pickers (10)" at bounding box center [962, 154] width 106 height 16
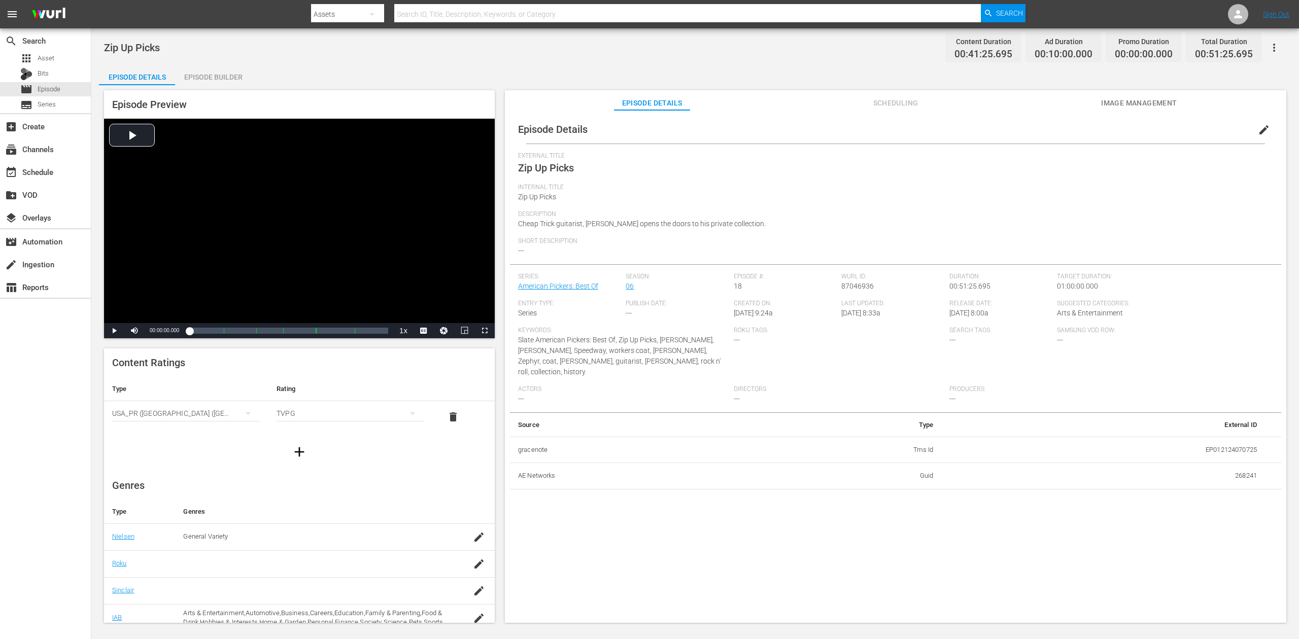
click at [216, 78] on div "Episode Builder" at bounding box center [213, 77] width 76 height 24
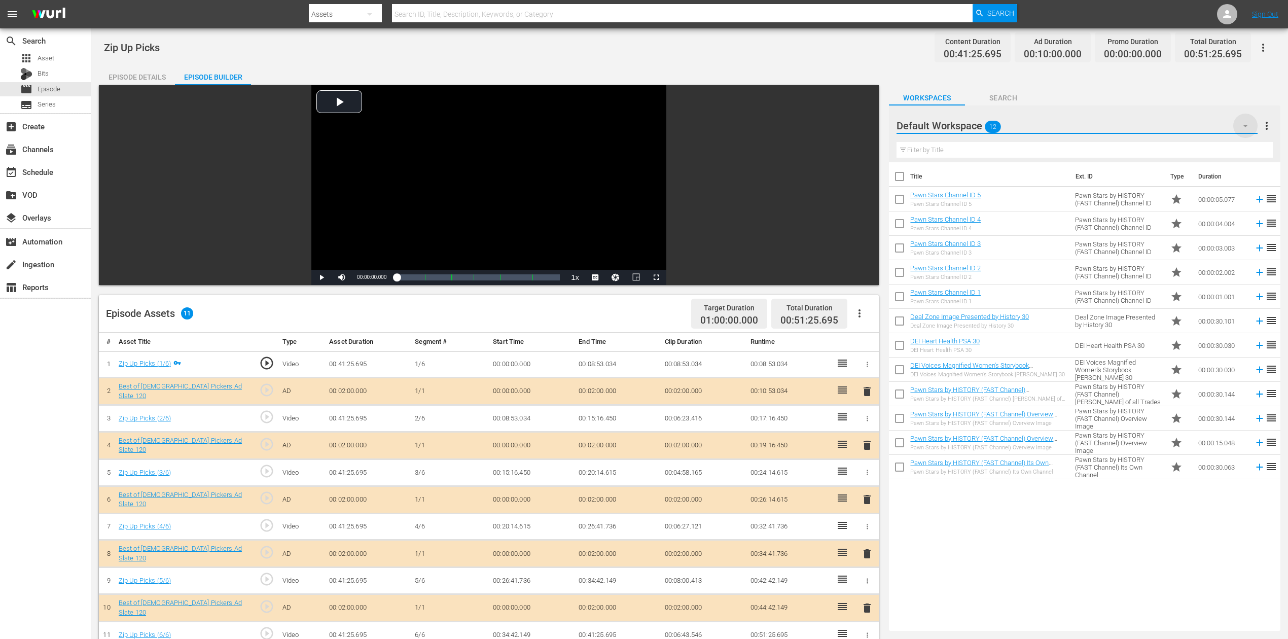
click at [973, 123] on icon "button" at bounding box center [1246, 126] width 12 height 12
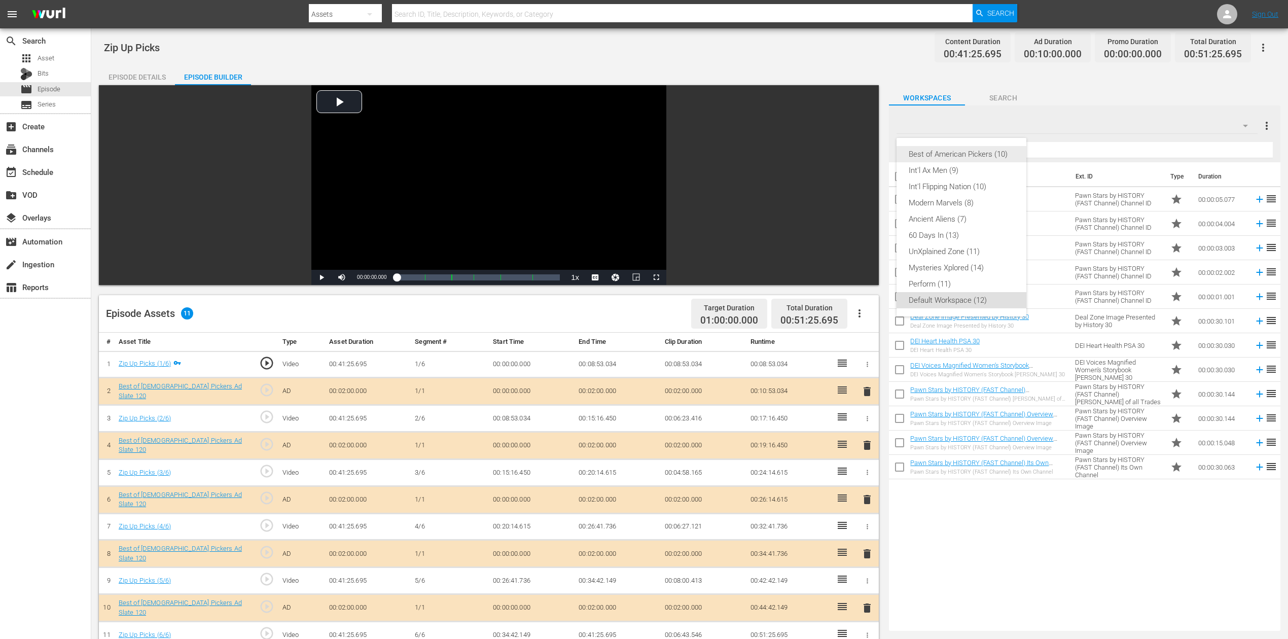
click at [973, 150] on div "Best of American Pickers (10)" at bounding box center [962, 154] width 106 height 16
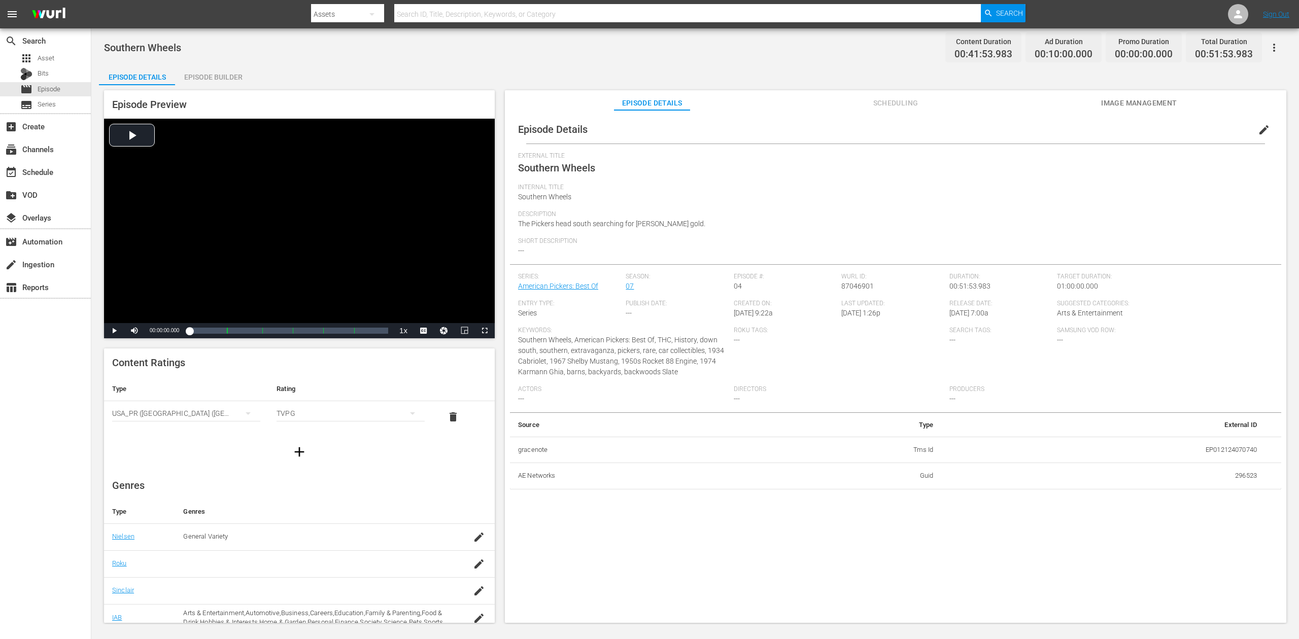
click at [209, 75] on div "Episode Builder" at bounding box center [213, 77] width 76 height 24
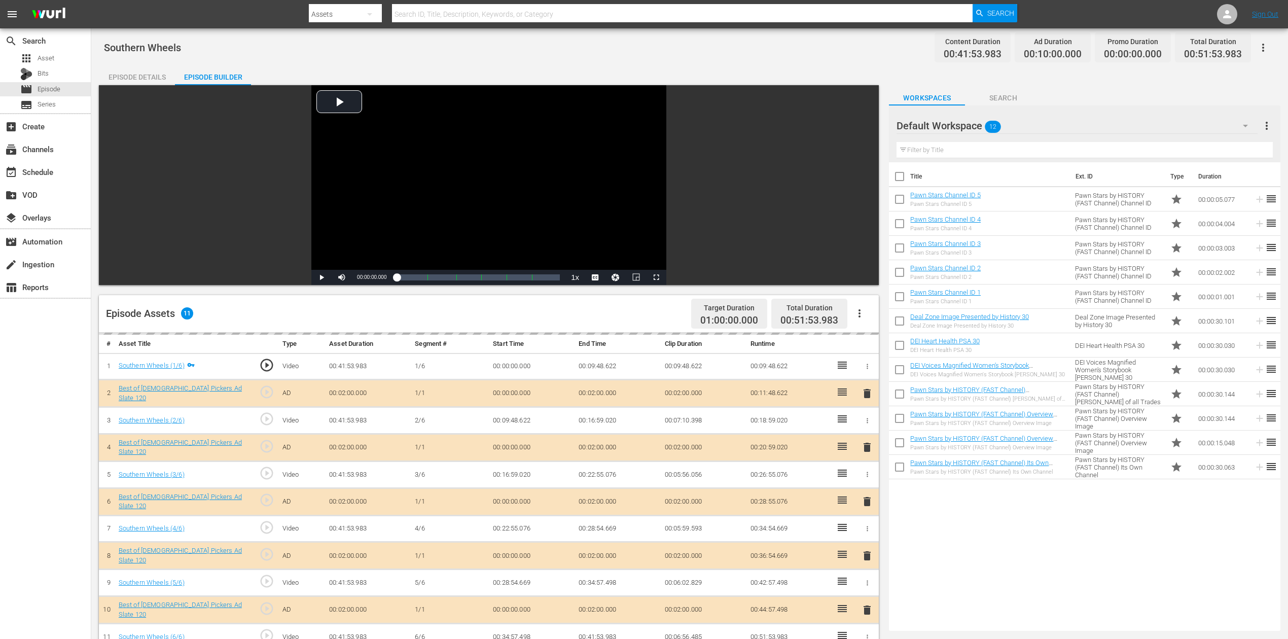
click at [869, 479] on span "delete" at bounding box center [867, 502] width 12 height 12
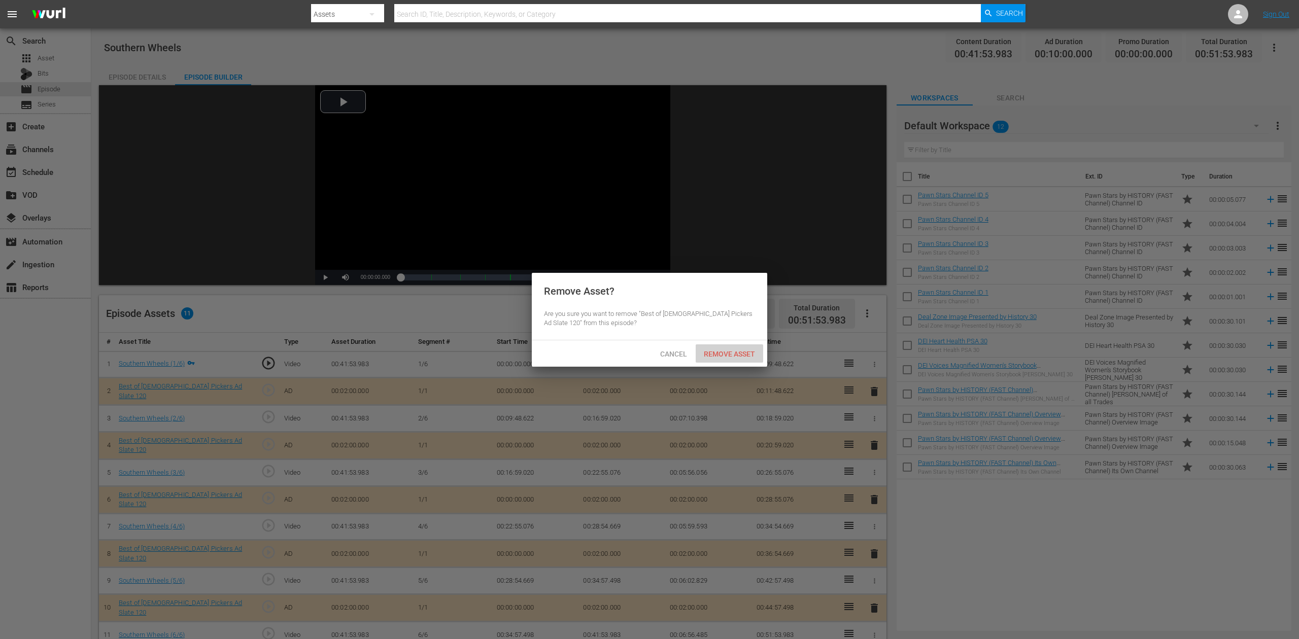
click at [723, 351] on span "Remove Asset" at bounding box center [728, 354] width 67 height 8
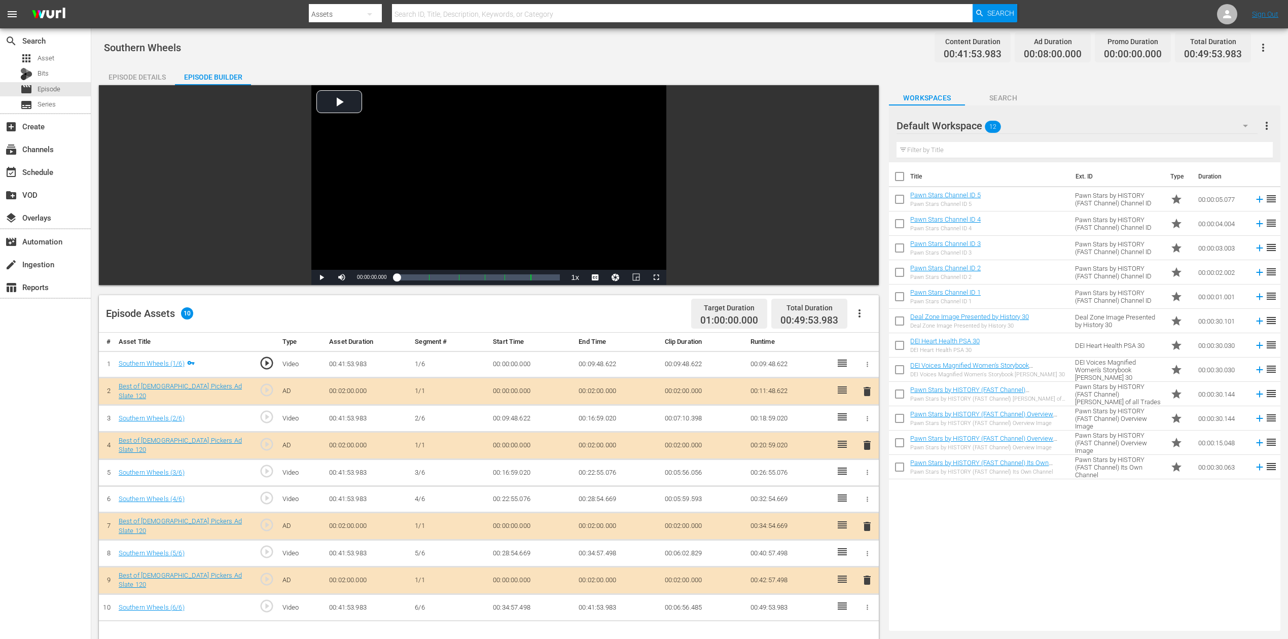
click at [973, 128] on icon "button" at bounding box center [1246, 126] width 12 height 12
click at [967, 155] on div "Best of American Pickers (10)" at bounding box center [962, 154] width 106 height 16
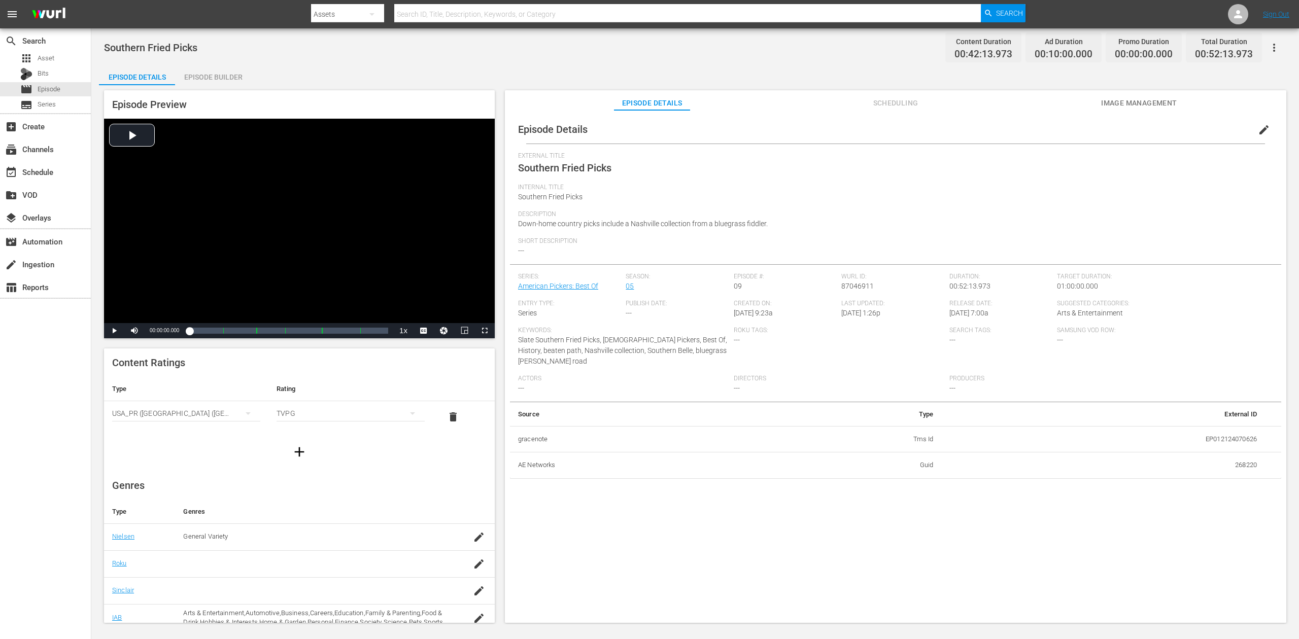
click at [216, 74] on div "Episode Builder" at bounding box center [213, 77] width 76 height 24
click at [215, 73] on div "Episode Builder" at bounding box center [213, 77] width 76 height 24
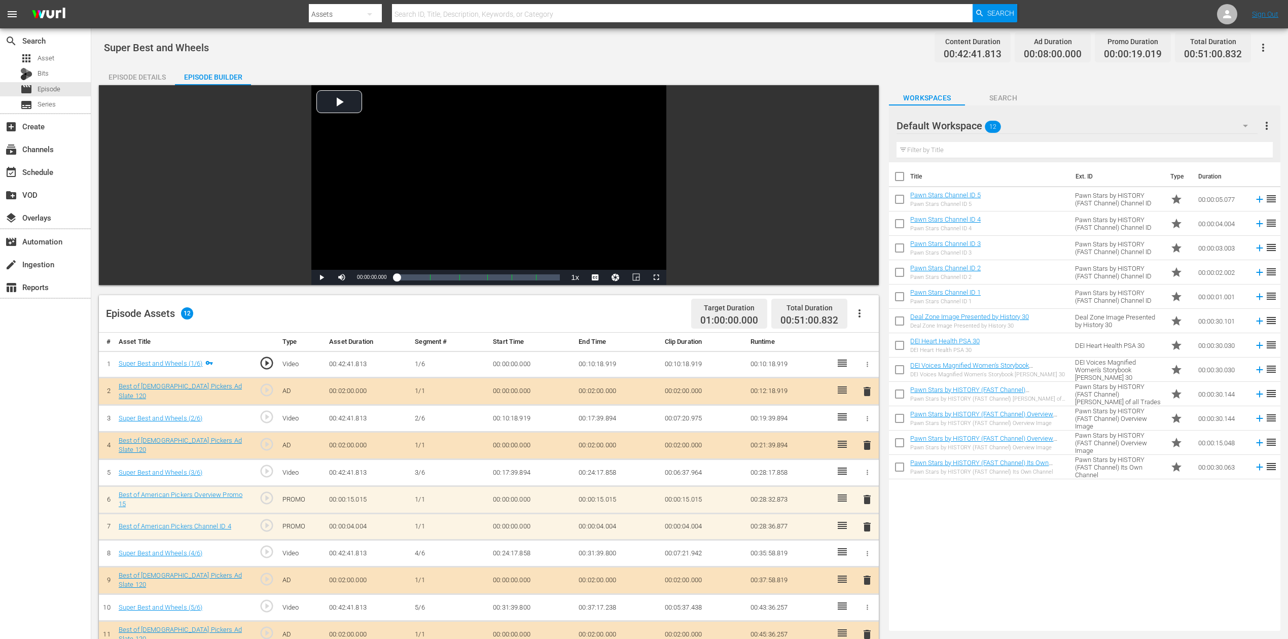
click at [868, 479] on span "delete" at bounding box center [867, 527] width 12 height 12
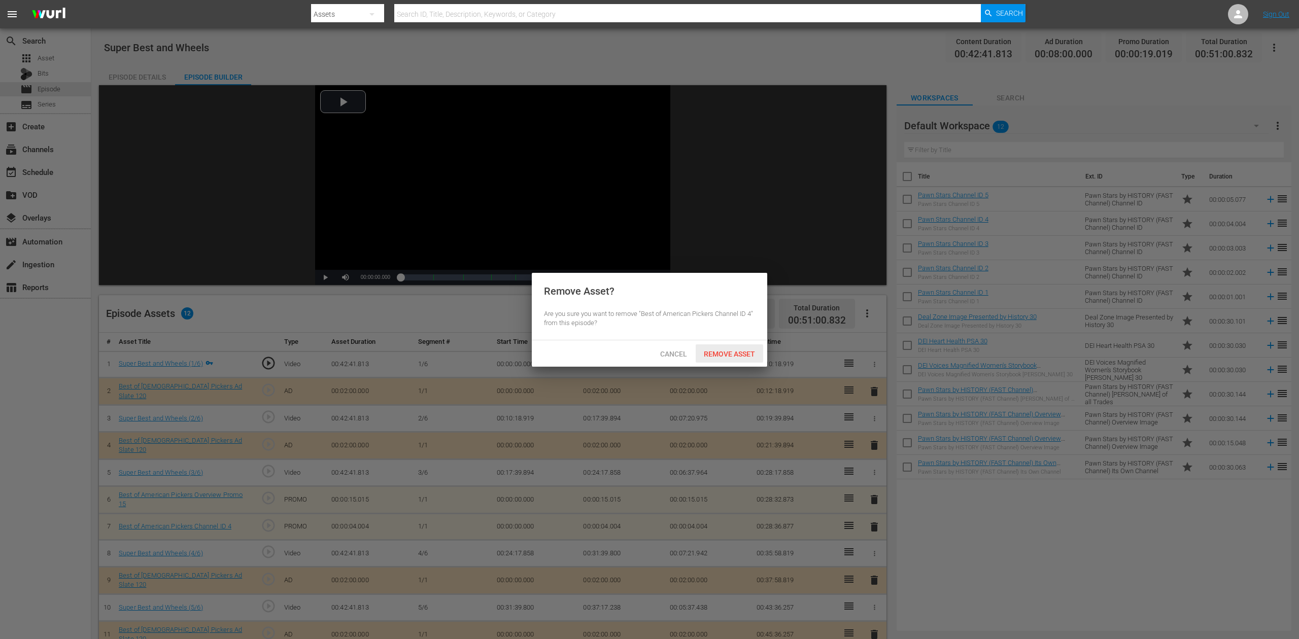
click at [740, 355] on span "Remove Asset" at bounding box center [728, 354] width 67 height 8
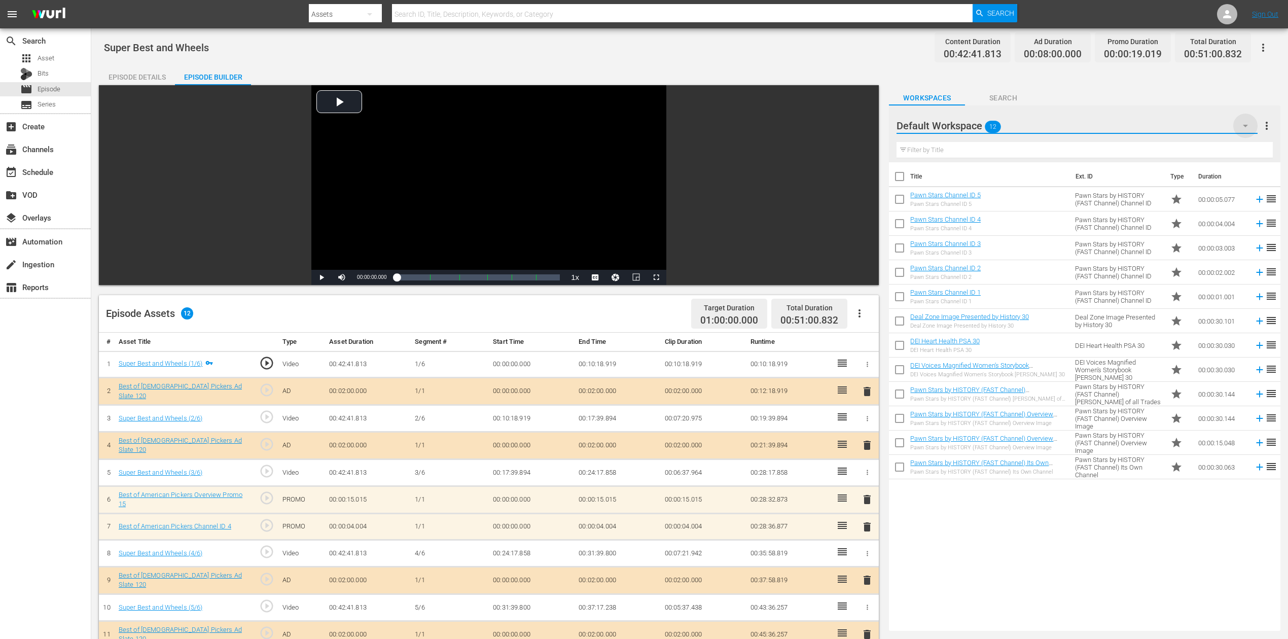
click at [973, 122] on icon "button" at bounding box center [1246, 126] width 12 height 12
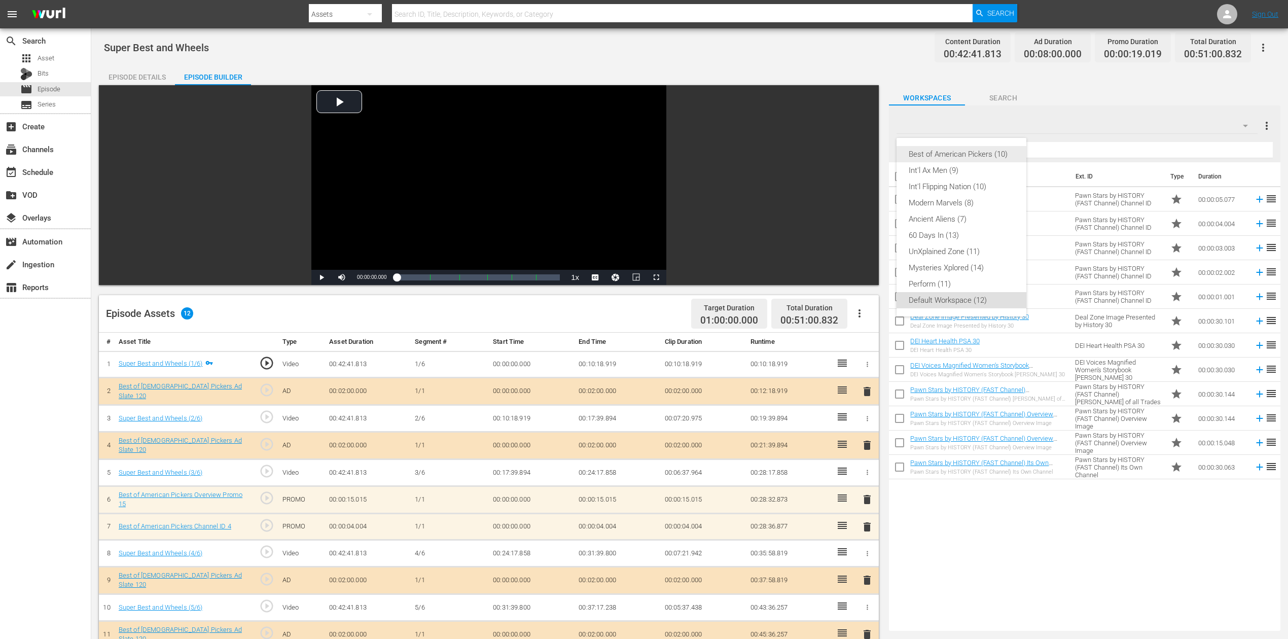
click at [973, 155] on div "Best of American Pickers (10)" at bounding box center [962, 154] width 106 height 16
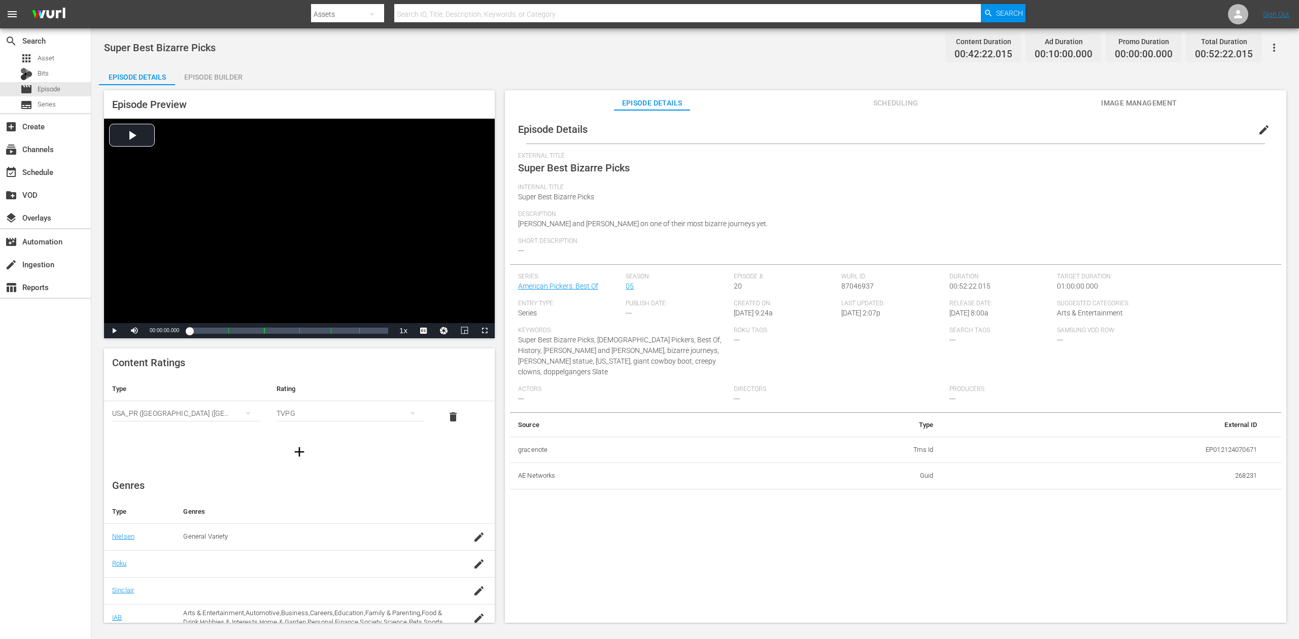
click at [218, 75] on div "Episode Builder" at bounding box center [213, 77] width 76 height 24
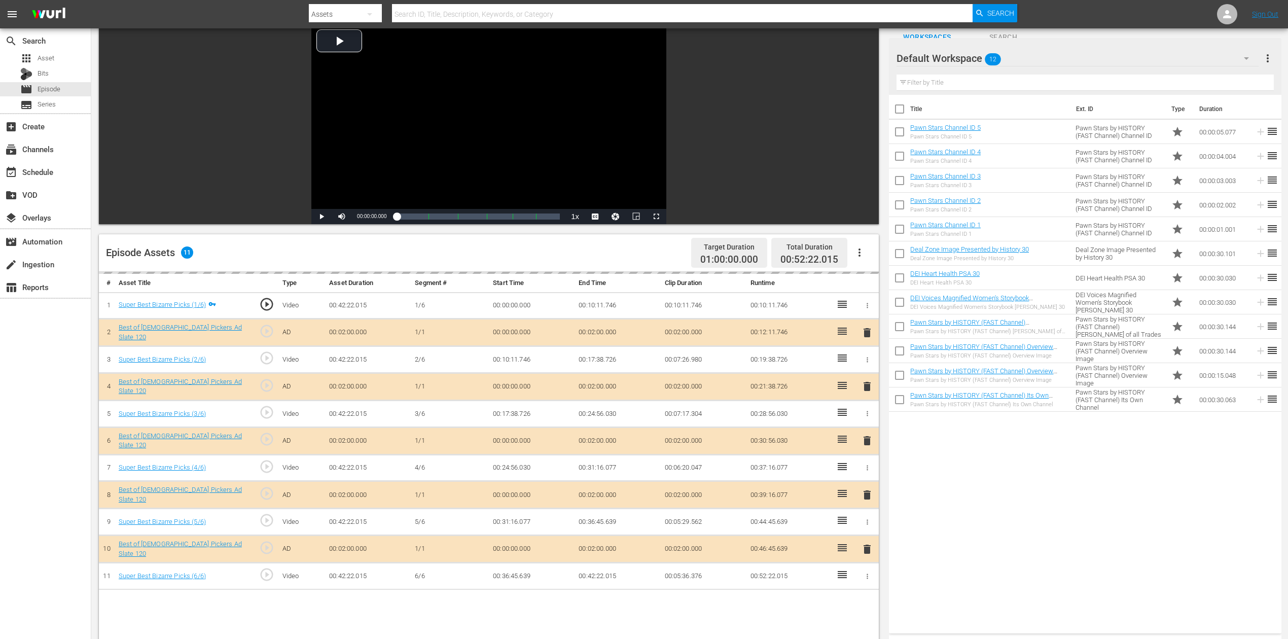
scroll to position [135, 0]
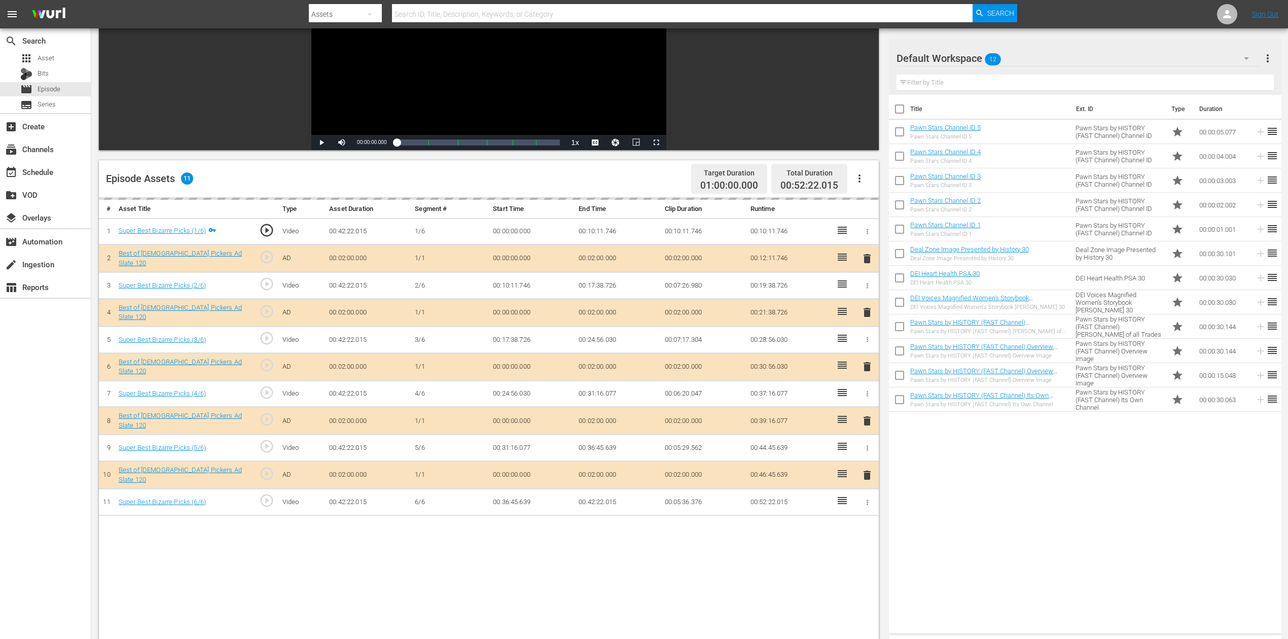
click at [973, 59] on icon "button" at bounding box center [1247, 58] width 12 height 12
click at [968, 84] on div "Best of American Pickers (10)" at bounding box center [962, 87] width 106 height 16
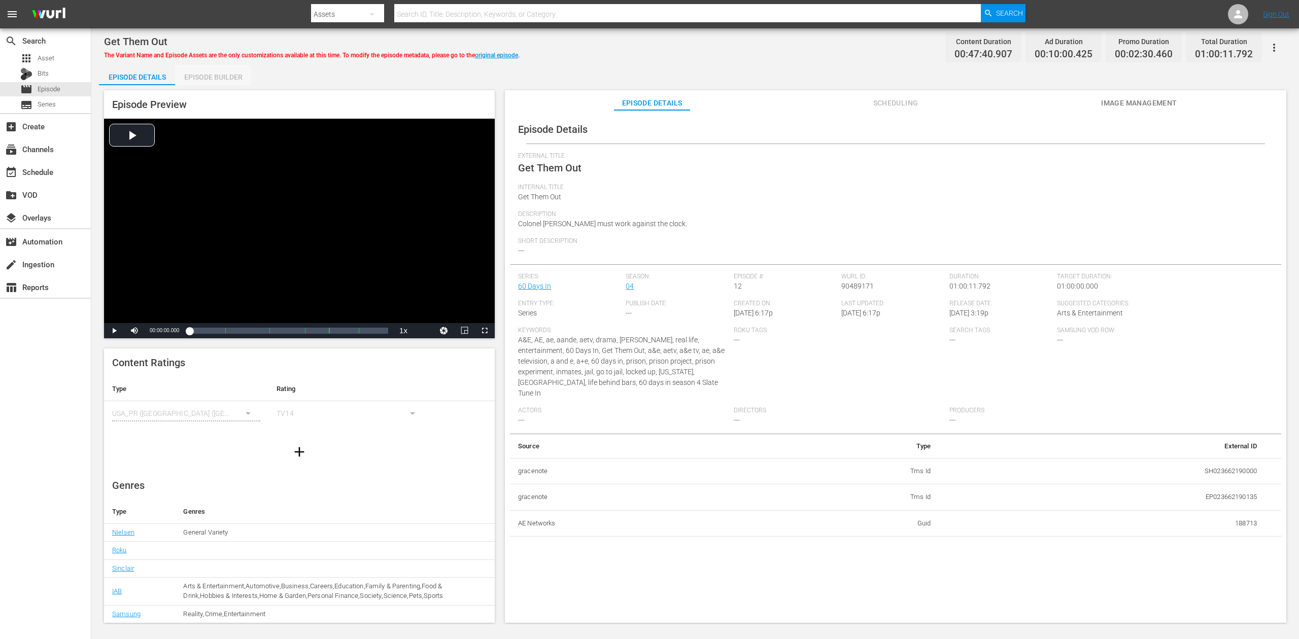
click at [214, 76] on div "Episode Builder" at bounding box center [213, 77] width 76 height 24
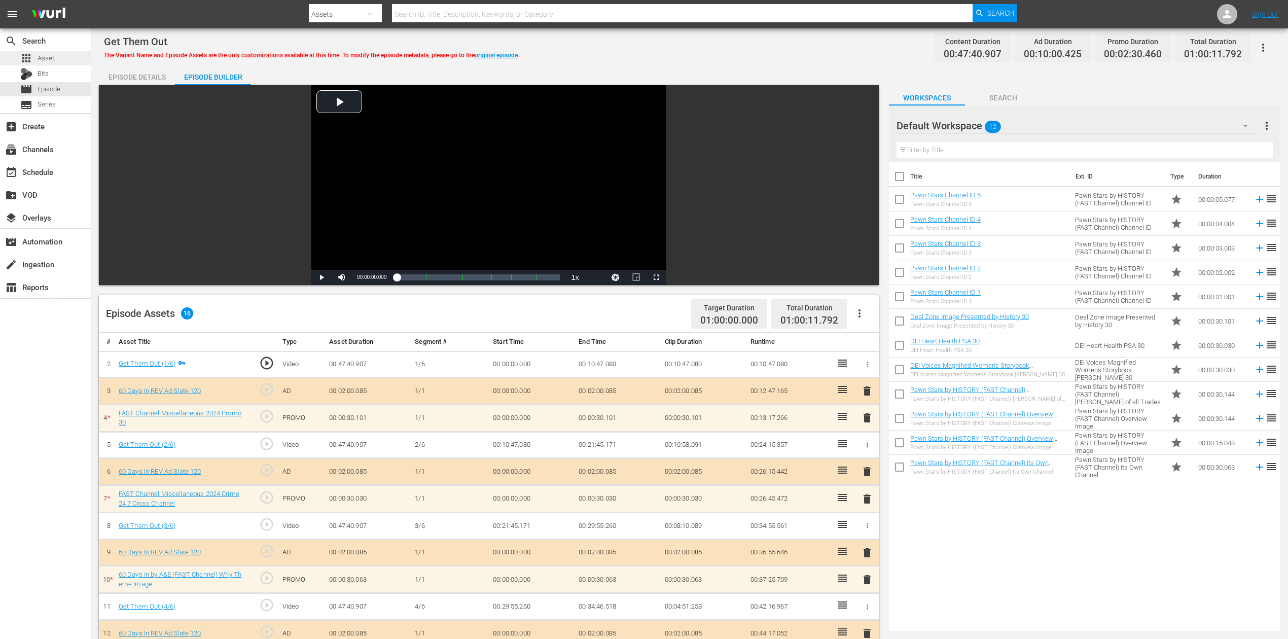
click at [49, 57] on span "Asset" at bounding box center [46, 58] width 17 height 10
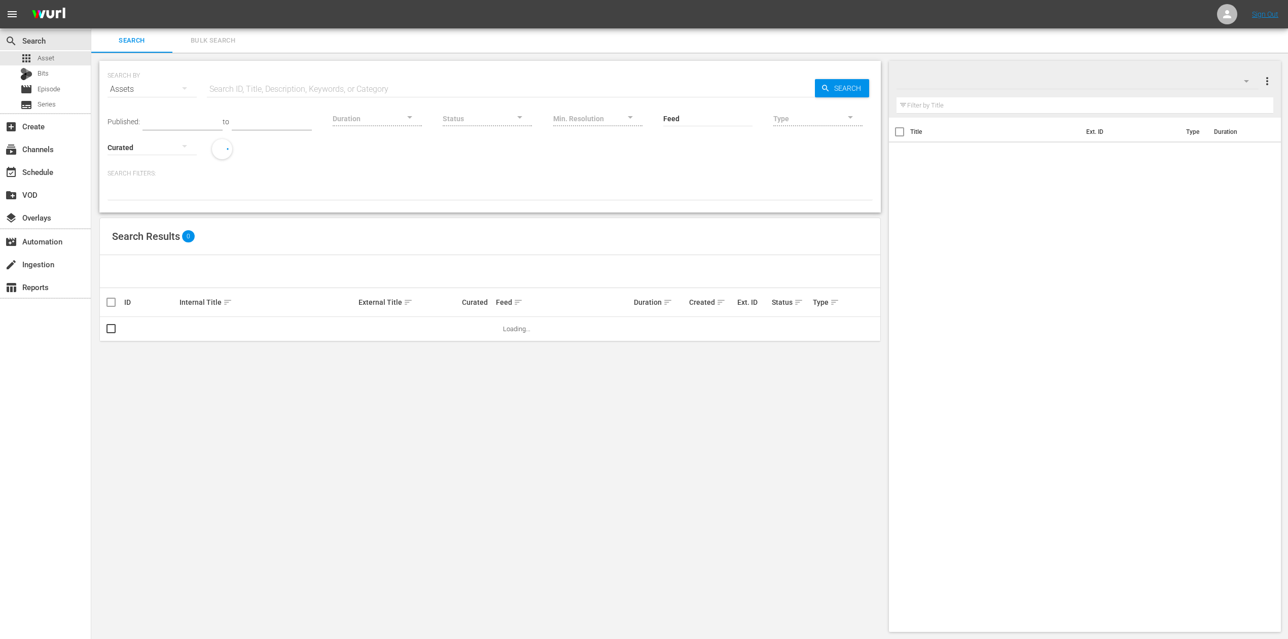
click at [285, 91] on input "text" at bounding box center [511, 89] width 608 height 24
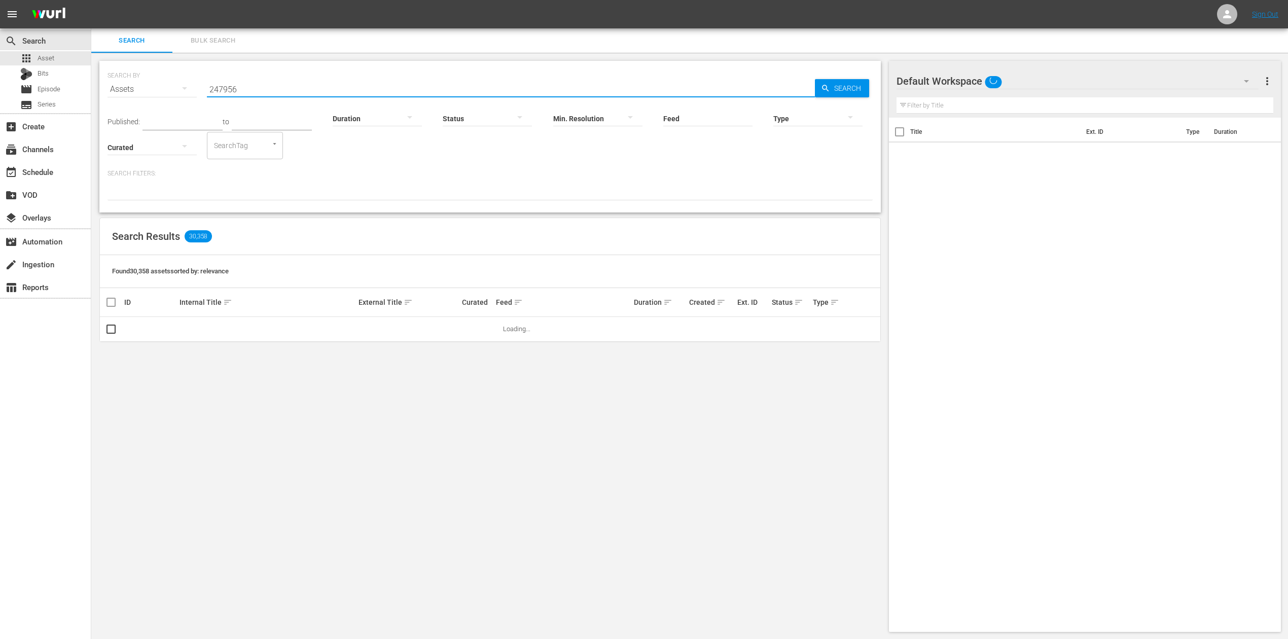
type input "247956"
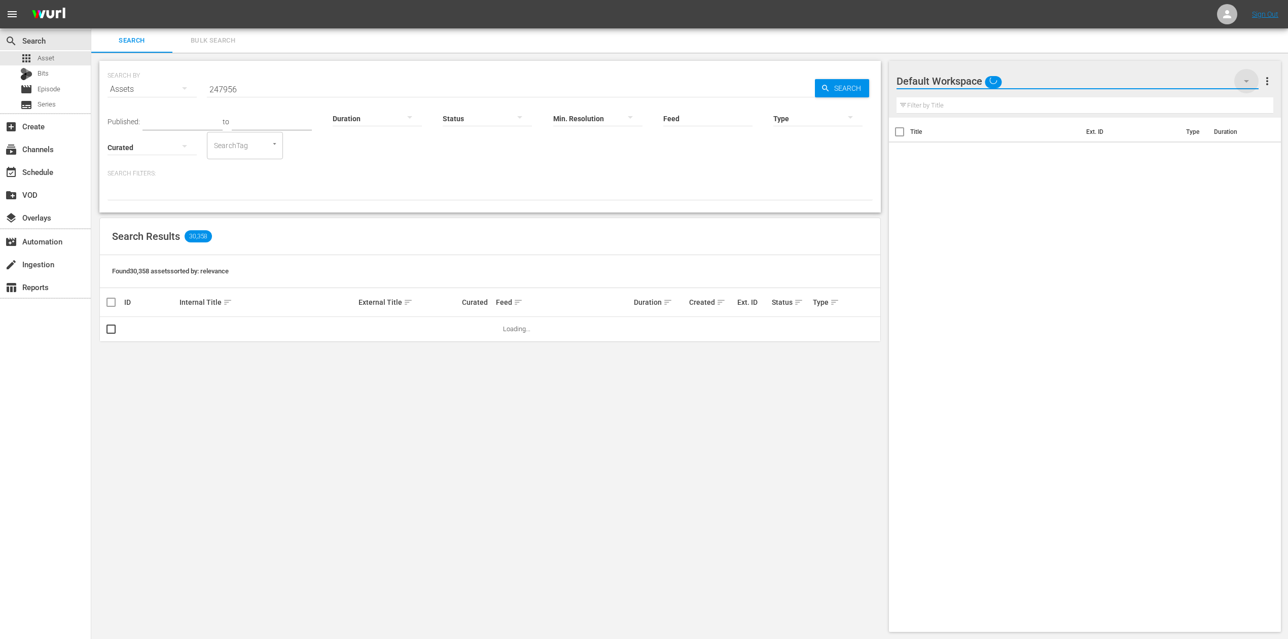
click at [973, 84] on icon "button" at bounding box center [1247, 81] width 12 height 12
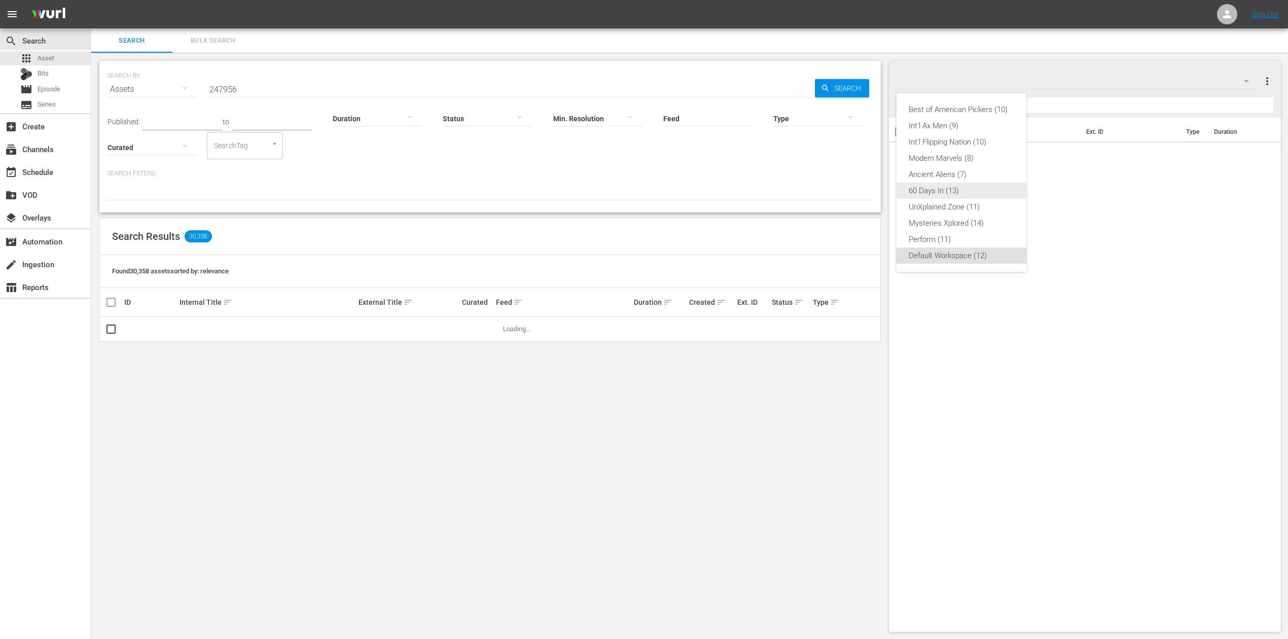
click at [970, 188] on div "60 Days In (13)" at bounding box center [962, 191] width 106 height 16
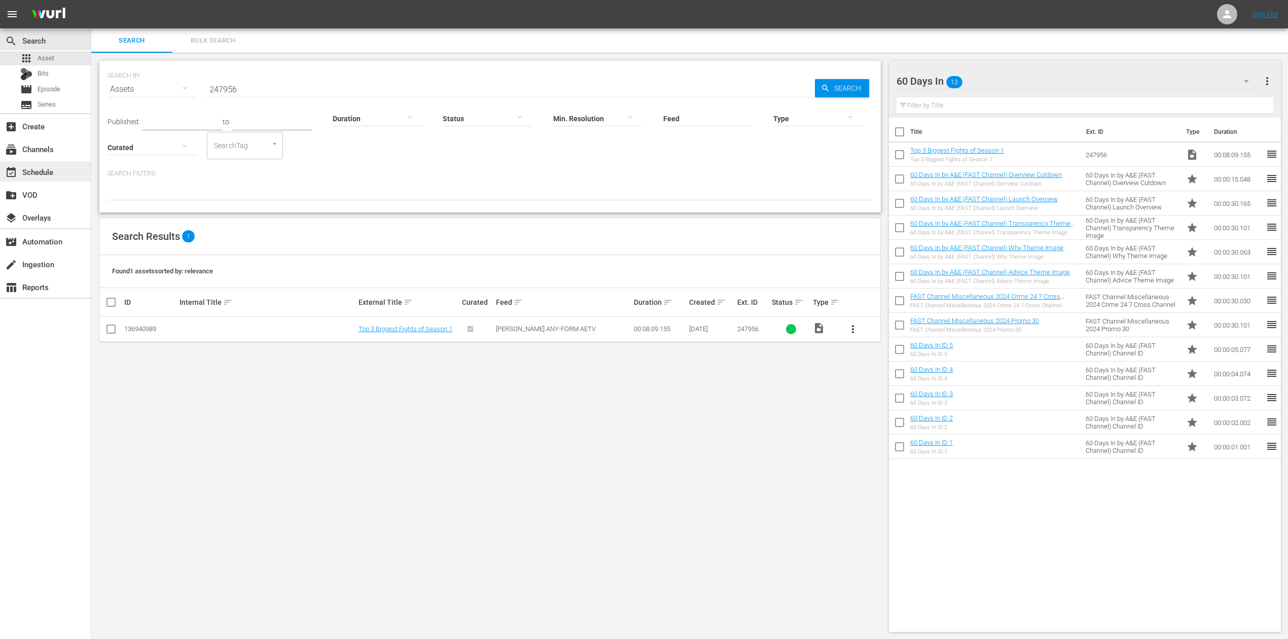
click at [52, 169] on div "event_available Schedule" at bounding box center [28, 170] width 57 height 9
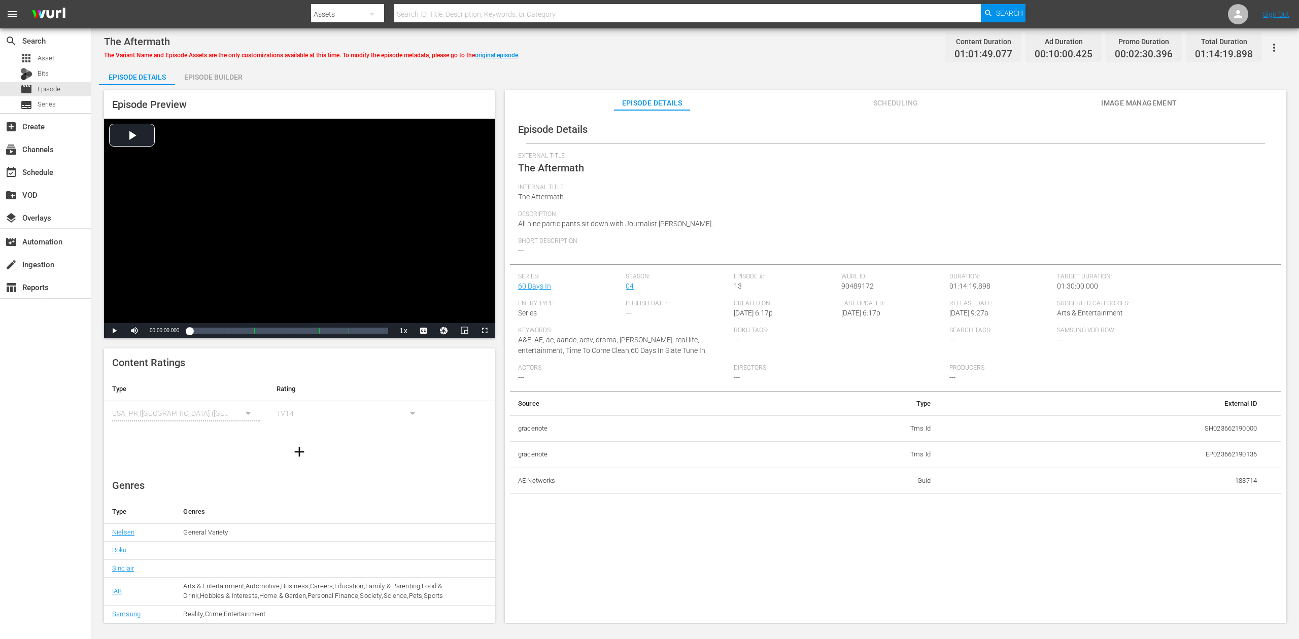
click at [226, 76] on div "Episode Builder" at bounding box center [213, 77] width 76 height 24
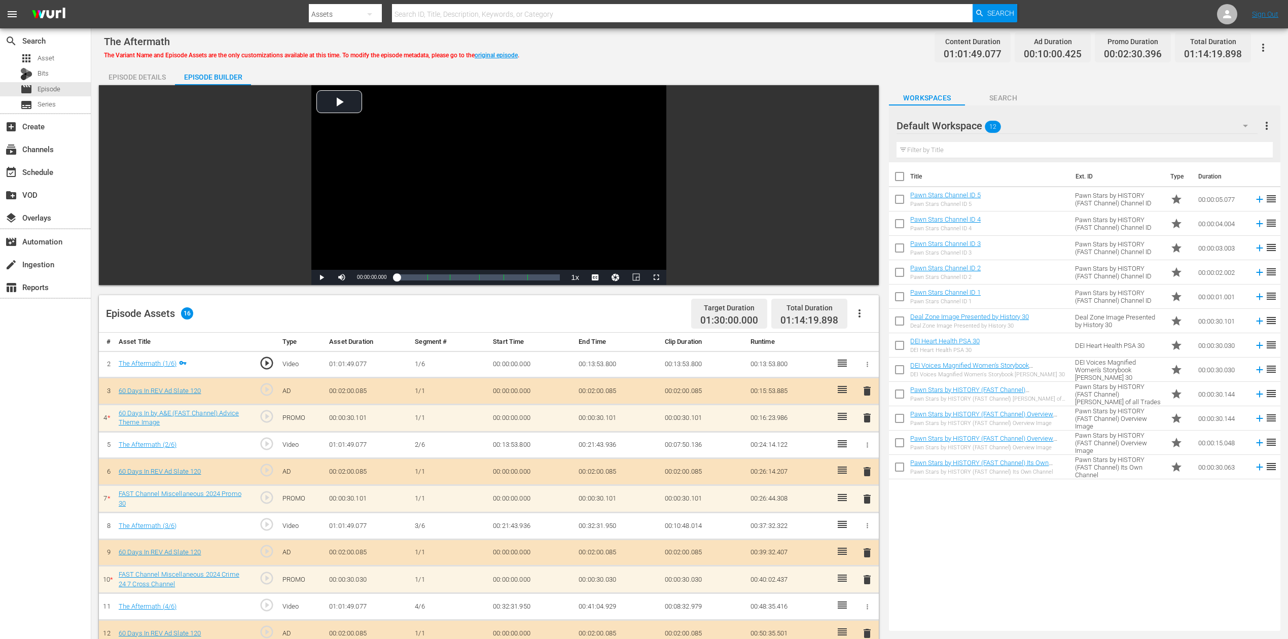
click at [143, 72] on div "Episode Details" at bounding box center [137, 77] width 76 height 24
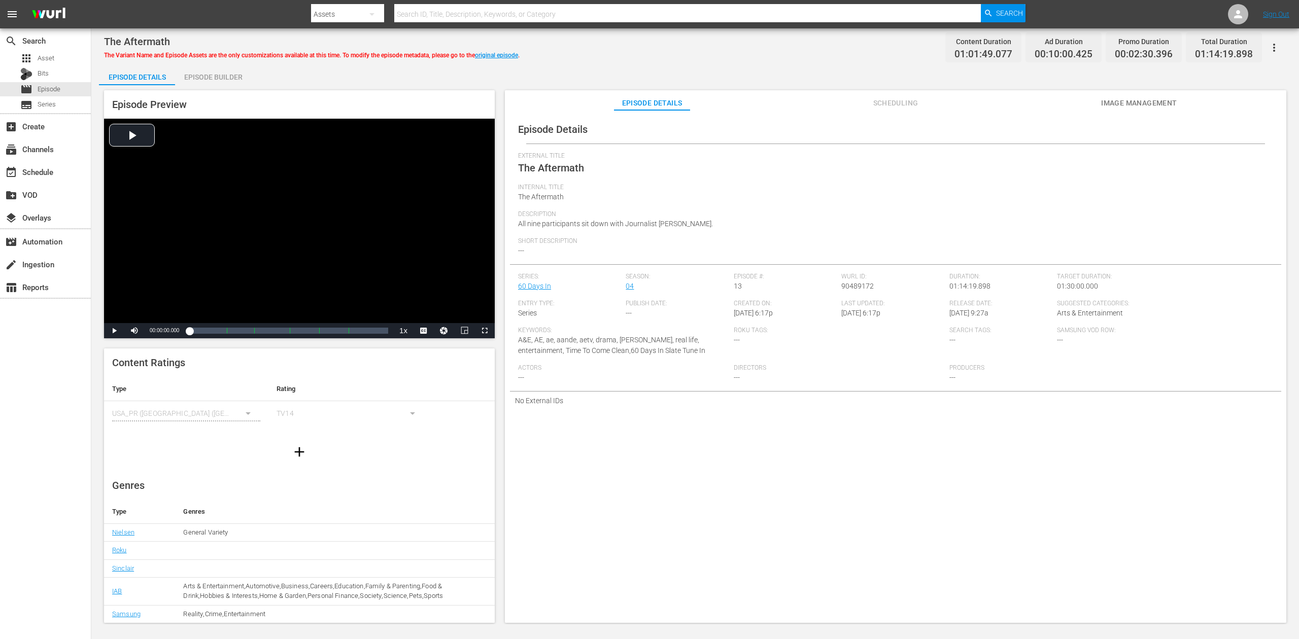
click at [219, 73] on div "Episode Builder" at bounding box center [213, 77] width 76 height 24
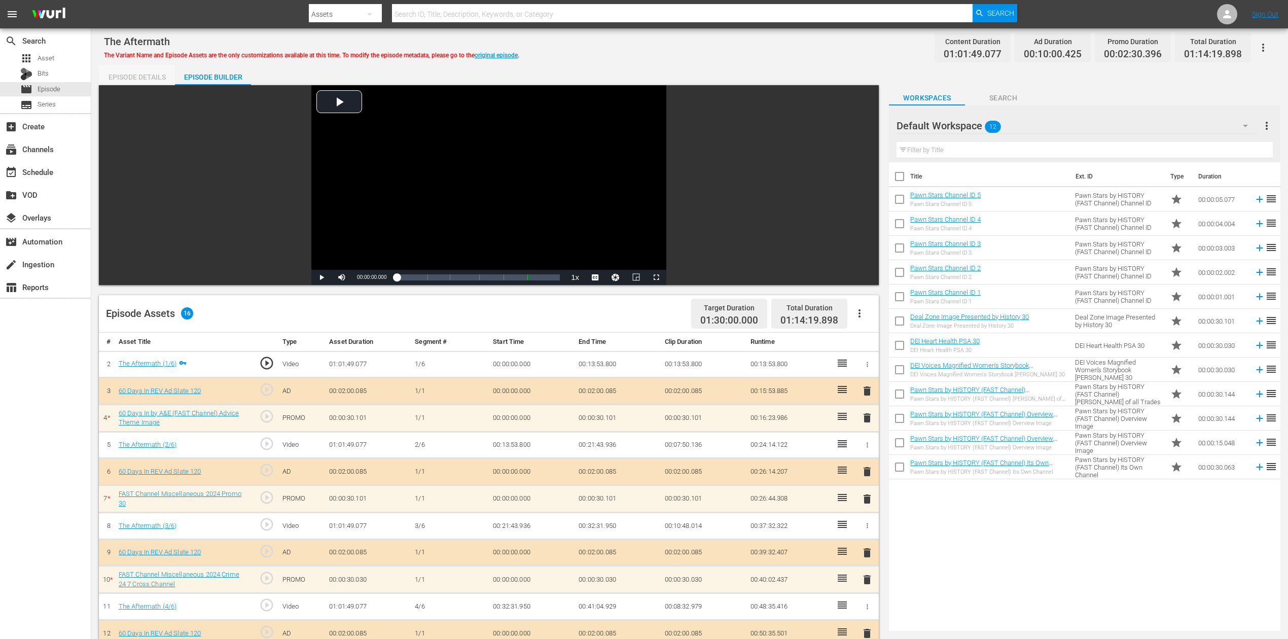
click at [137, 72] on div "Episode Details" at bounding box center [137, 77] width 76 height 24
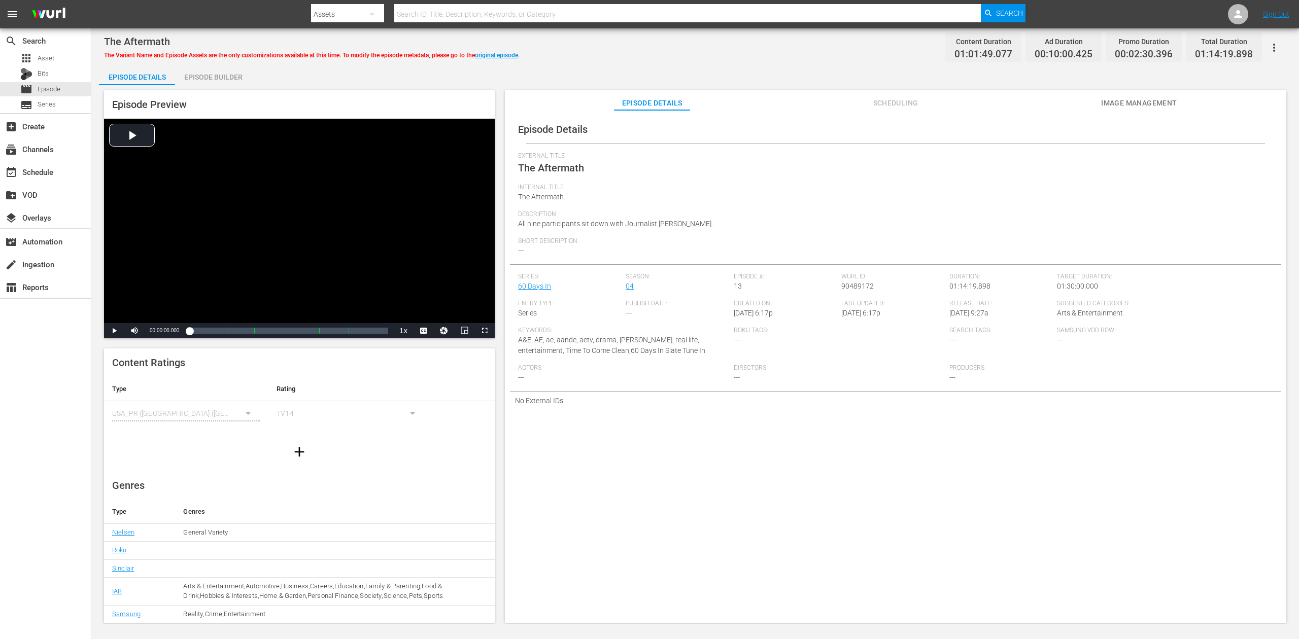
click at [204, 76] on div "Episode Builder" at bounding box center [213, 77] width 76 height 24
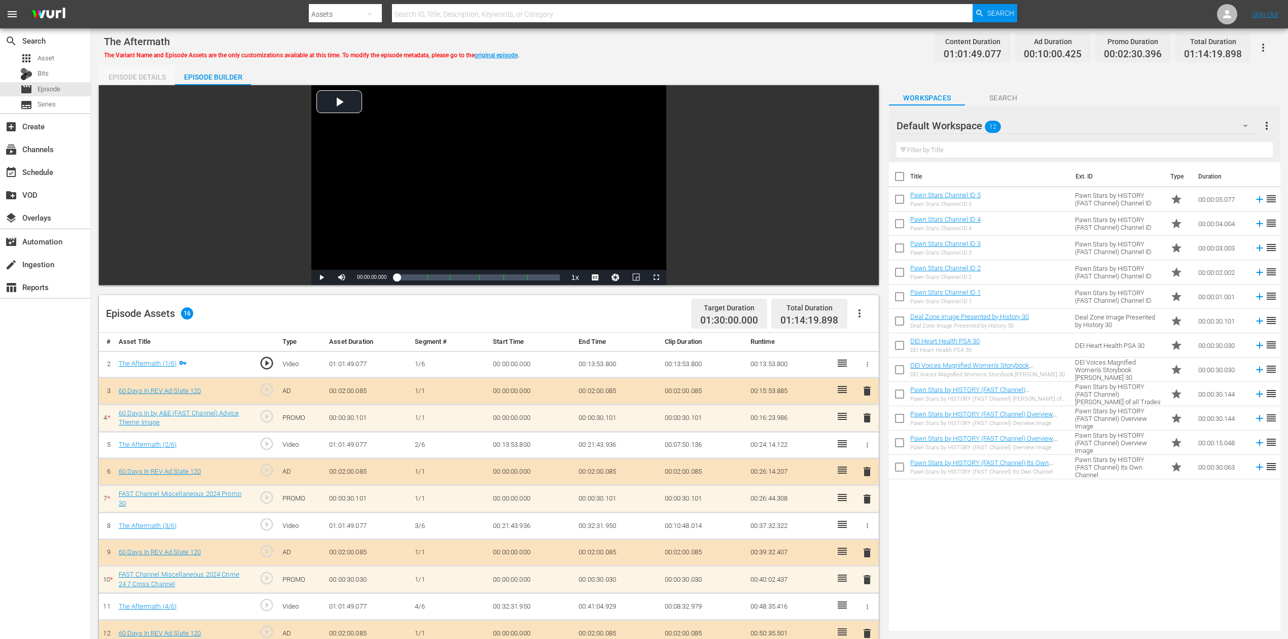
click at [140, 76] on div "Episode Details" at bounding box center [137, 77] width 76 height 24
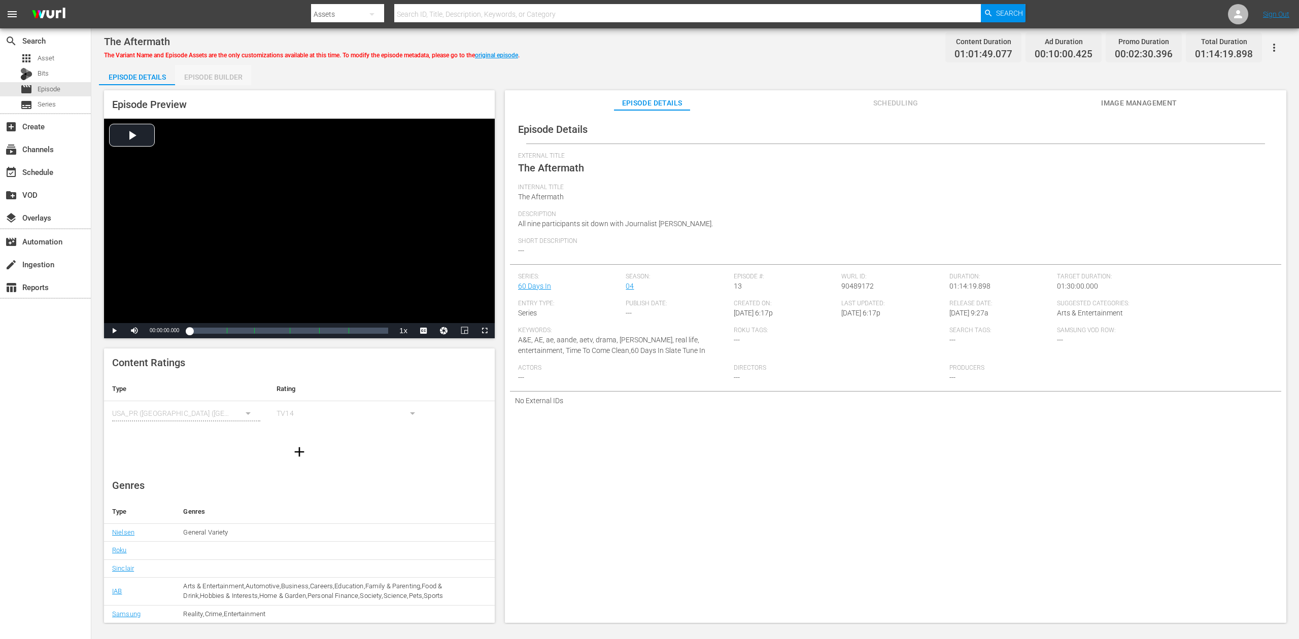
click at [216, 73] on div "Episode Builder" at bounding box center [213, 77] width 76 height 24
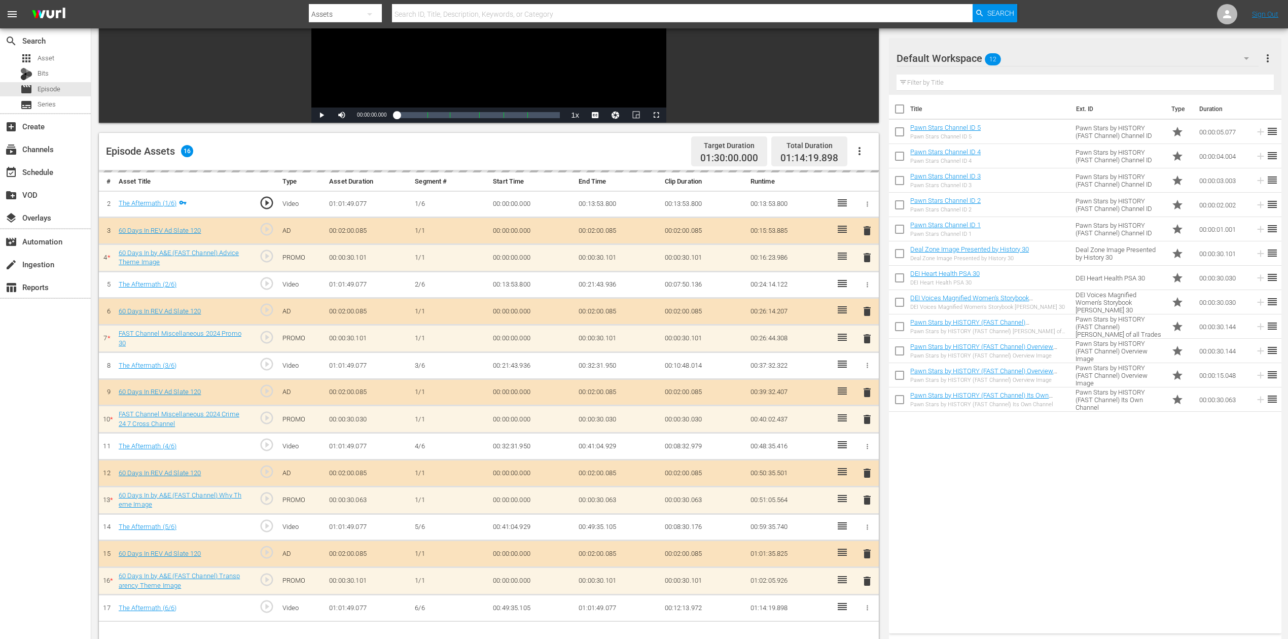
scroll to position [264, 0]
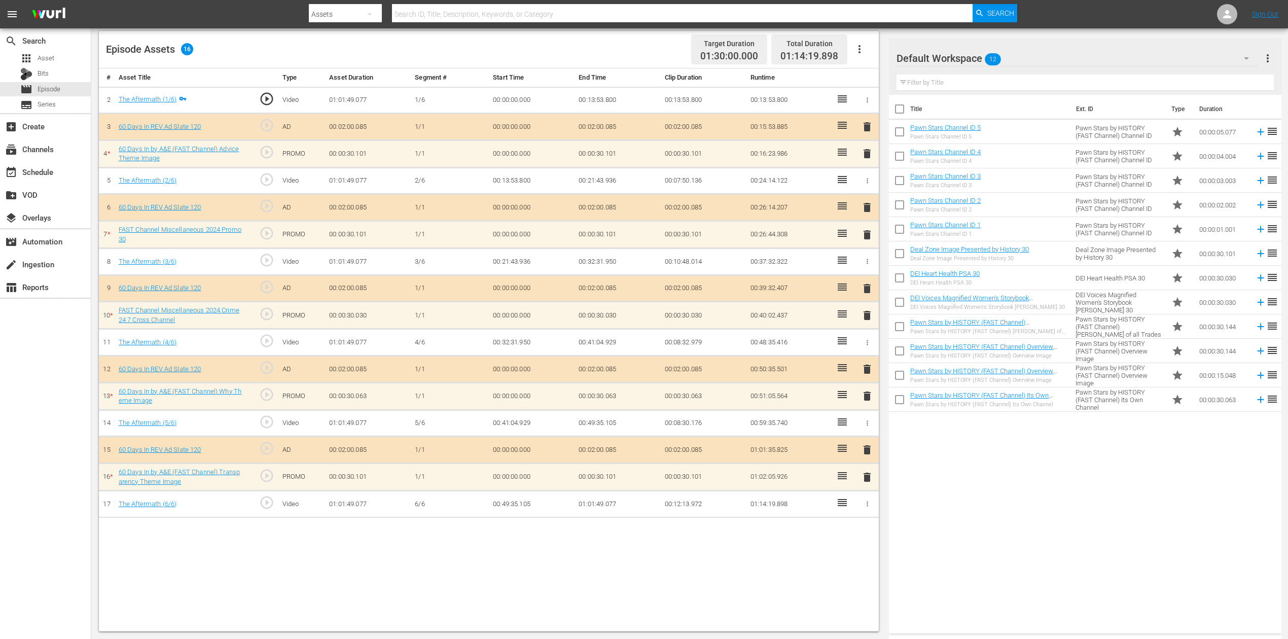
click at [973, 59] on icon "button" at bounding box center [1247, 58] width 12 height 12
click at [971, 171] on div "60 Days In (13)" at bounding box center [962, 168] width 106 height 16
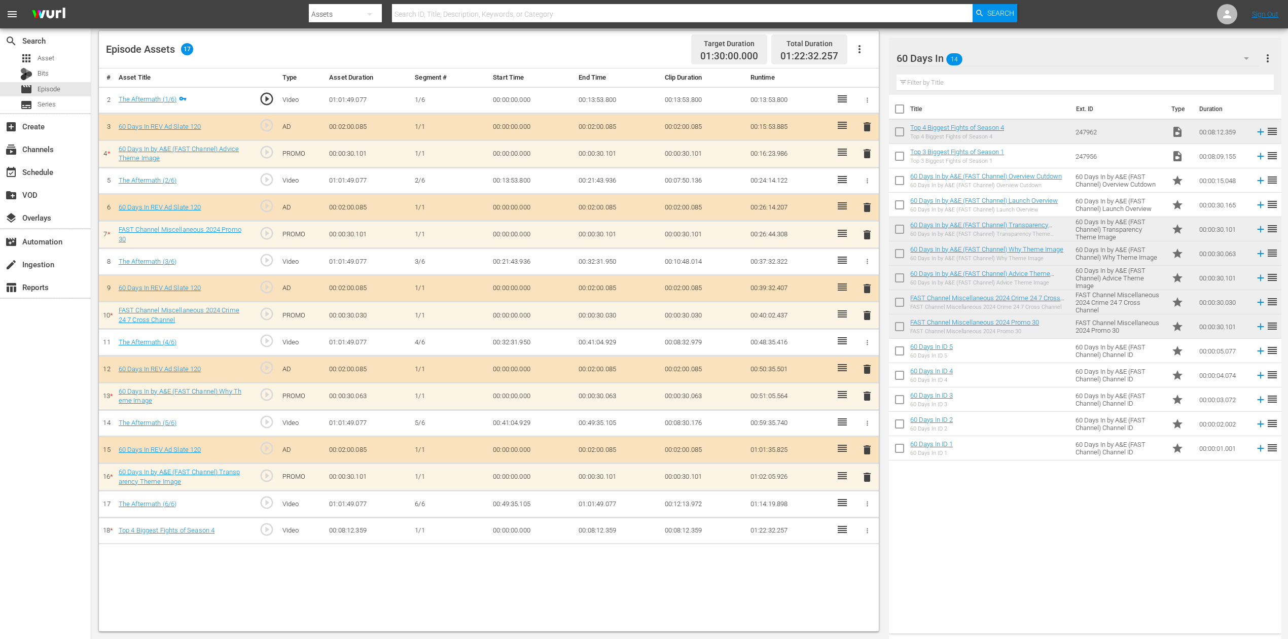
click at [866, 475] on span "delete" at bounding box center [867, 477] width 12 height 12
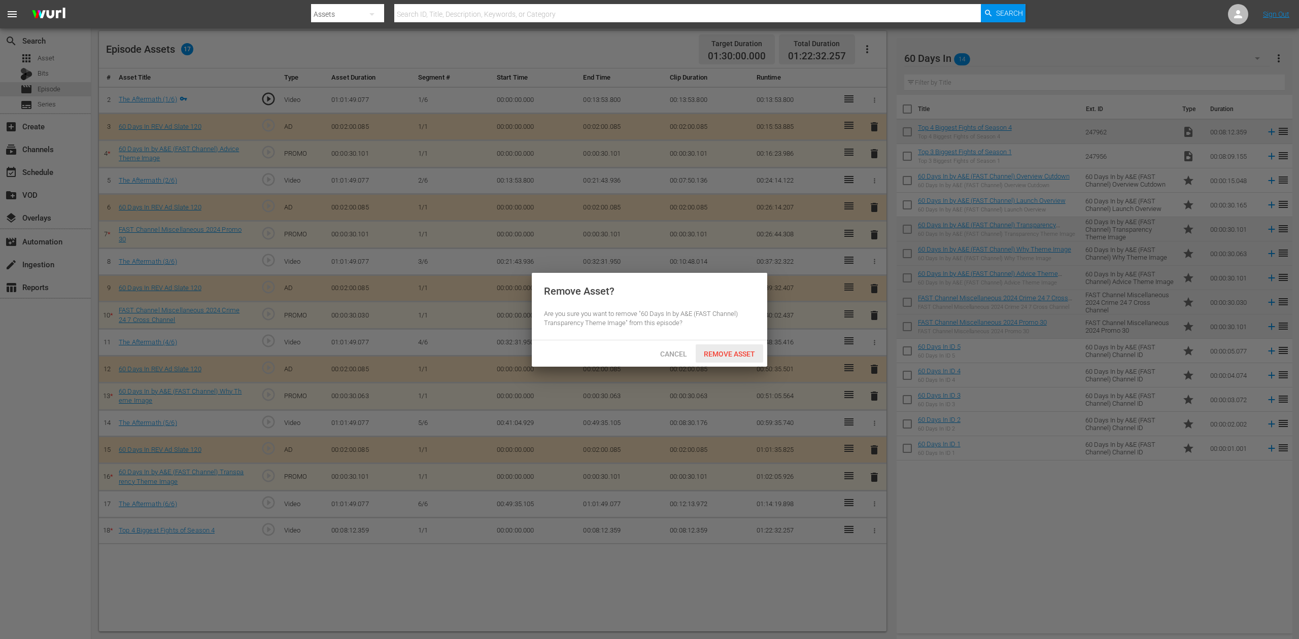
click at [734, 350] on span "Remove Asset" at bounding box center [728, 354] width 67 height 8
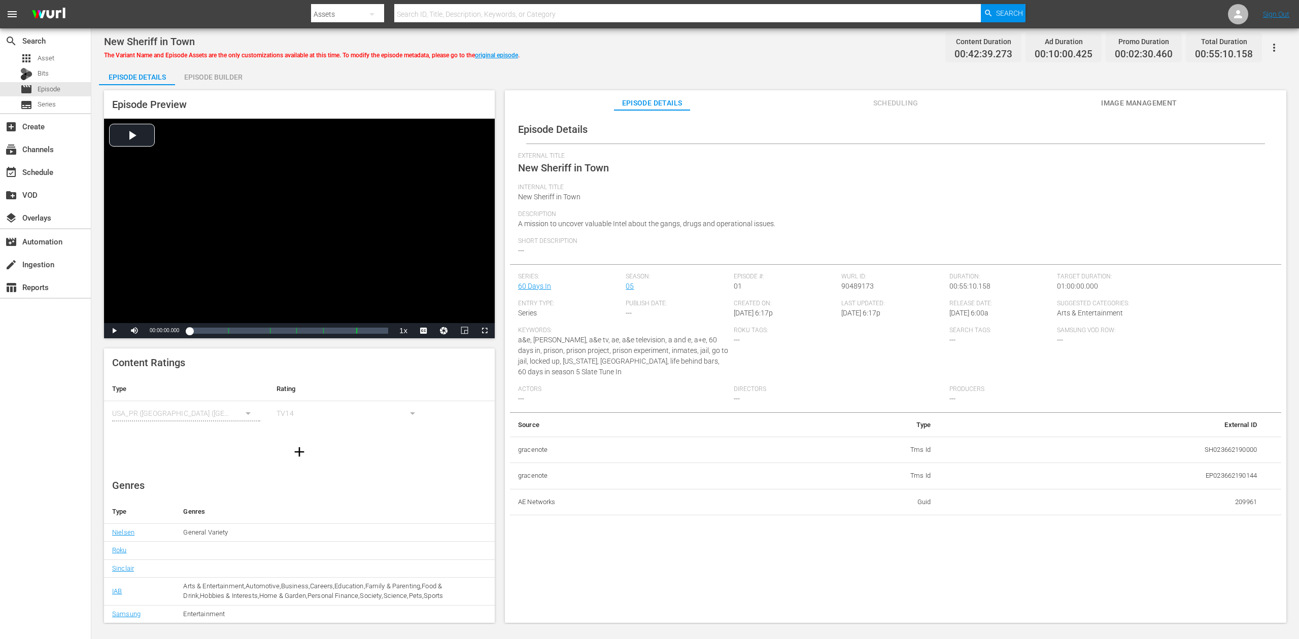
click at [222, 76] on div "Episode Builder" at bounding box center [213, 77] width 76 height 24
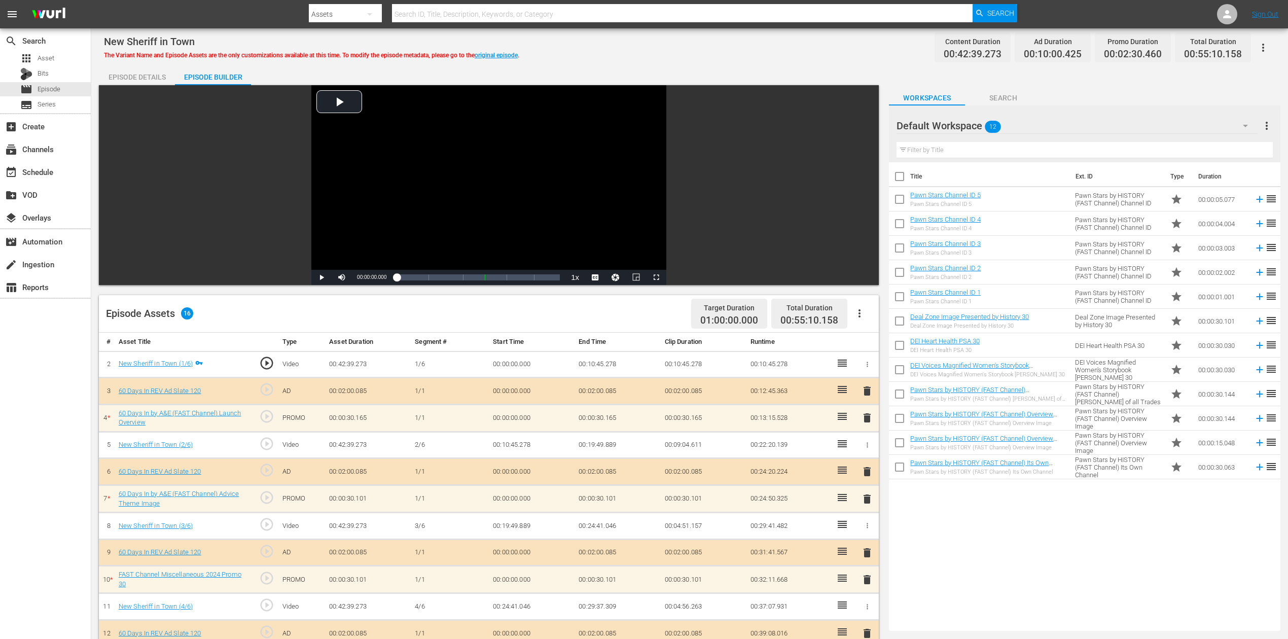
click at [136, 78] on div "Episode Details" at bounding box center [137, 77] width 76 height 24
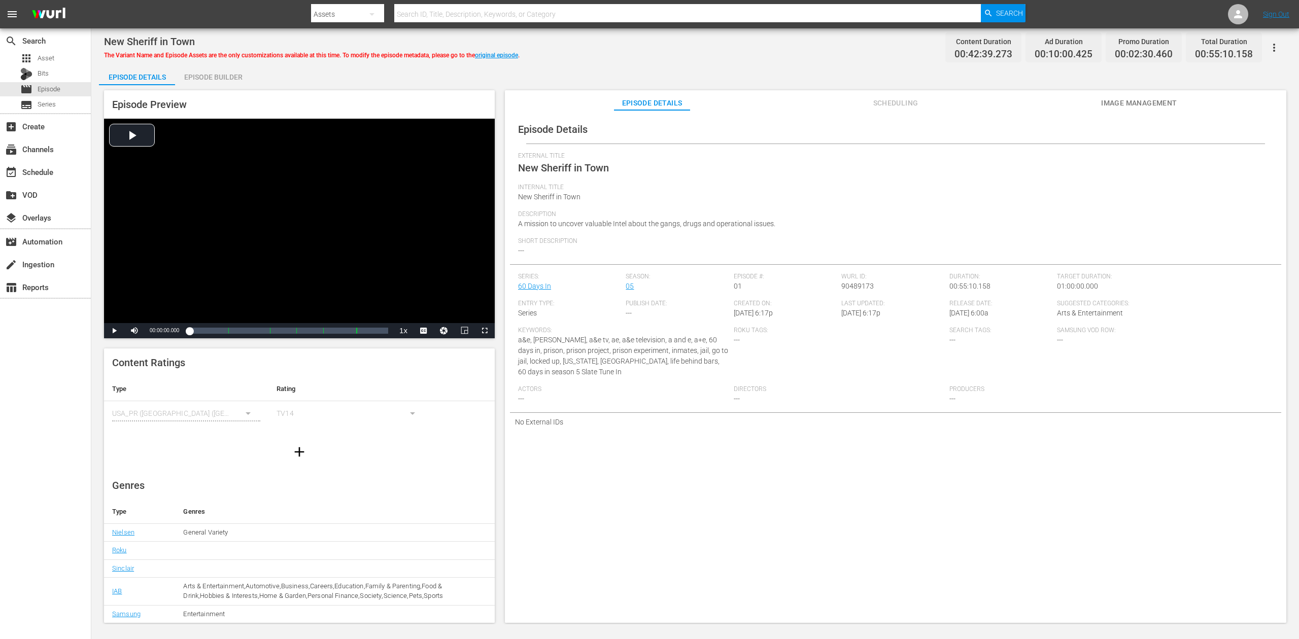
click at [209, 80] on div "Episode Builder" at bounding box center [213, 77] width 76 height 24
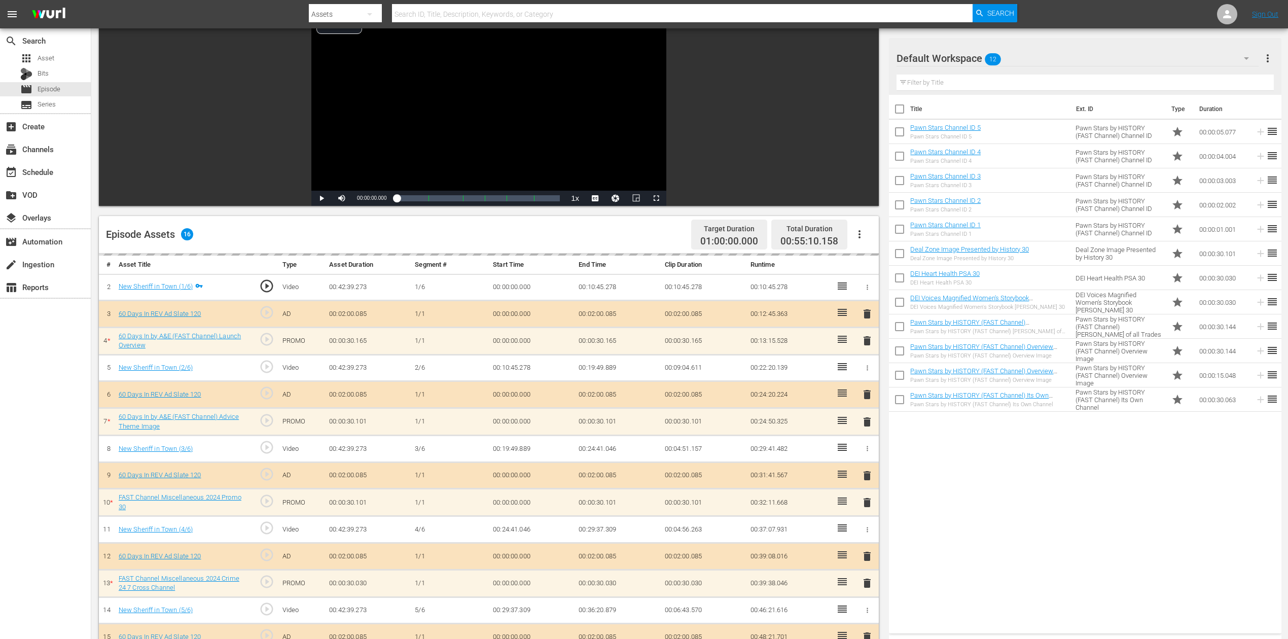
scroll to position [203, 0]
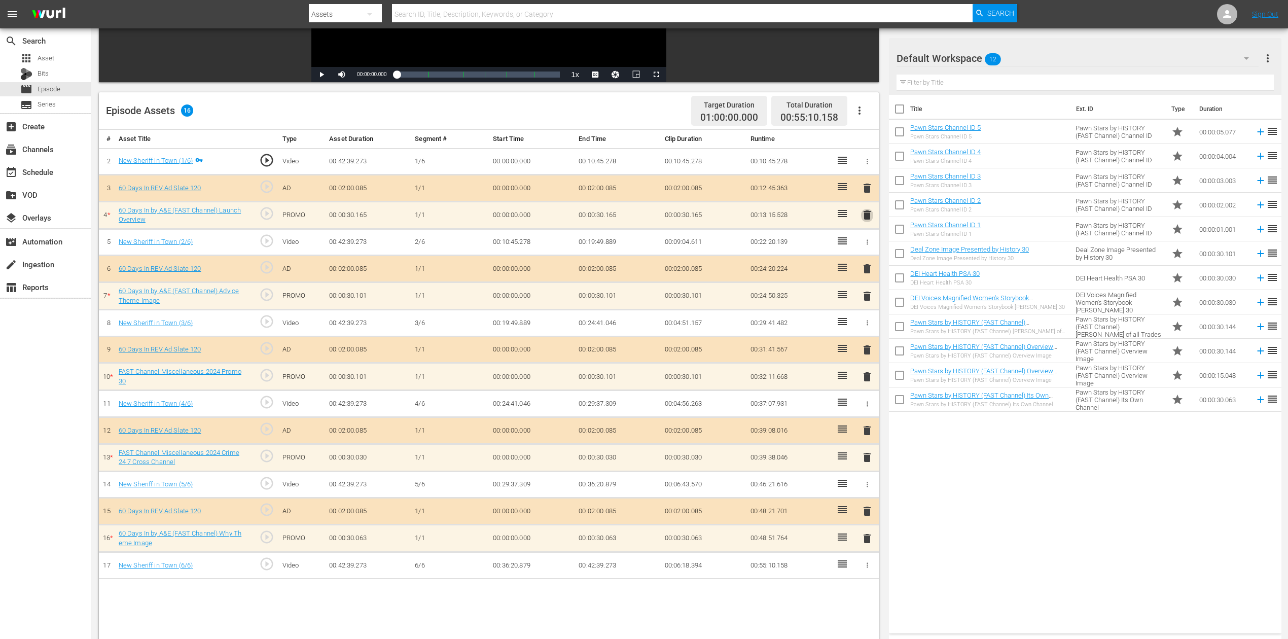
click at [866, 216] on span "delete" at bounding box center [867, 215] width 12 height 12
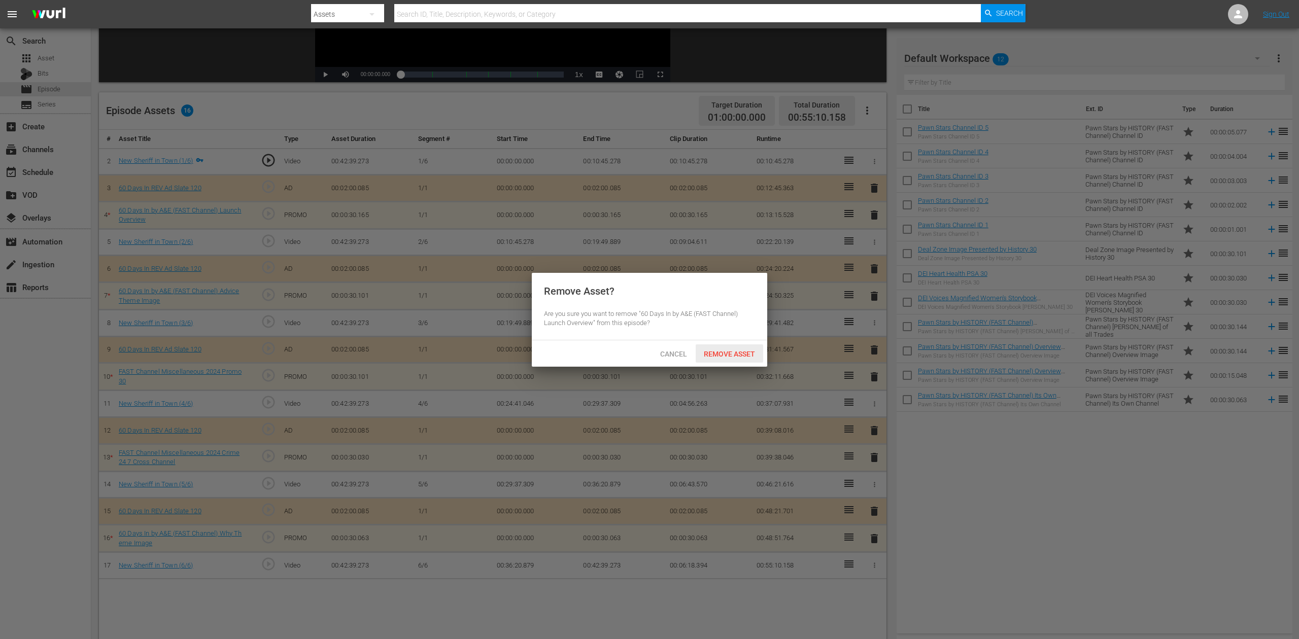
click at [740, 357] on span "Remove Asset" at bounding box center [728, 354] width 67 height 8
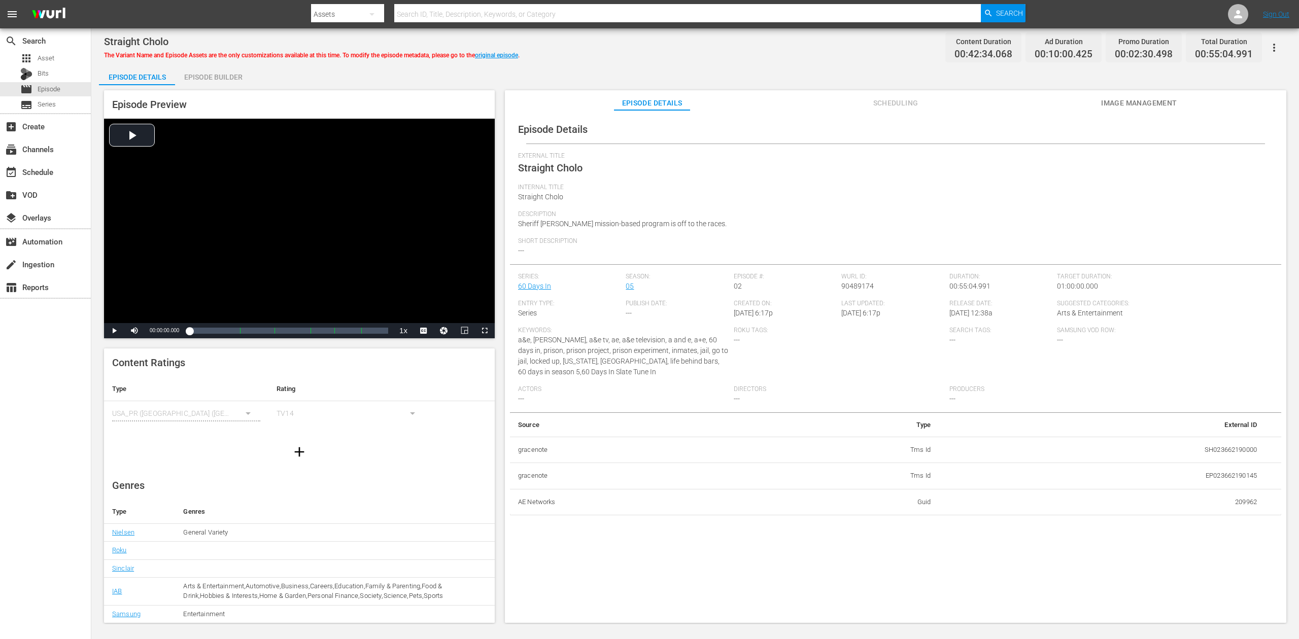
click at [208, 74] on div "Episode Builder" at bounding box center [213, 77] width 76 height 24
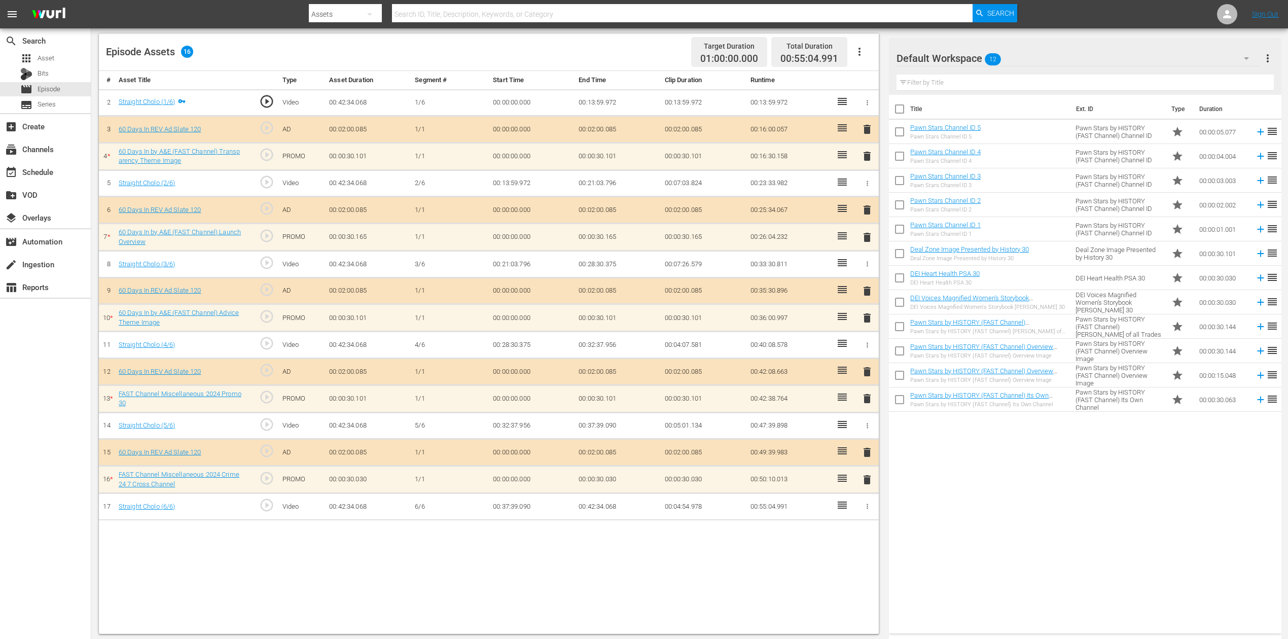
scroll to position [264, 0]
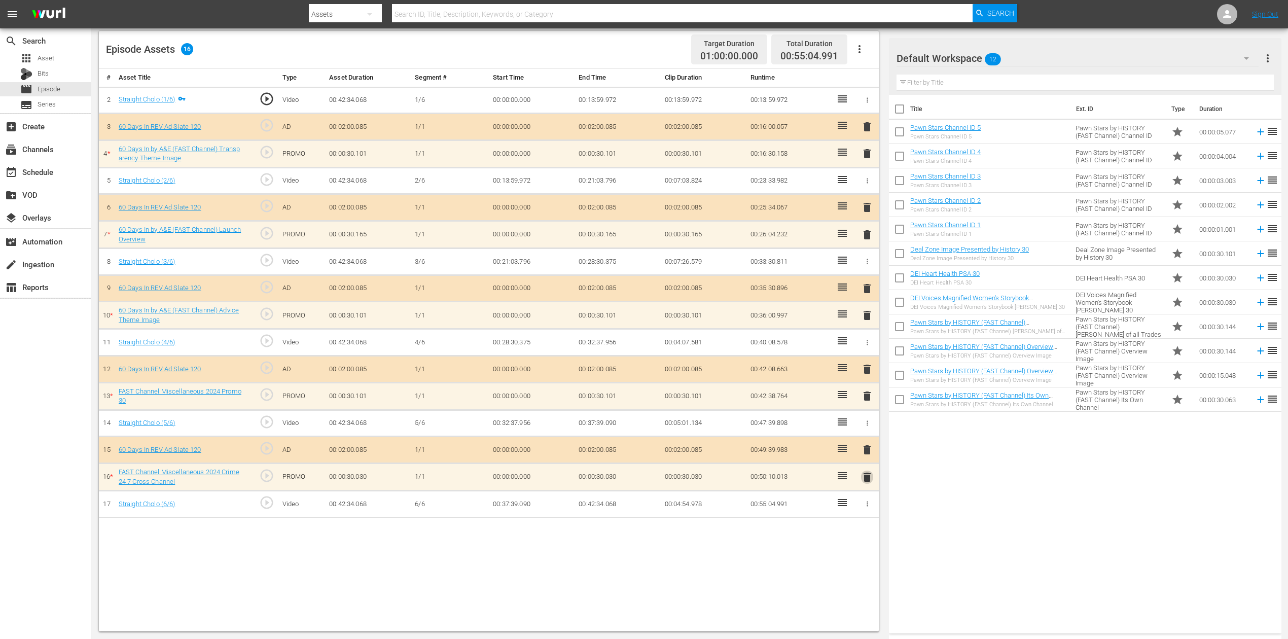
click at [865, 478] on span "delete" at bounding box center [867, 477] width 12 height 12
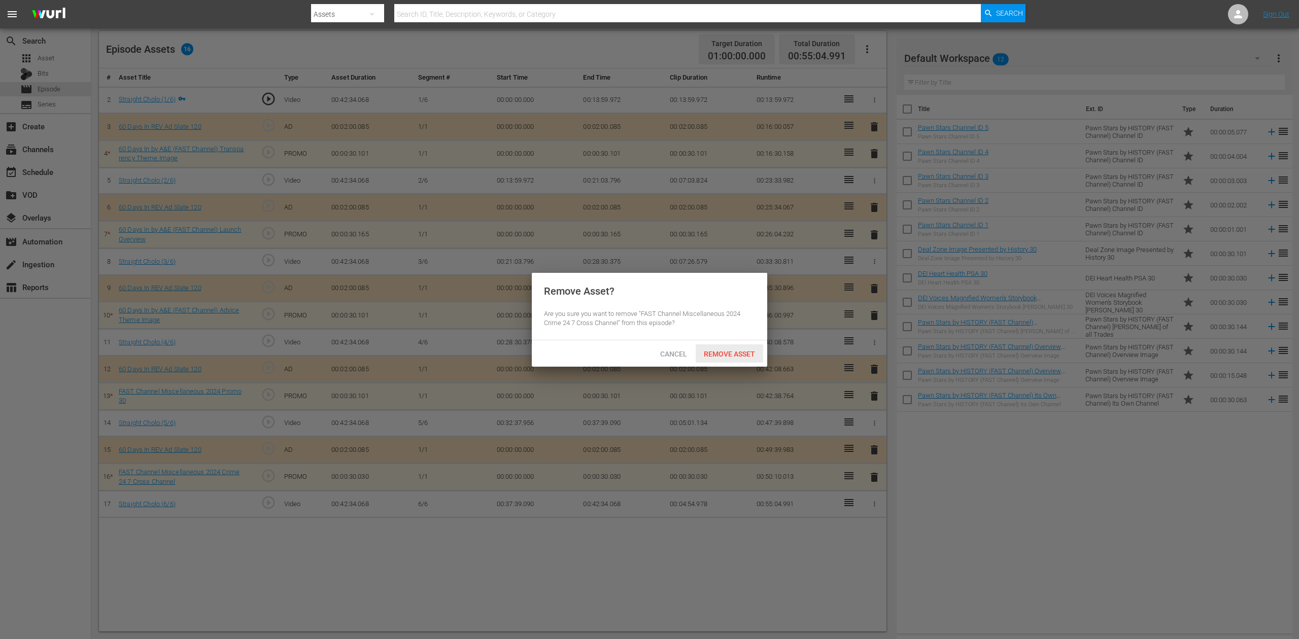
click at [745, 355] on span "Remove Asset" at bounding box center [728, 354] width 67 height 8
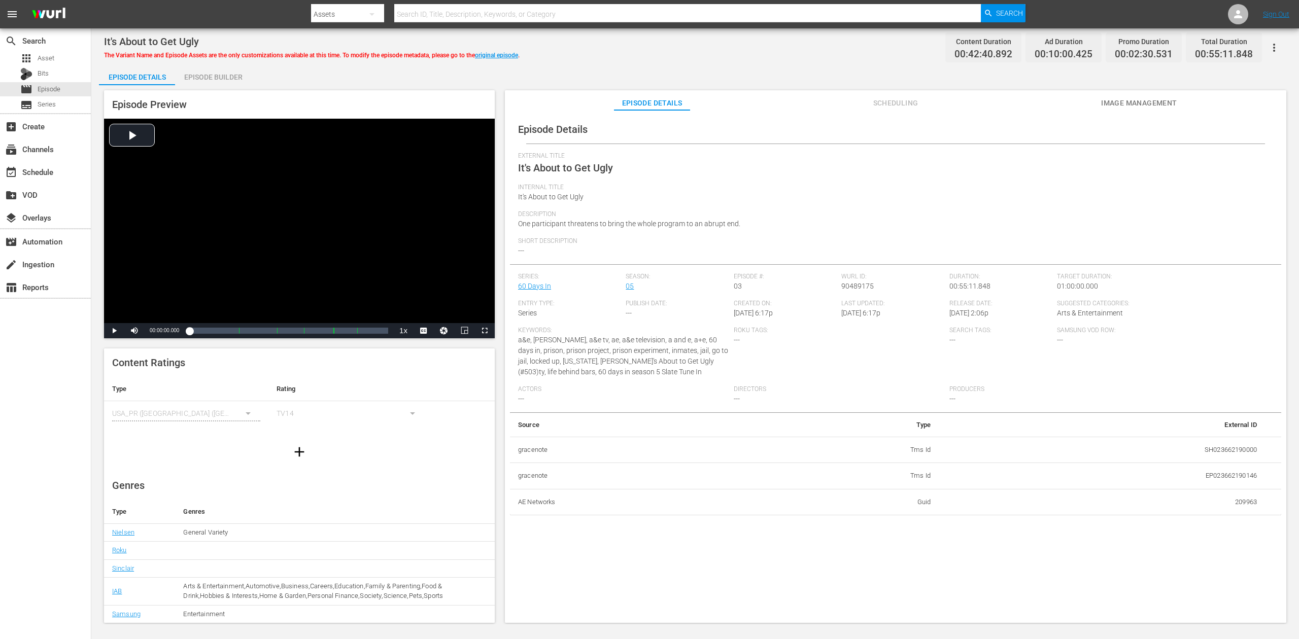
click at [210, 77] on div "Episode Builder" at bounding box center [213, 77] width 76 height 24
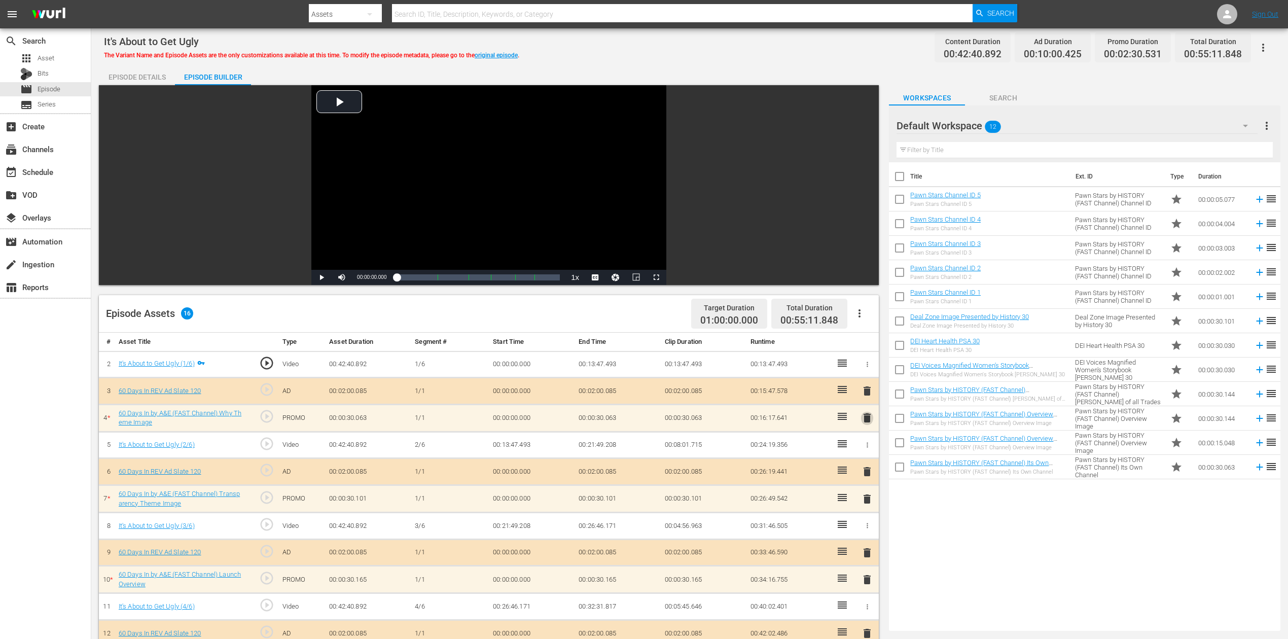
click at [867, 420] on span "delete" at bounding box center [867, 418] width 12 height 12
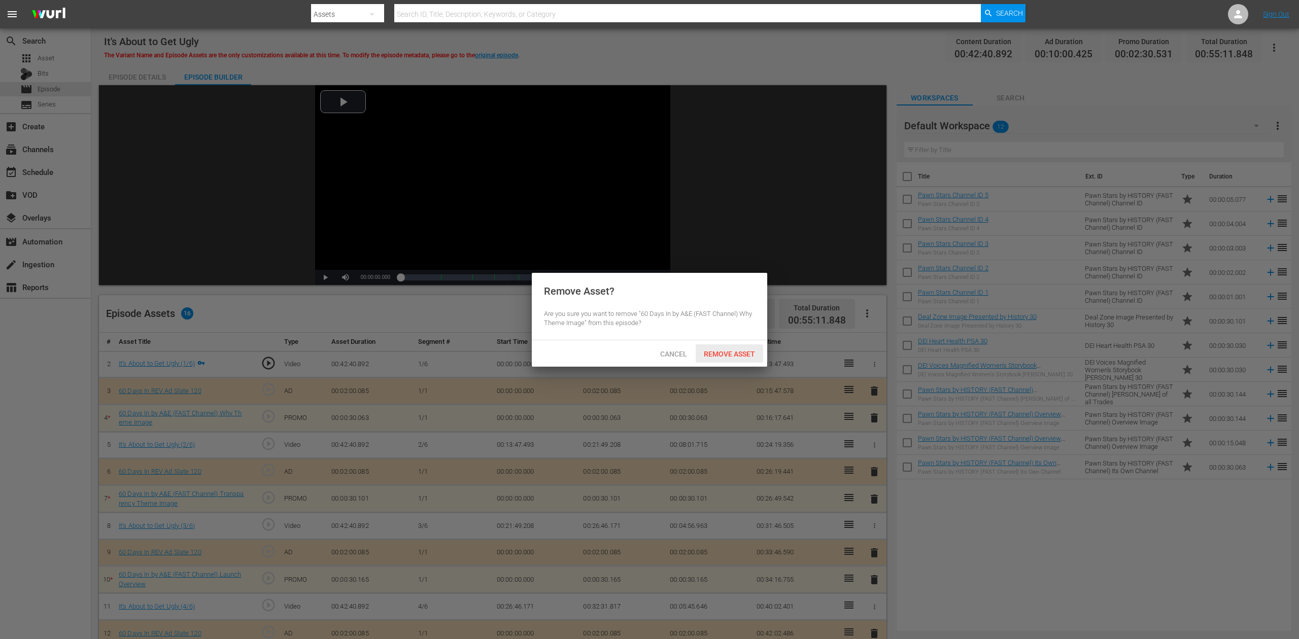
click at [748, 352] on span "Remove Asset" at bounding box center [728, 354] width 67 height 8
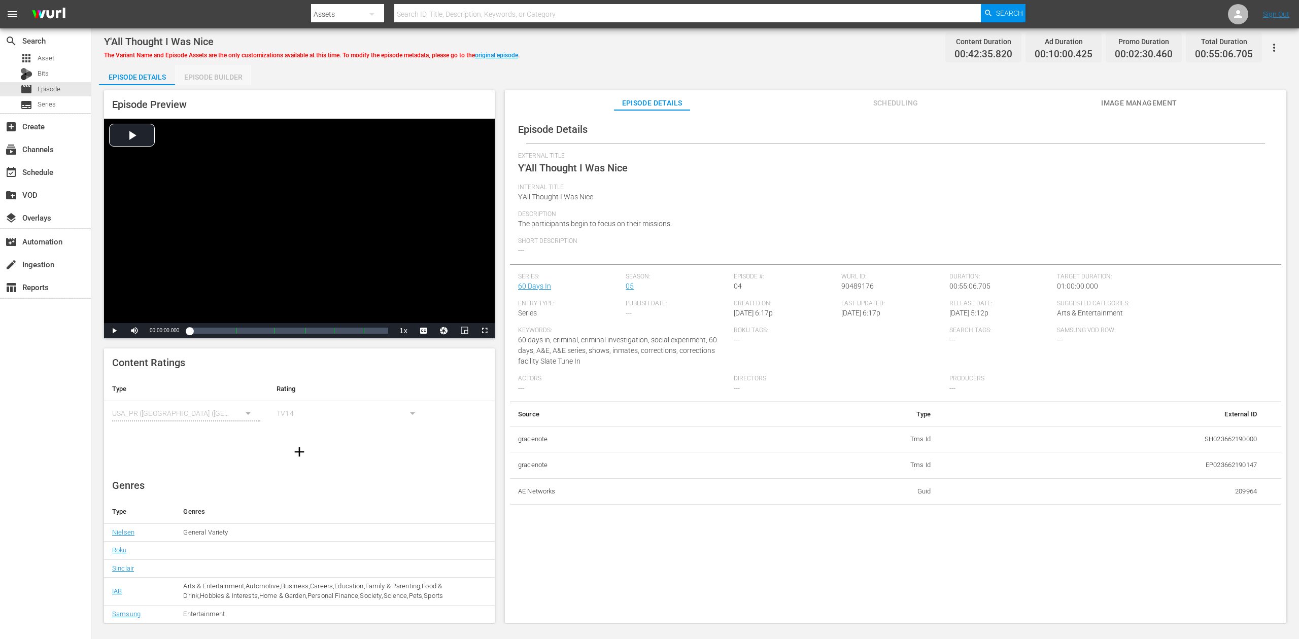
click at [214, 77] on div "Episode Builder" at bounding box center [213, 77] width 76 height 24
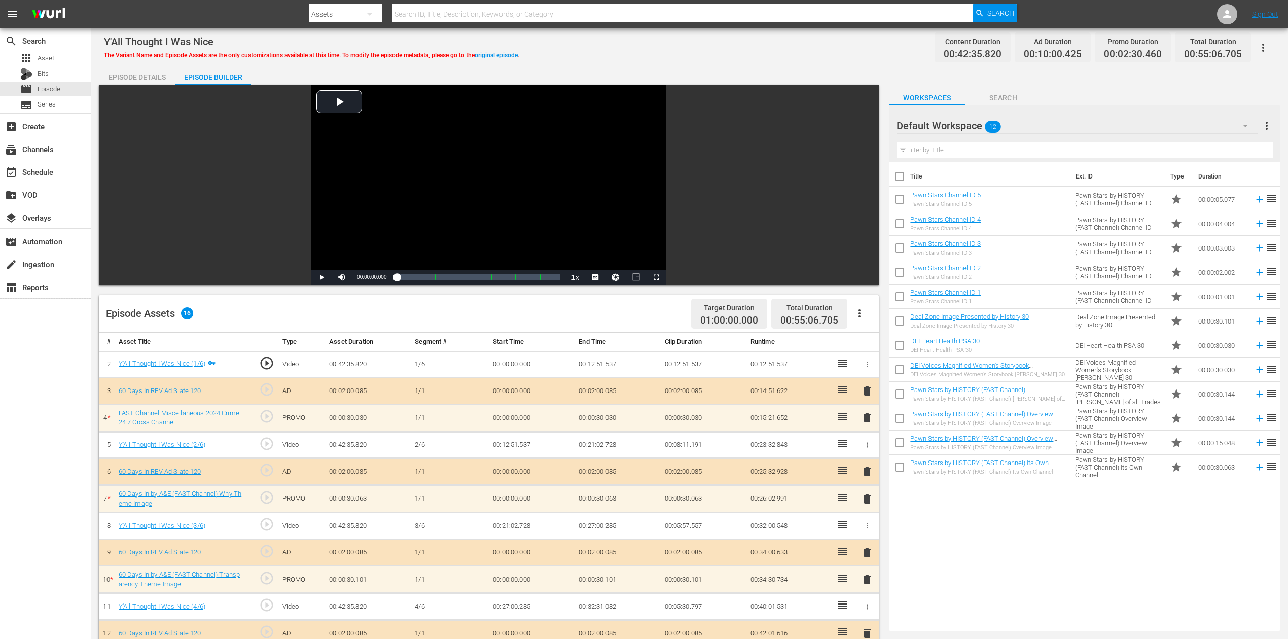
click at [867, 418] on span "delete" at bounding box center [867, 418] width 12 height 12
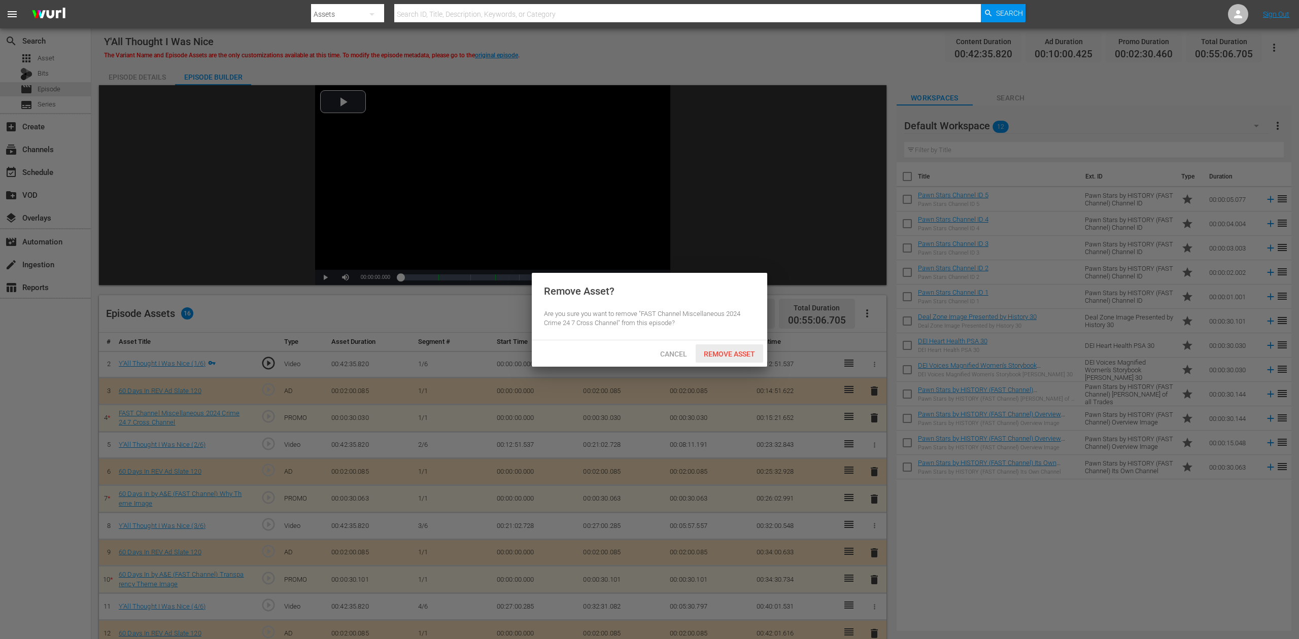
click at [728, 352] on span "Remove Asset" at bounding box center [728, 354] width 67 height 8
